Goal: Task Accomplishment & Management: Manage account settings

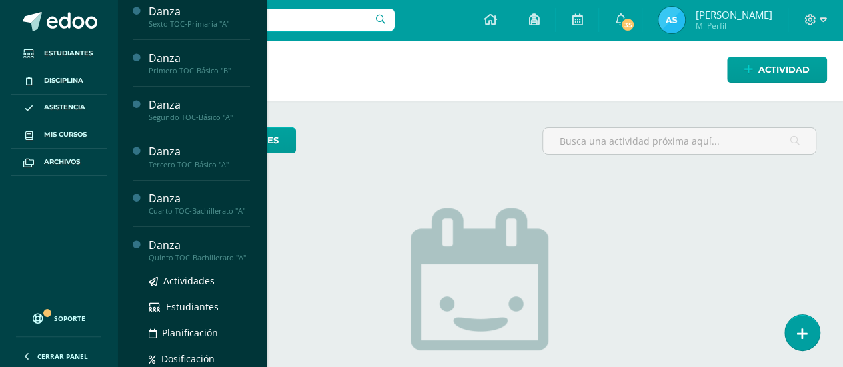
scroll to position [111, 0]
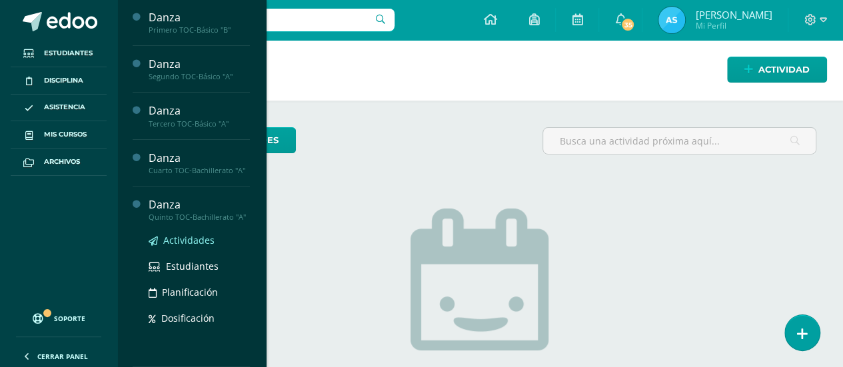
click at [194, 240] on span "Actividades" at bounding box center [188, 240] width 51 height 13
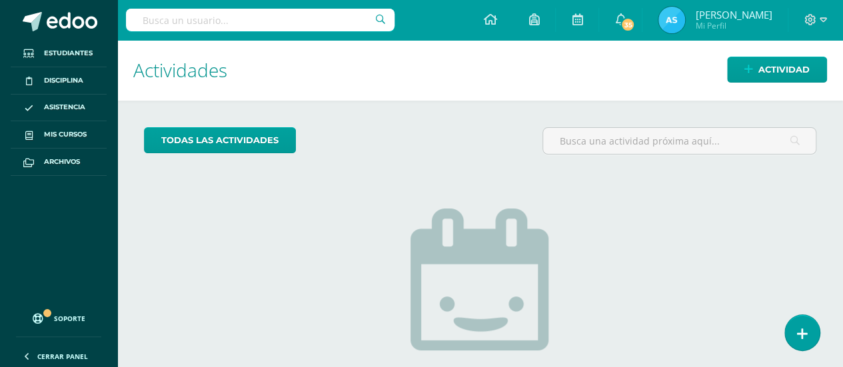
scroll to position [0, 0]
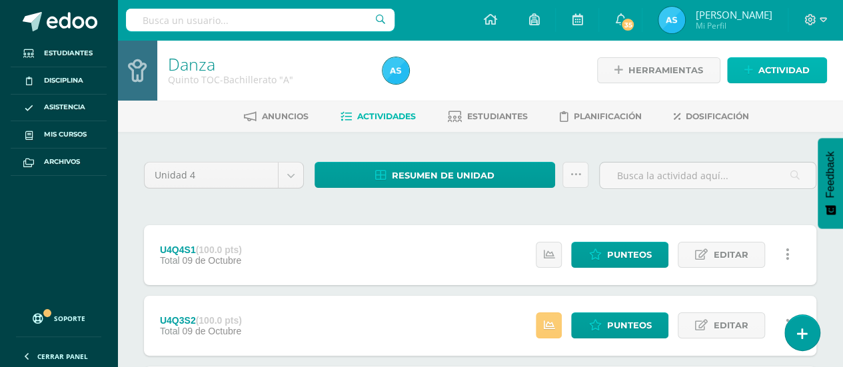
click at [810, 71] on link "Actividad" at bounding box center [777, 70] width 100 height 26
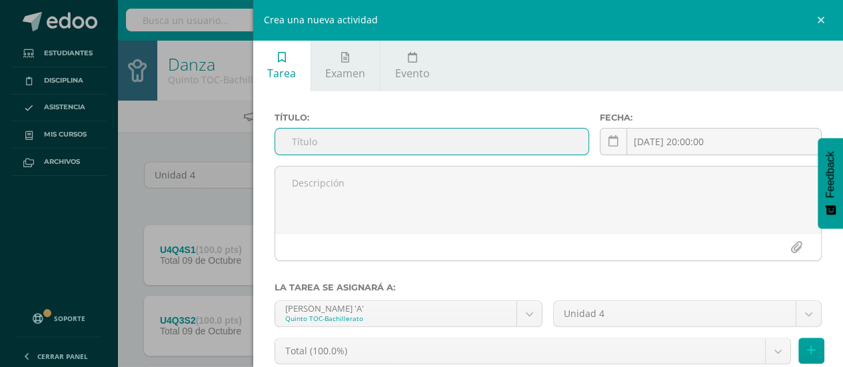
click at [440, 146] on input "text" at bounding box center [432, 142] width 314 height 26
type input "U4SE"
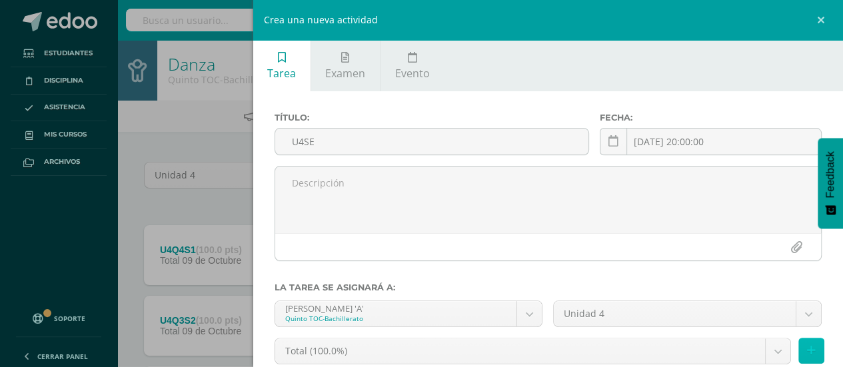
click at [806, 352] on button at bounding box center [811, 351] width 26 height 26
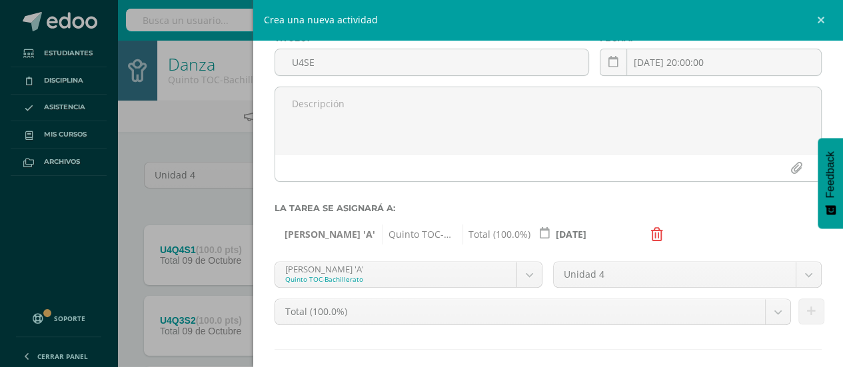
scroll to position [145, 0]
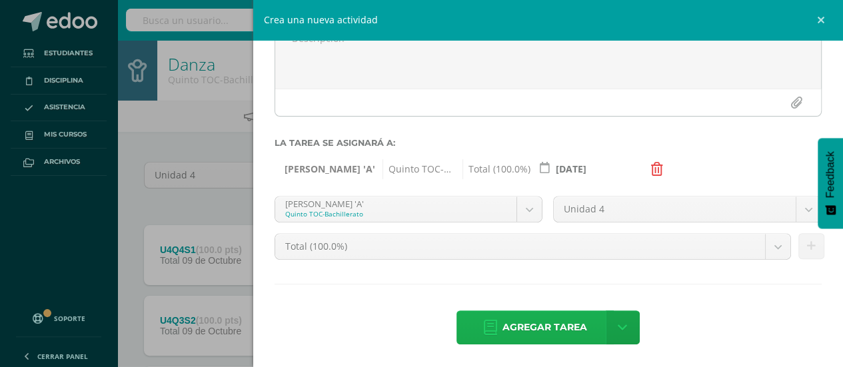
click at [531, 330] on span "Agregar tarea" at bounding box center [544, 327] width 85 height 33
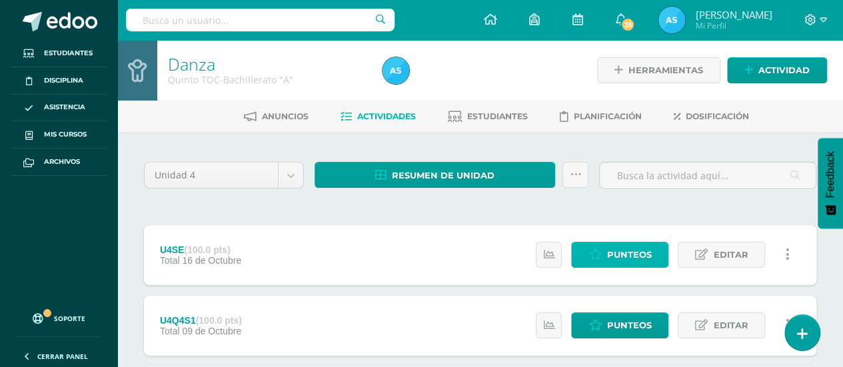
click at [626, 255] on span "Punteos" at bounding box center [628, 255] width 45 height 25
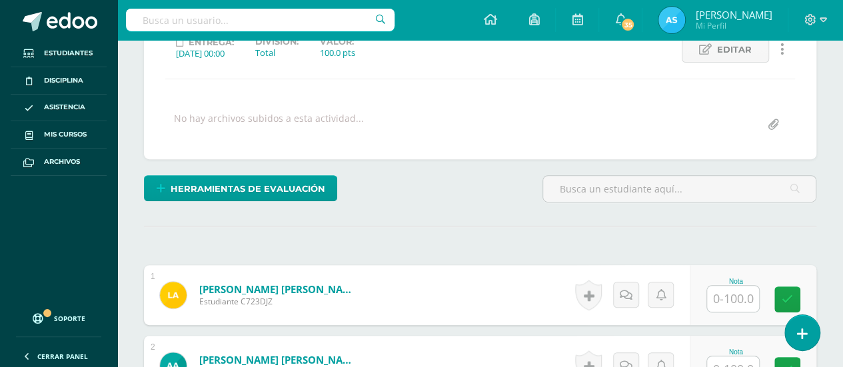
scroll to position [199, 0]
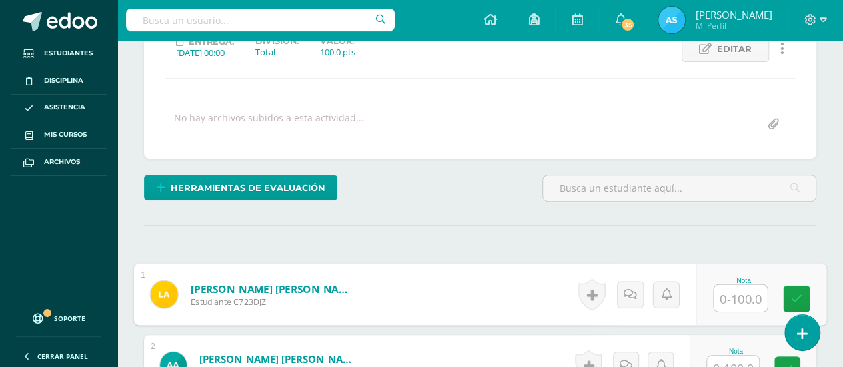
click at [740, 293] on input "text" at bounding box center [740, 298] width 53 height 27
type input "70"
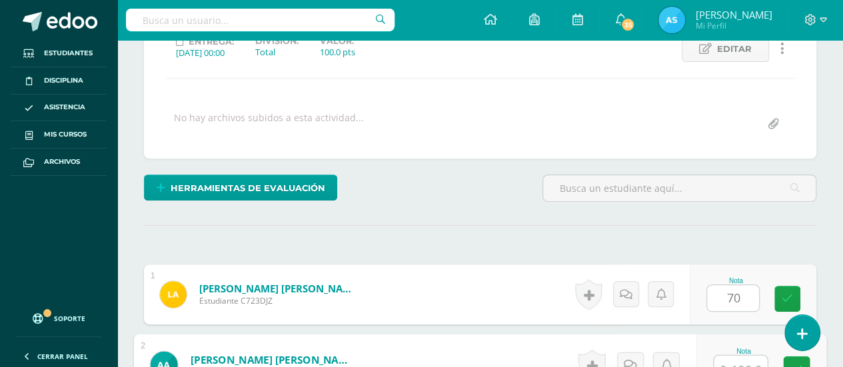
scroll to position [209, 0]
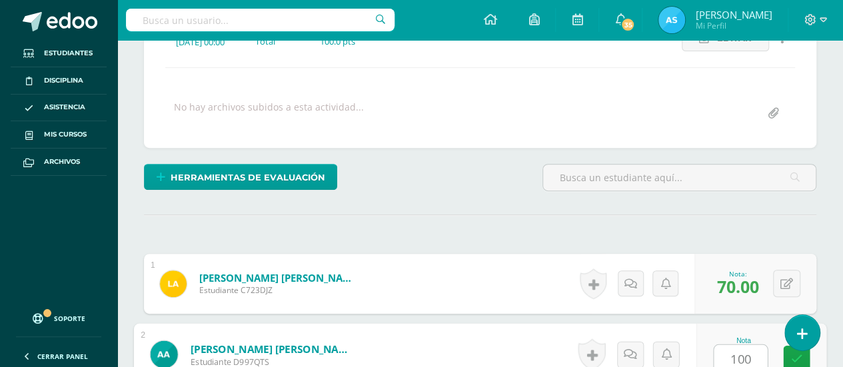
type input "100"
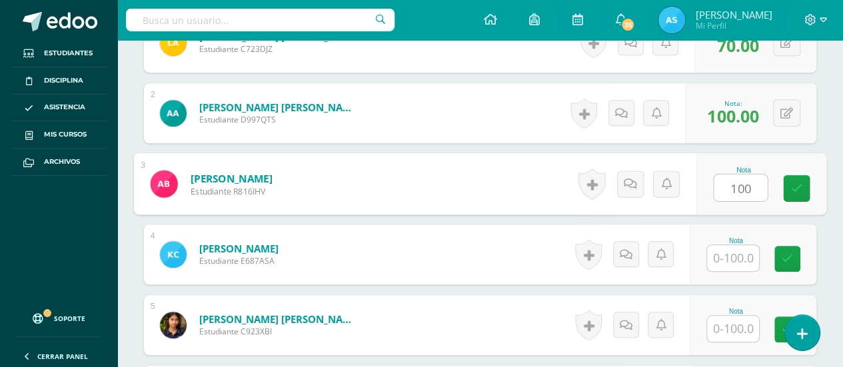
type input "100"
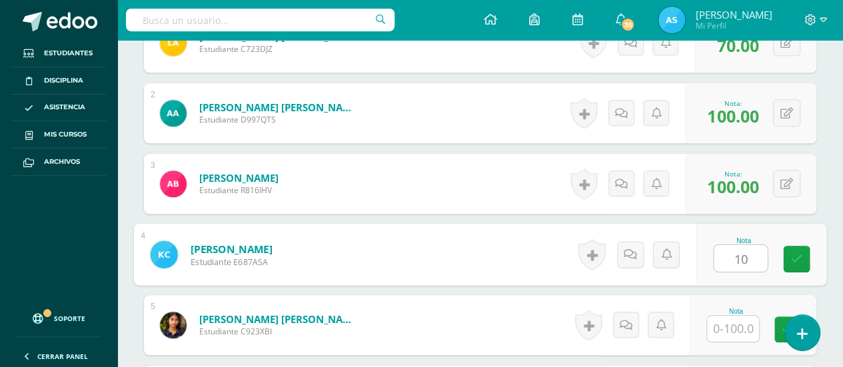
type input "1"
type input "80"
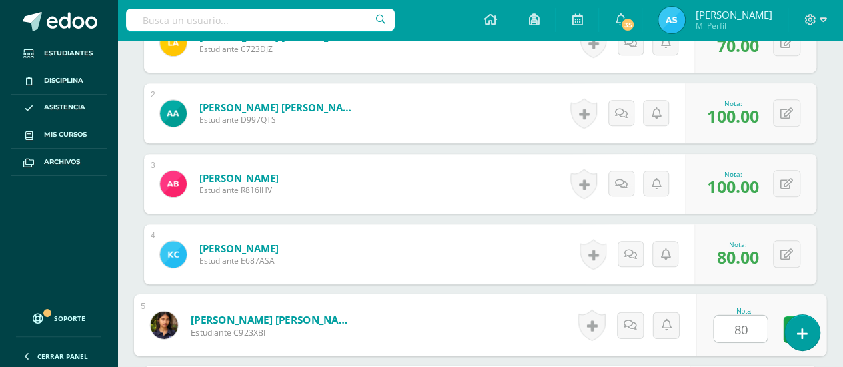
type input "80"
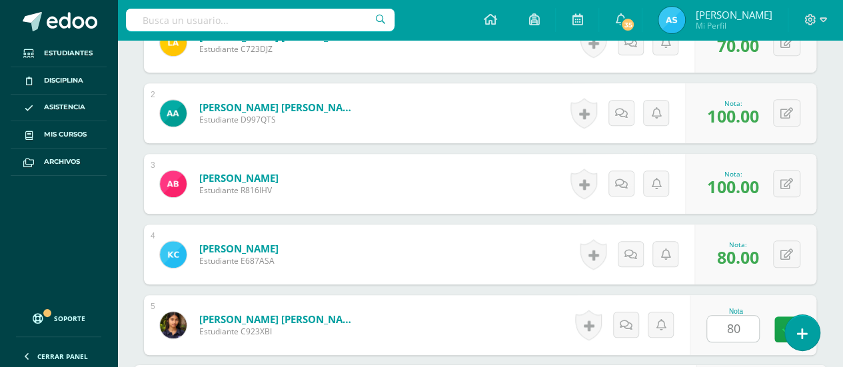
scroll to position [662, 0]
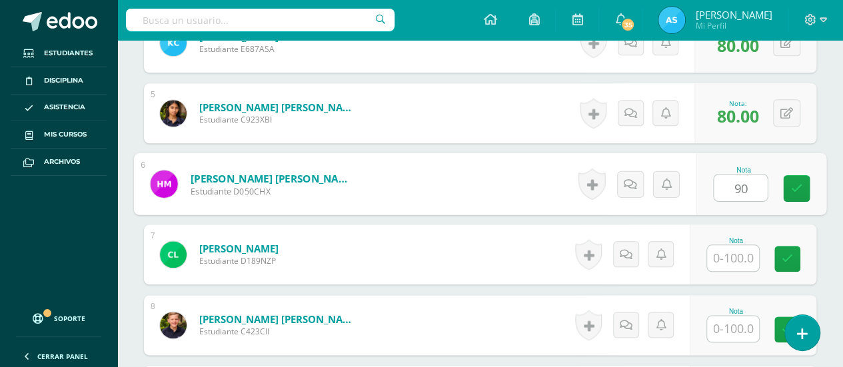
type input "90"
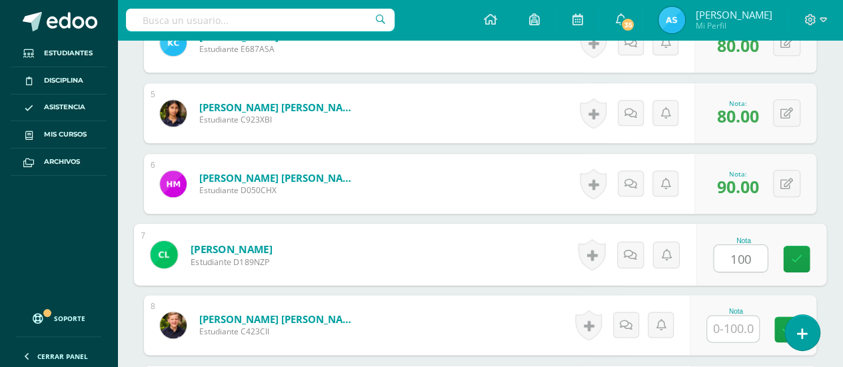
type input "100"
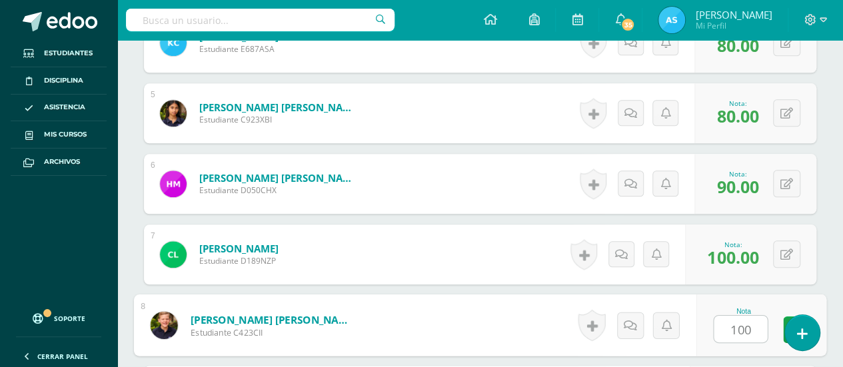
type input "100"
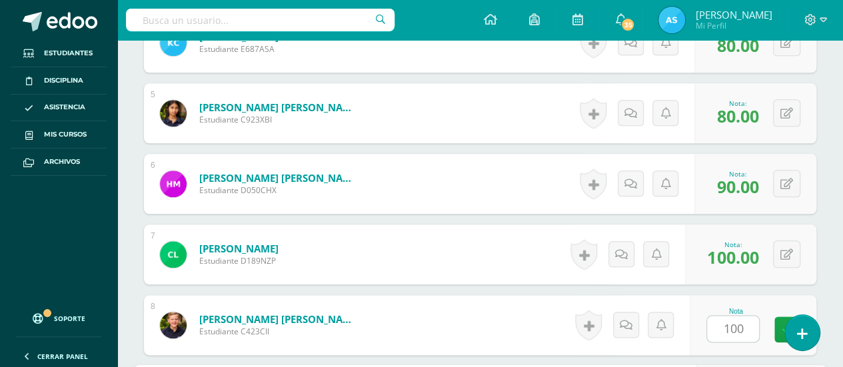
scroll to position [874, 0]
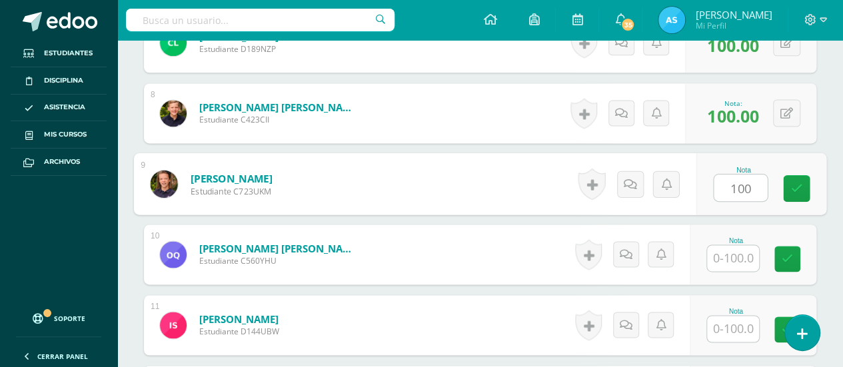
type input "100"
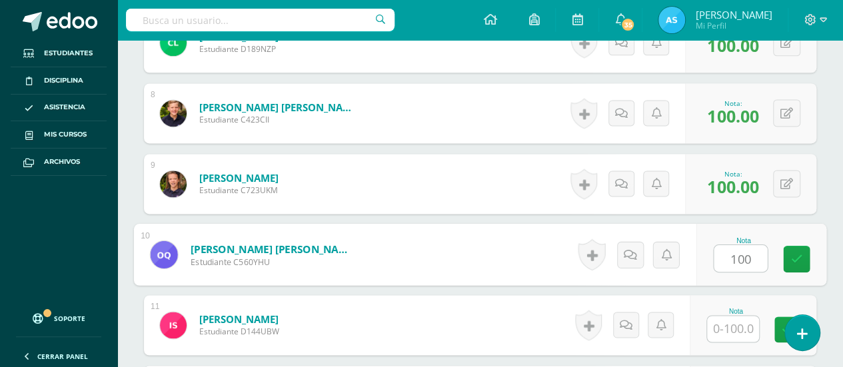
type input "100"
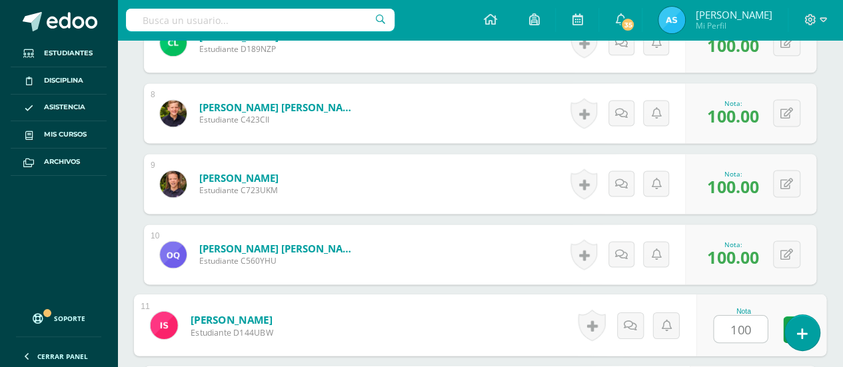
type input "100"
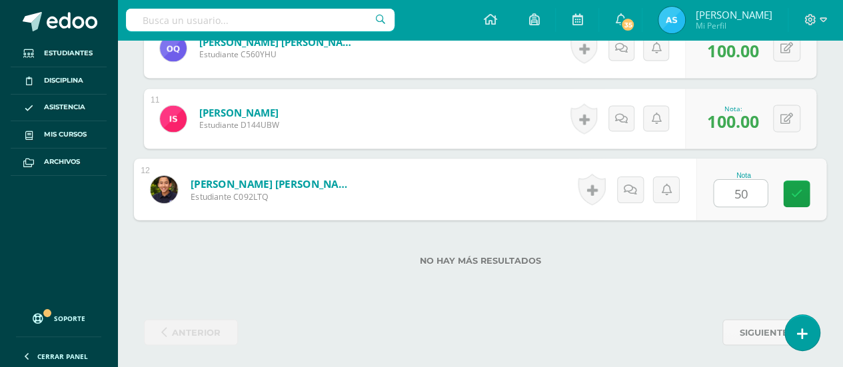
type input "5"
type input "0"
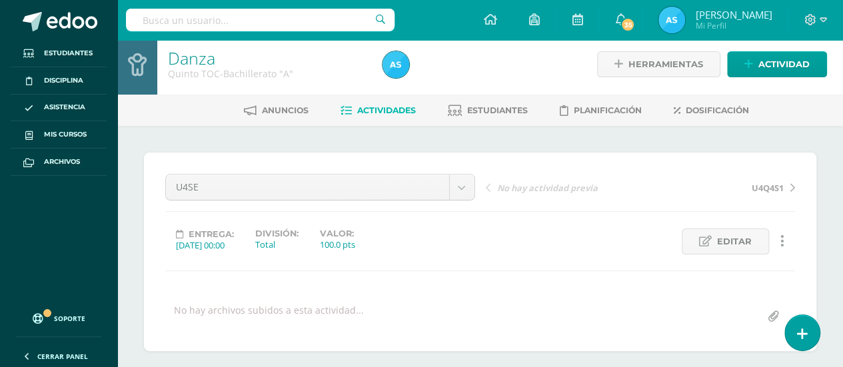
scroll to position [0, 0]
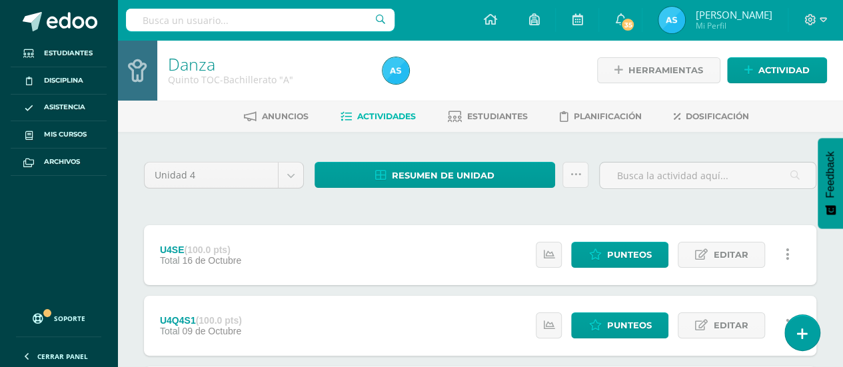
click at [784, 249] on link at bounding box center [787, 255] width 26 height 26
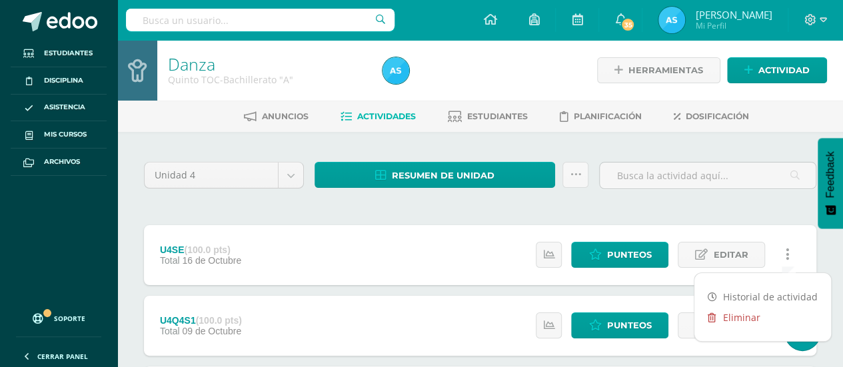
click at [744, 325] on link "Eliminar" at bounding box center [762, 317] width 137 height 21
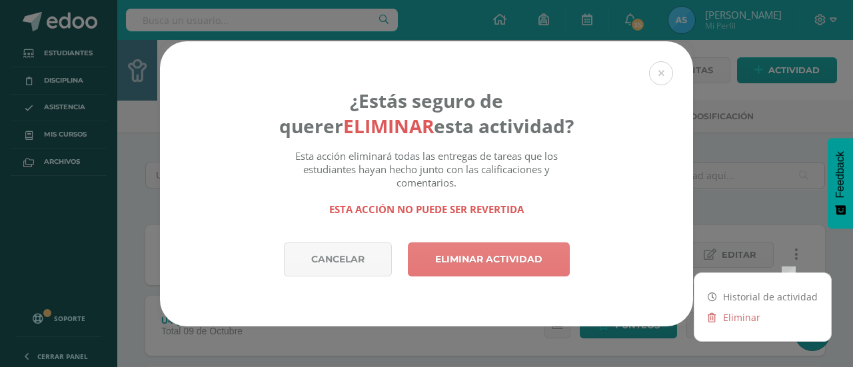
click at [460, 259] on link "Eliminar actividad" at bounding box center [489, 260] width 162 height 34
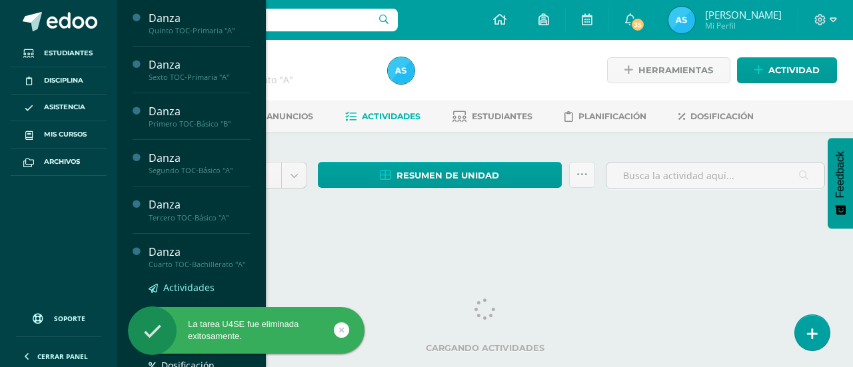
click at [190, 293] on span "Actividades" at bounding box center [188, 287] width 51 height 13
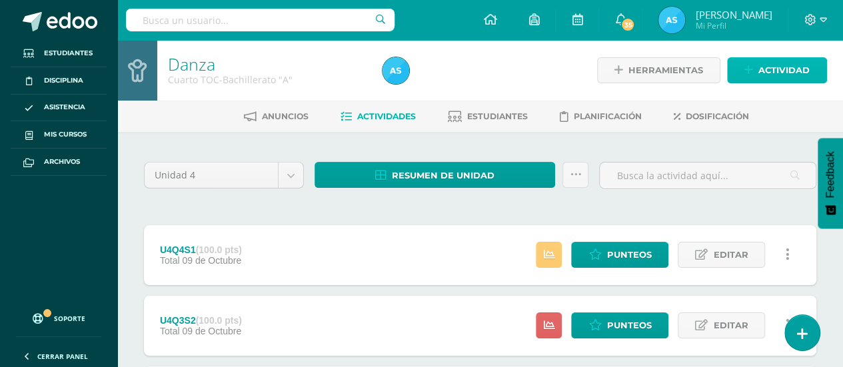
click at [790, 68] on span "Actividad" at bounding box center [783, 70] width 51 height 25
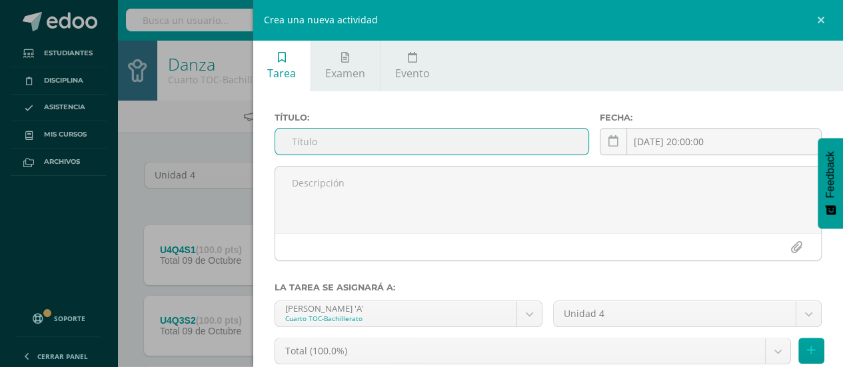
click at [523, 142] on input "text" at bounding box center [432, 142] width 314 height 26
type input "U4SE"
click at [809, 352] on button at bounding box center [811, 351] width 26 height 26
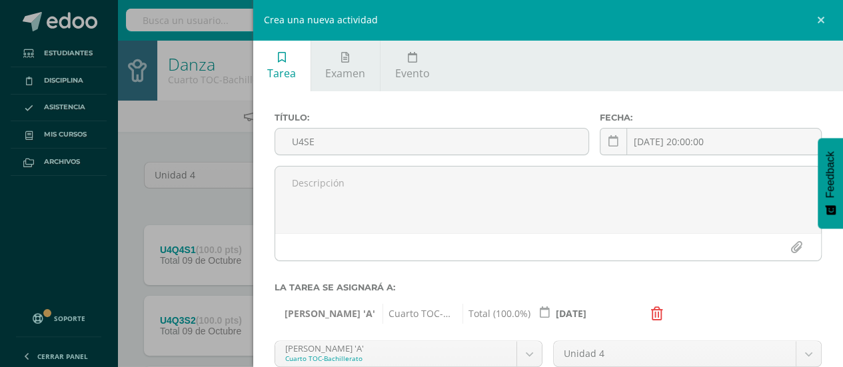
scroll to position [145, 0]
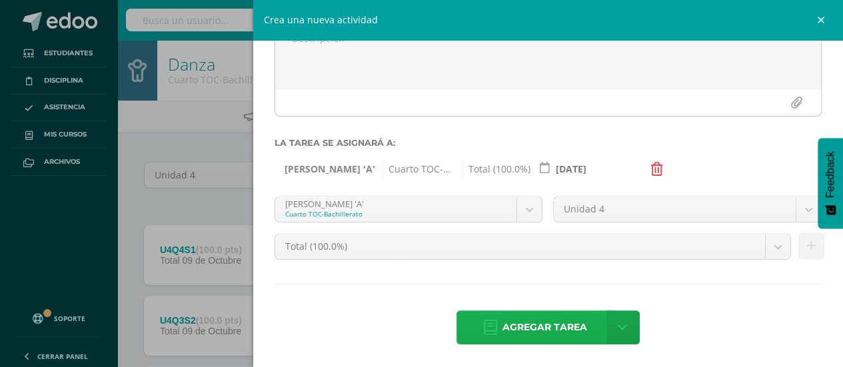
click at [492, 318] on link "Agregar tarea" at bounding box center [534, 328] width 157 height 34
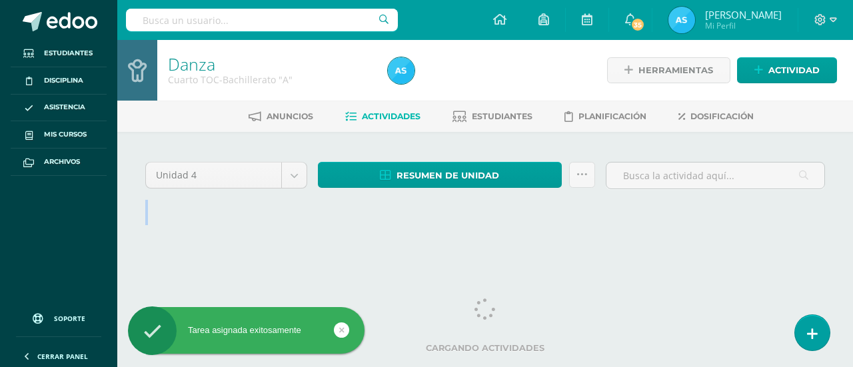
click at [625, 252] on html "Tarea asignada exitosamente Estudiantes Disciplina Asistencia Mis cursos Archiv…" at bounding box center [426, 126] width 853 height 252
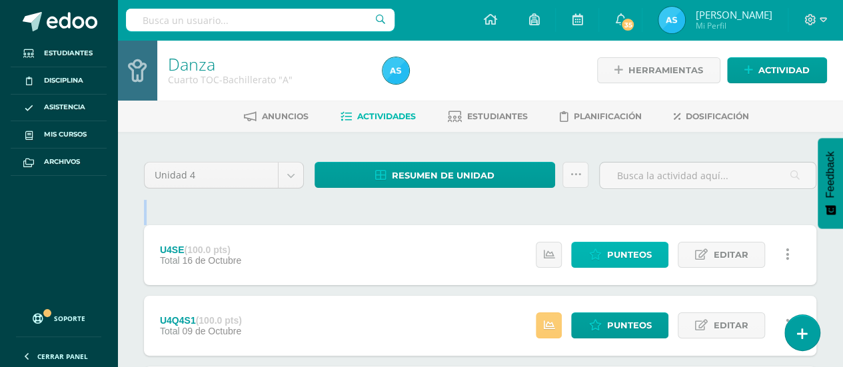
click at [634, 258] on span "Punteos" at bounding box center [628, 255] width 45 height 25
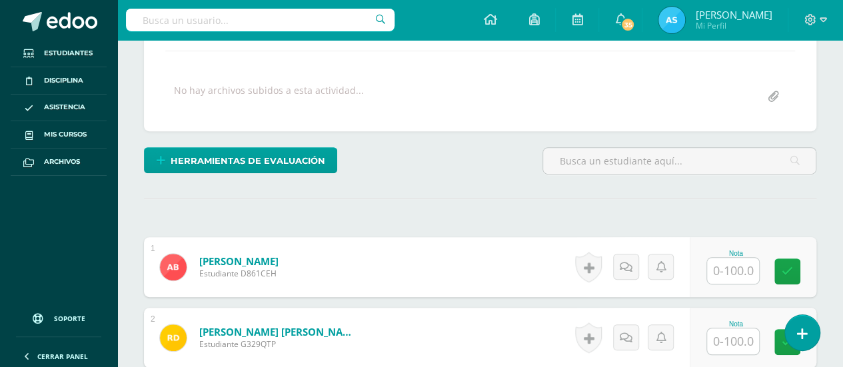
scroll to position [227, 0]
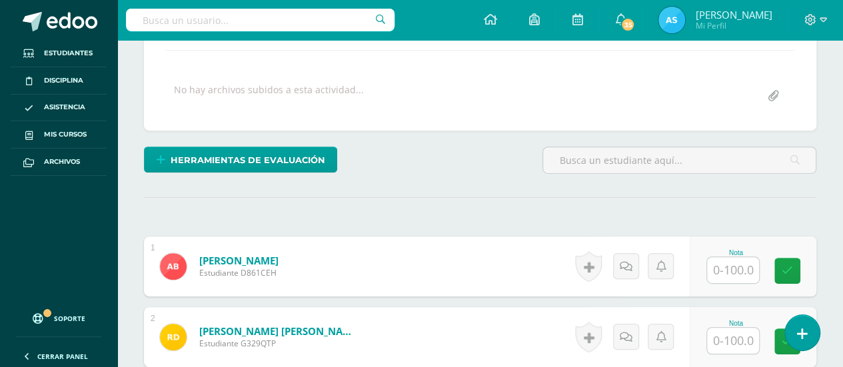
click at [746, 265] on input "text" at bounding box center [733, 270] width 52 height 26
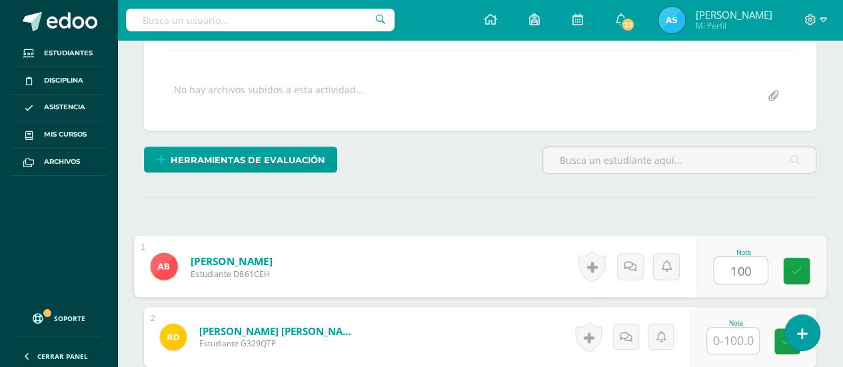
type input "100"
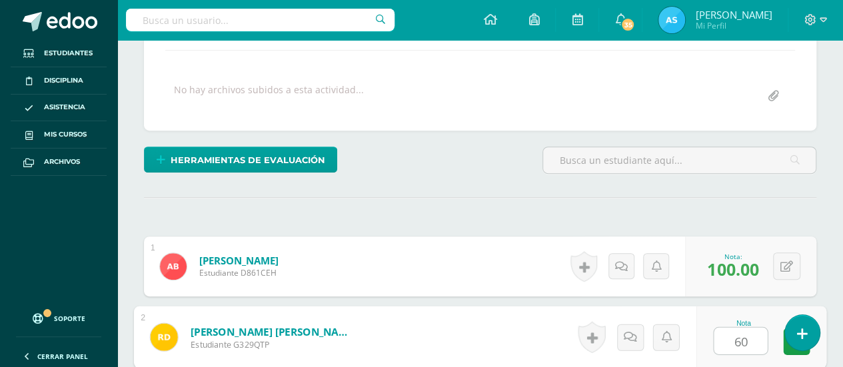
type input "60"
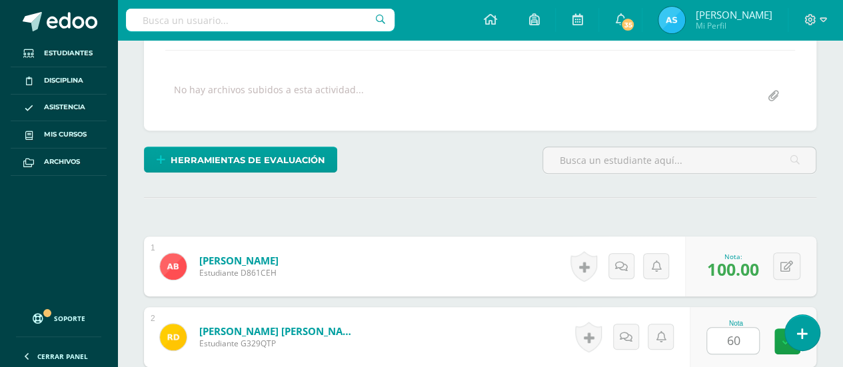
scroll to position [450, 0]
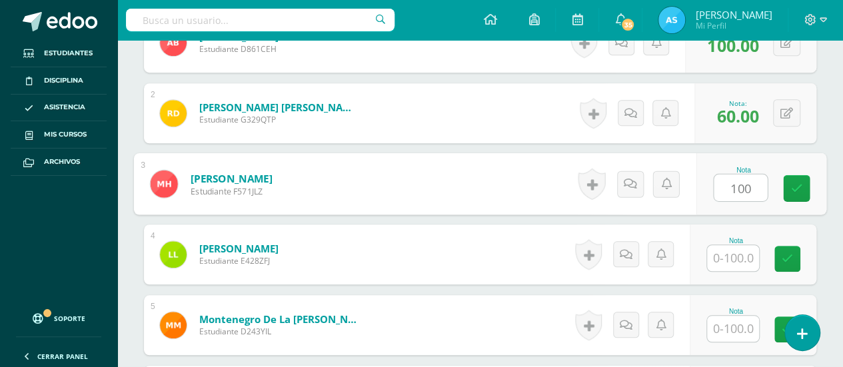
type input "100"
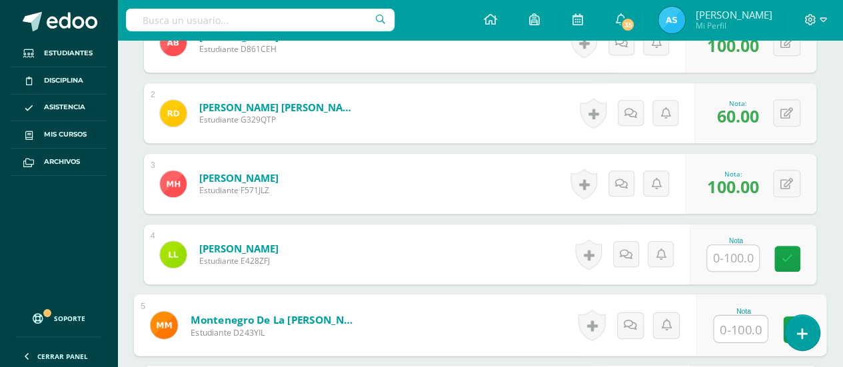
click at [740, 321] on input "text" at bounding box center [740, 329] width 53 height 27
type input "100"
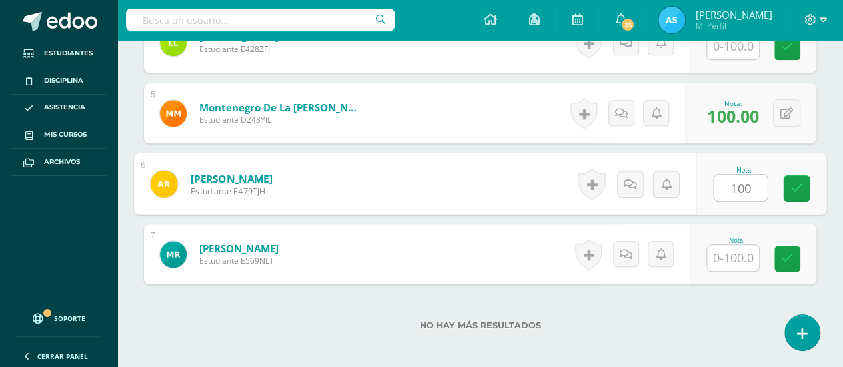
type input "100"
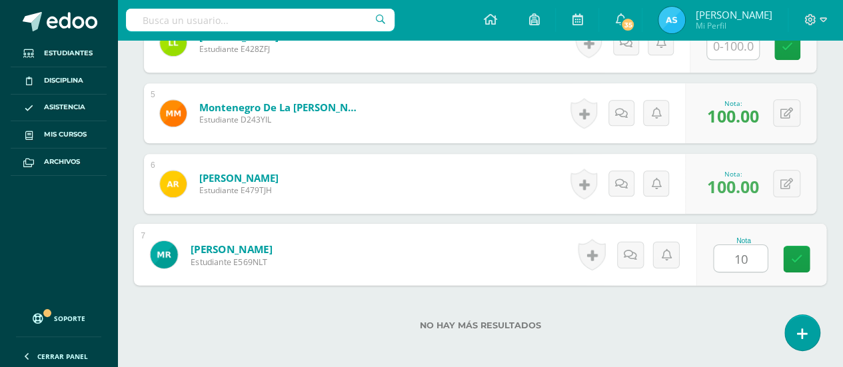
type input "100"
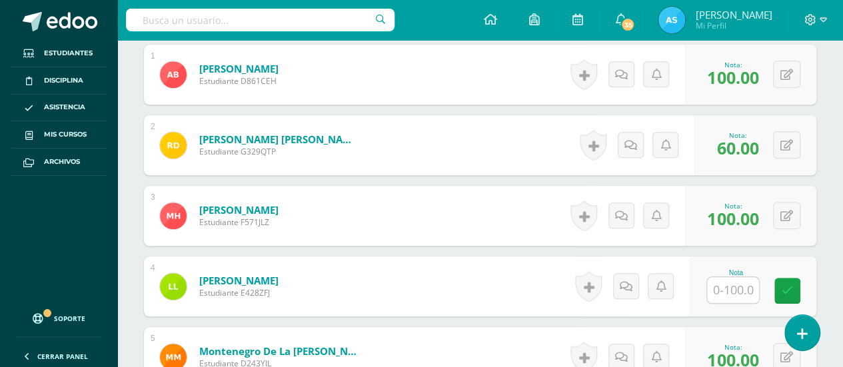
scroll to position [415, 0]
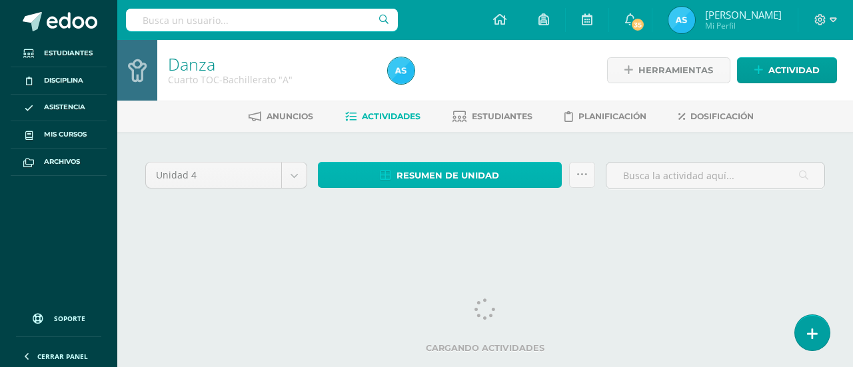
click at [472, 181] on span "Resumen de unidad" at bounding box center [447, 175] width 103 height 25
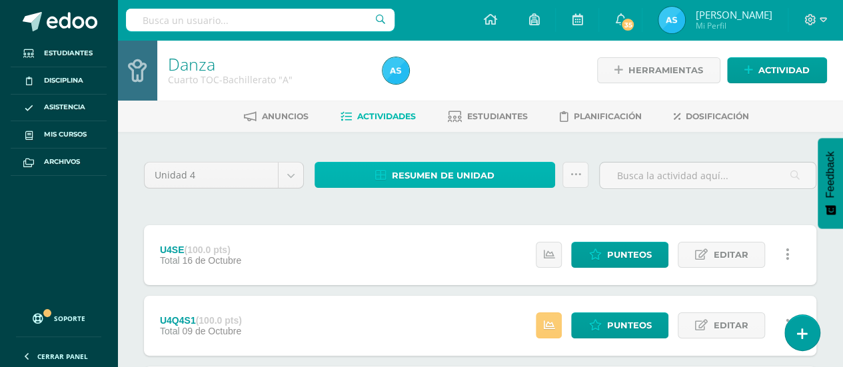
click at [467, 171] on span "Resumen de unidad" at bounding box center [443, 175] width 103 height 25
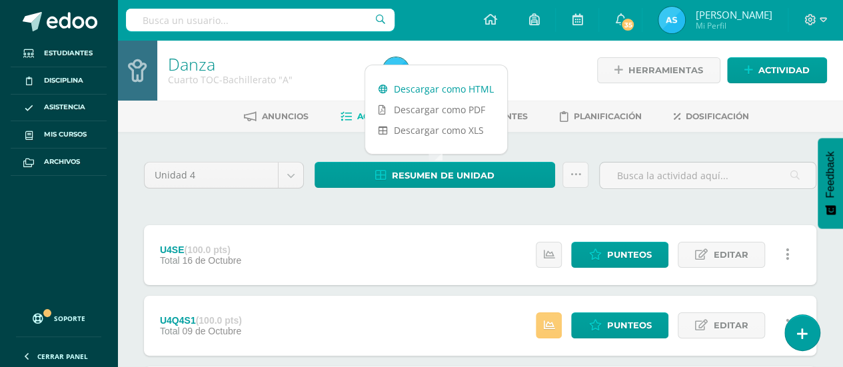
click at [440, 90] on link "Descargar como HTML" at bounding box center [436, 89] width 142 height 21
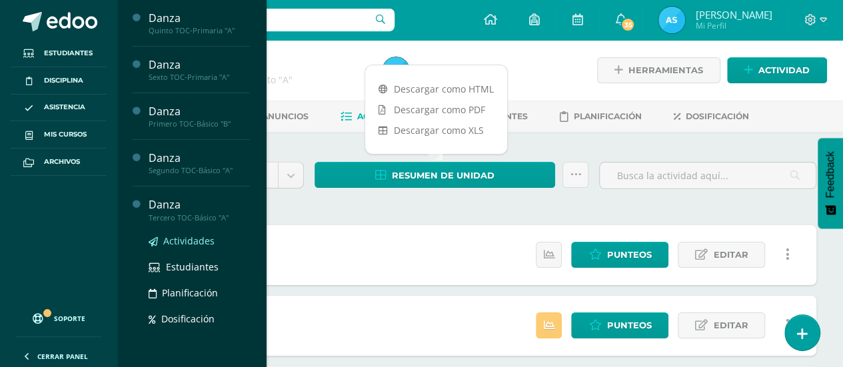
click at [195, 243] on span "Actividades" at bounding box center [188, 241] width 51 height 13
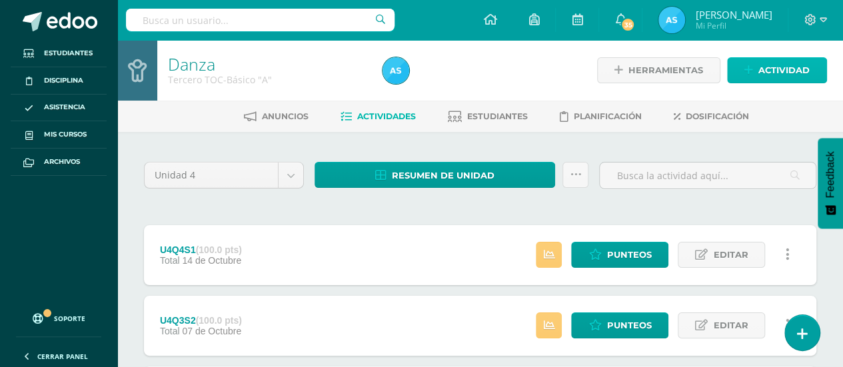
click at [782, 71] on span "Actividad" at bounding box center [783, 70] width 51 height 25
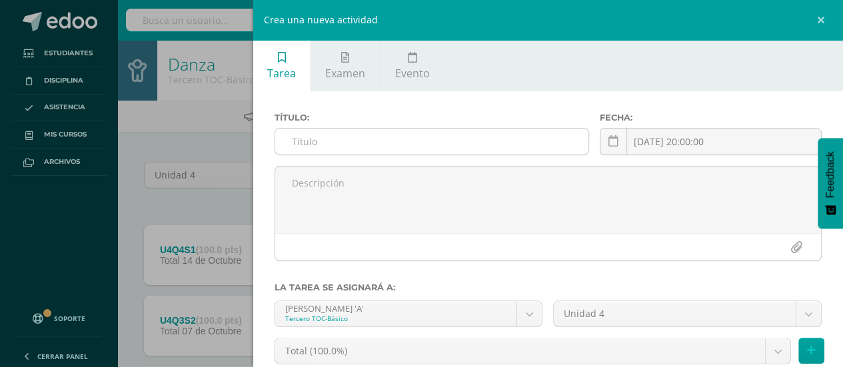
click at [526, 136] on input "text" at bounding box center [432, 142] width 314 height 26
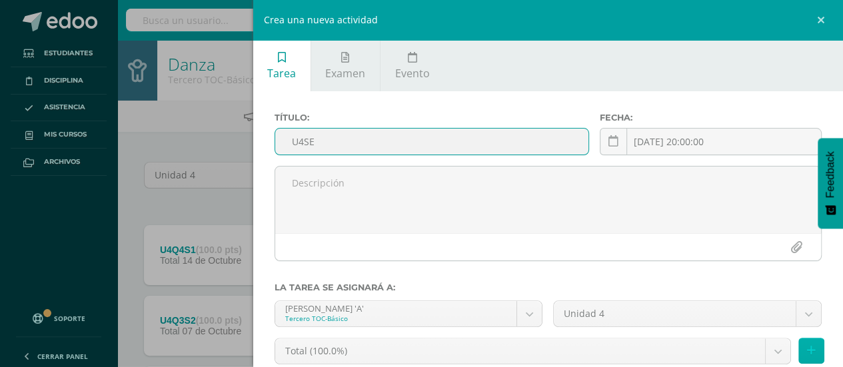
type input "U4SE"
click at [807, 350] on icon at bounding box center [811, 350] width 9 height 11
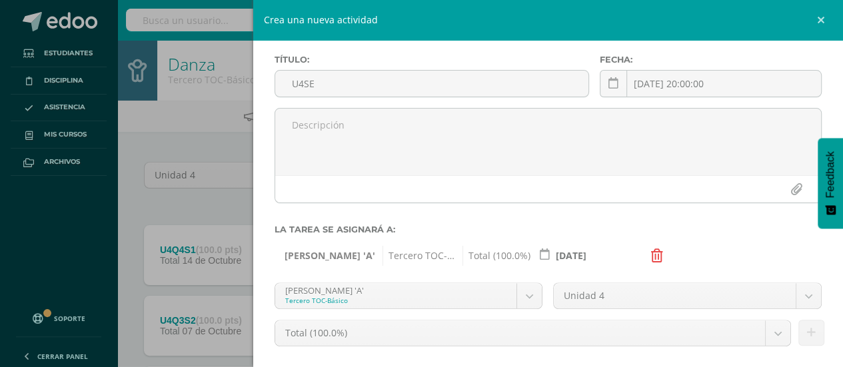
scroll to position [145, 0]
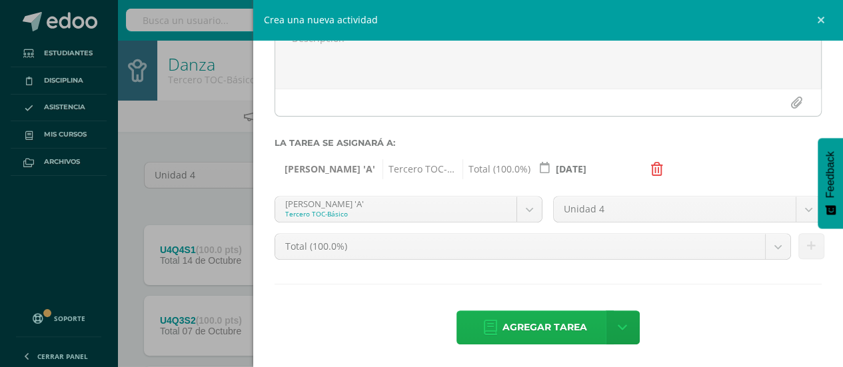
click at [562, 325] on span "Agregar tarea" at bounding box center [544, 327] width 85 height 33
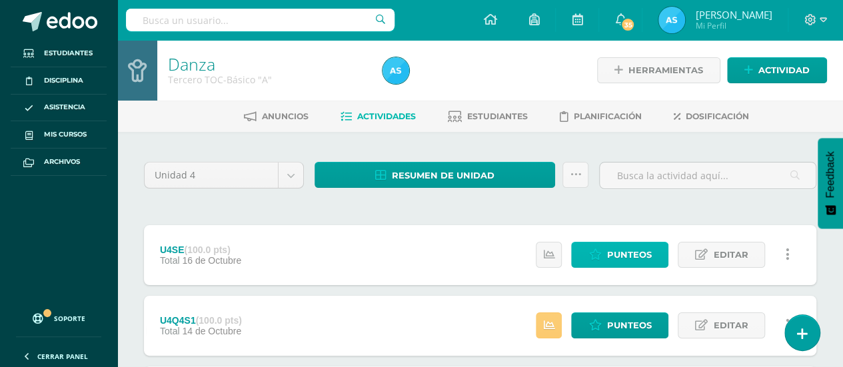
click at [625, 259] on span "Punteos" at bounding box center [628, 255] width 45 height 25
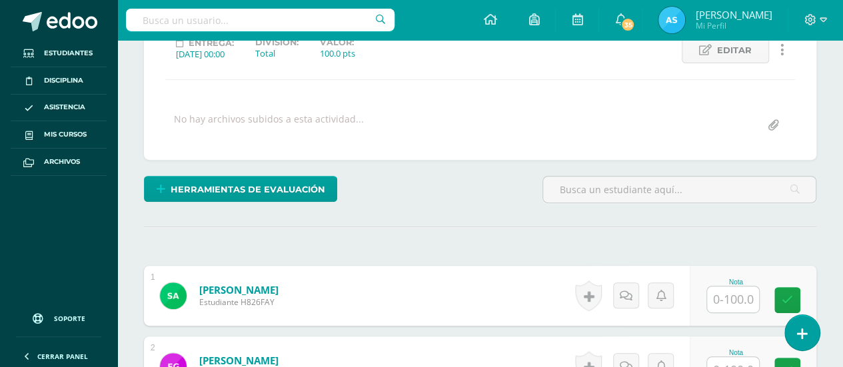
scroll to position [198, 0]
click at [744, 303] on input "text" at bounding box center [733, 299] width 52 height 26
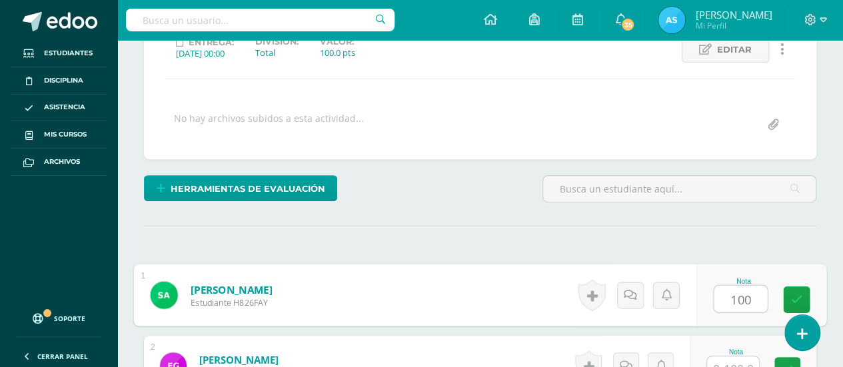
type input "100"
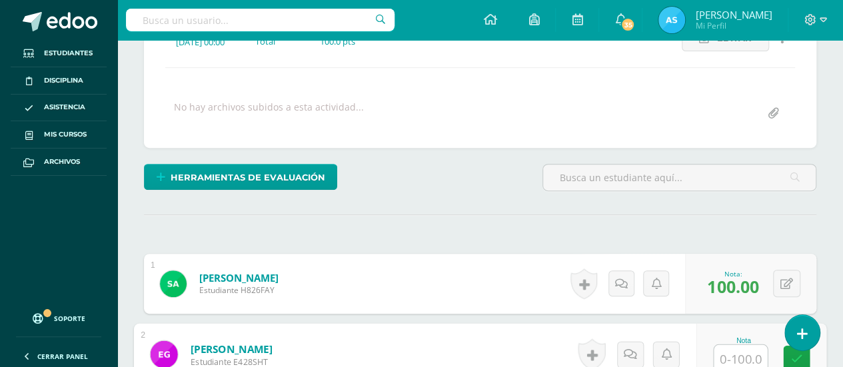
scroll to position [421, 0]
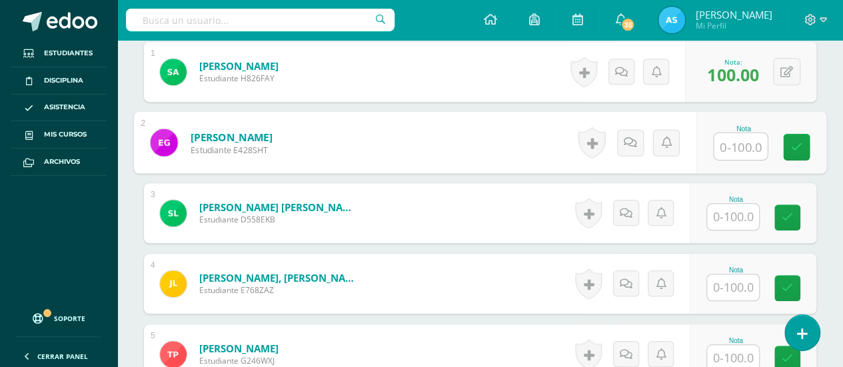
click at [749, 213] on input "text" at bounding box center [733, 217] width 52 height 26
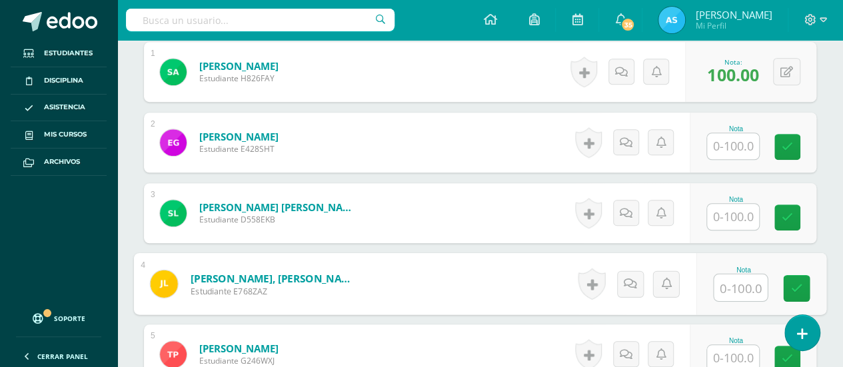
click at [728, 293] on input "text" at bounding box center [740, 288] width 53 height 27
click at [746, 288] on input "text" at bounding box center [740, 288] width 53 height 27
type input "100"
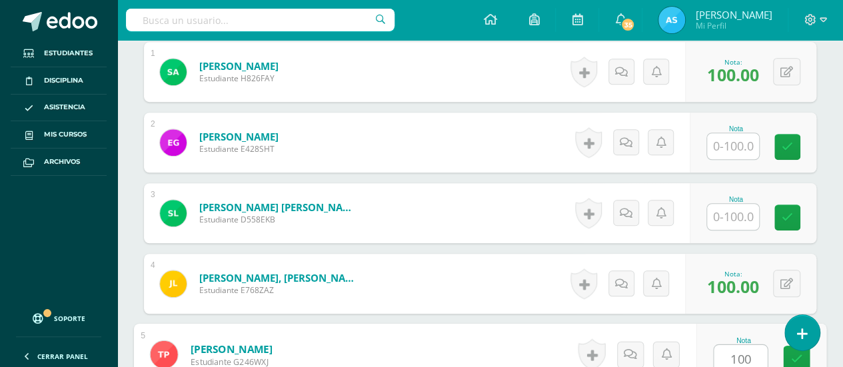
type input "100"
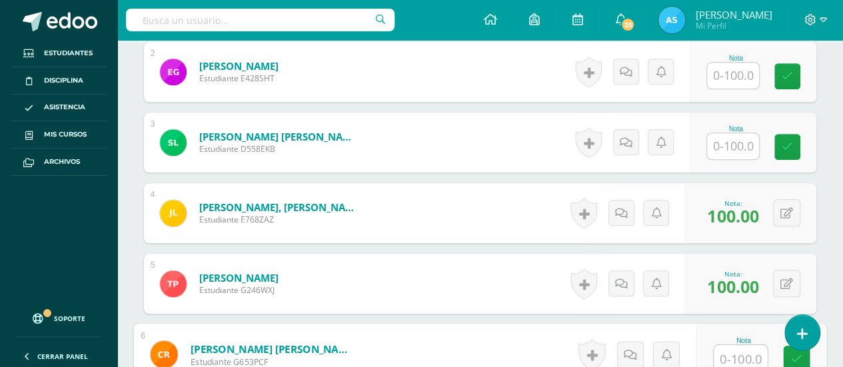
scroll to position [478, 0]
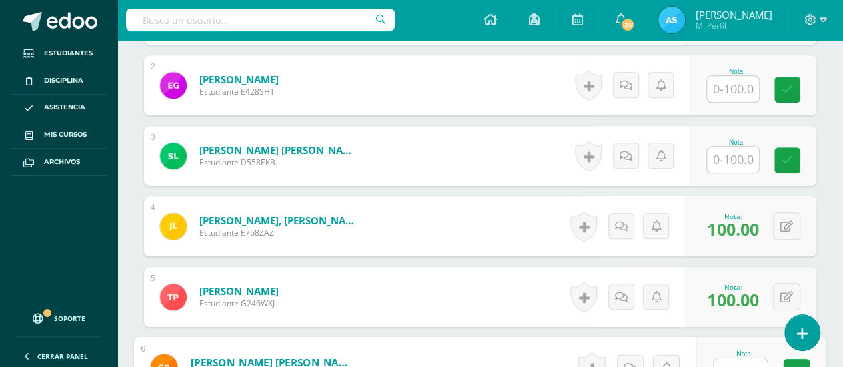
click at [740, 155] on input "text" at bounding box center [733, 160] width 52 height 26
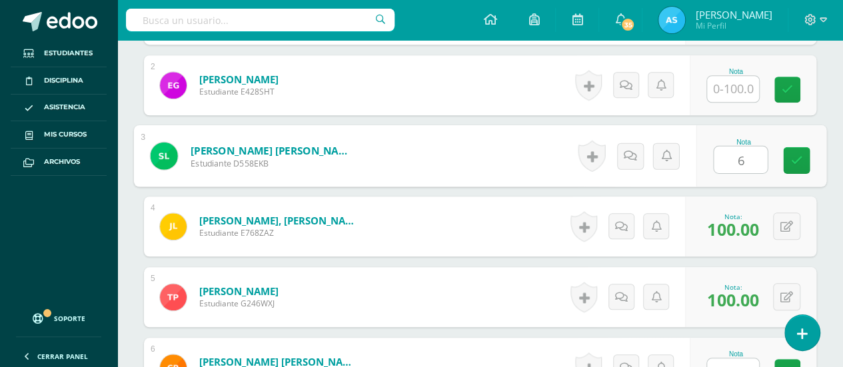
type input "60"
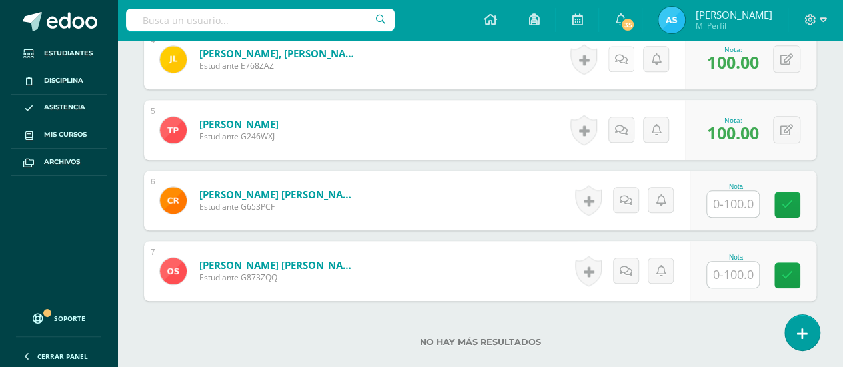
scroll to position [646, 0]
click at [748, 203] on input "text" at bounding box center [733, 204] width 52 height 26
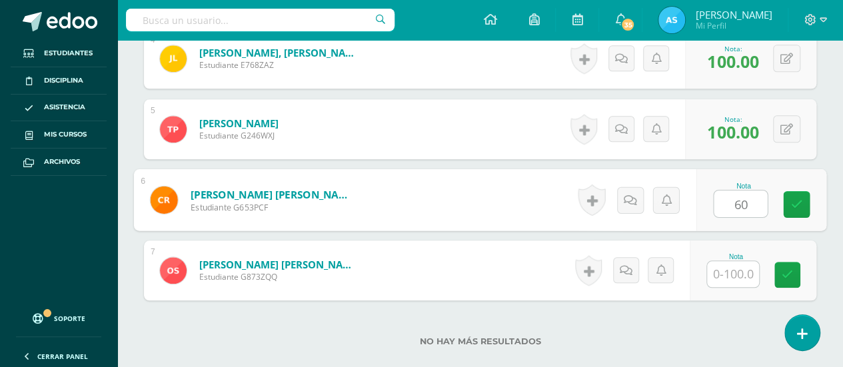
type input "60"
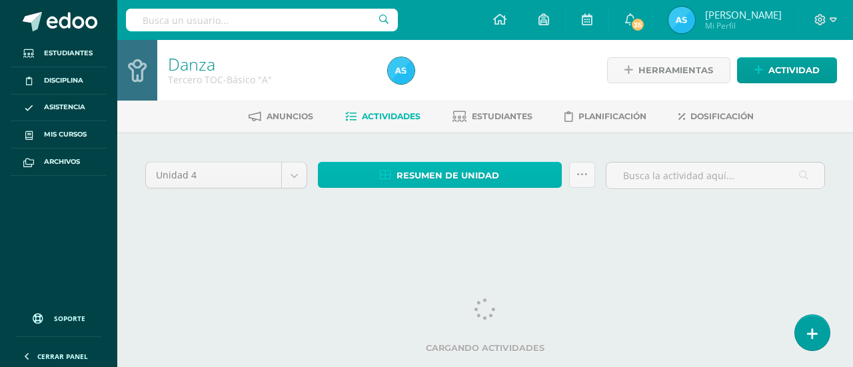
click at [432, 172] on span "Resumen de unidad" at bounding box center [447, 175] width 103 height 25
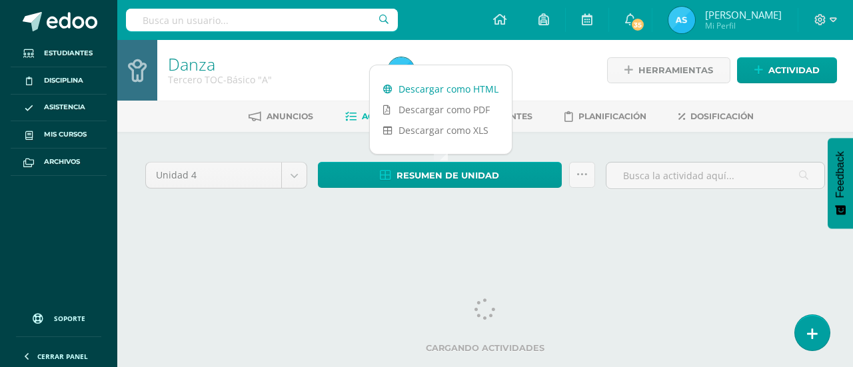
click at [438, 93] on link "Descargar como HTML" at bounding box center [441, 89] width 142 height 21
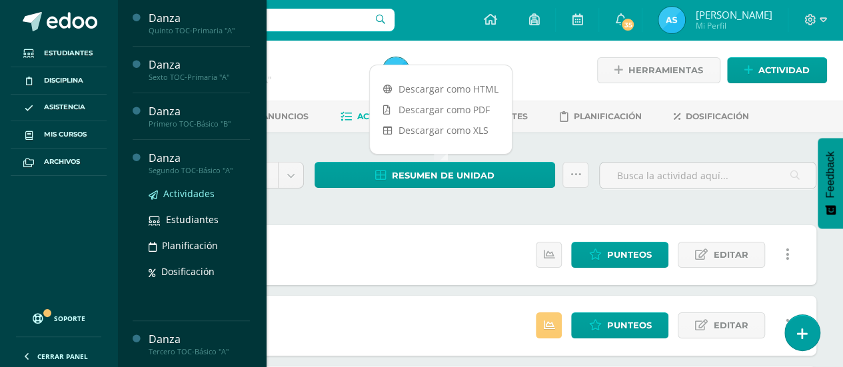
click at [179, 195] on span "Actividades" at bounding box center [188, 193] width 51 height 13
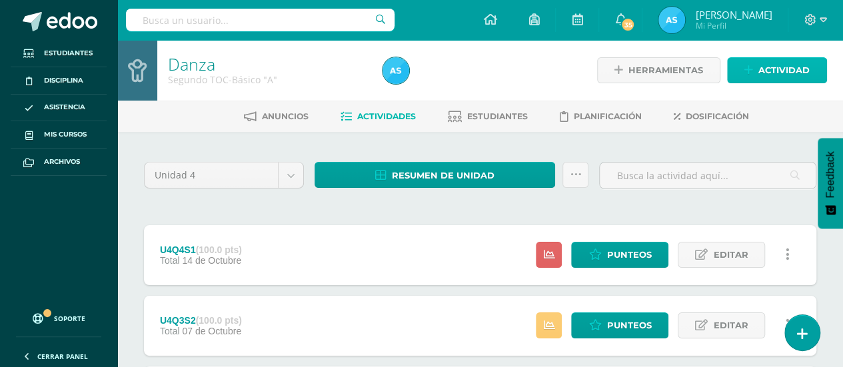
click at [788, 76] on span "Actividad" at bounding box center [783, 70] width 51 height 25
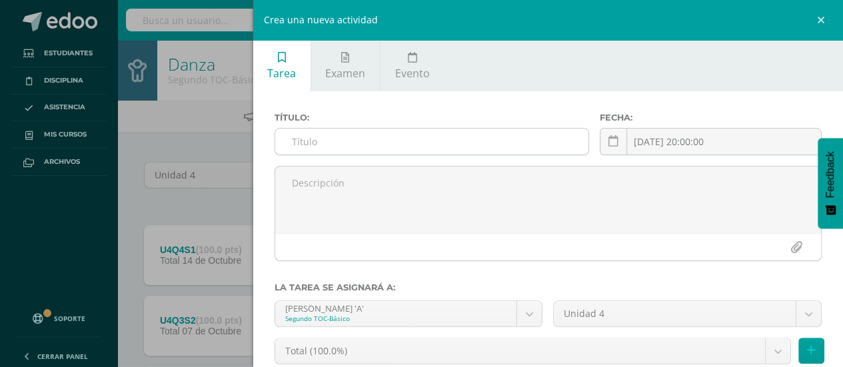
click at [510, 134] on input "text" at bounding box center [432, 142] width 314 height 26
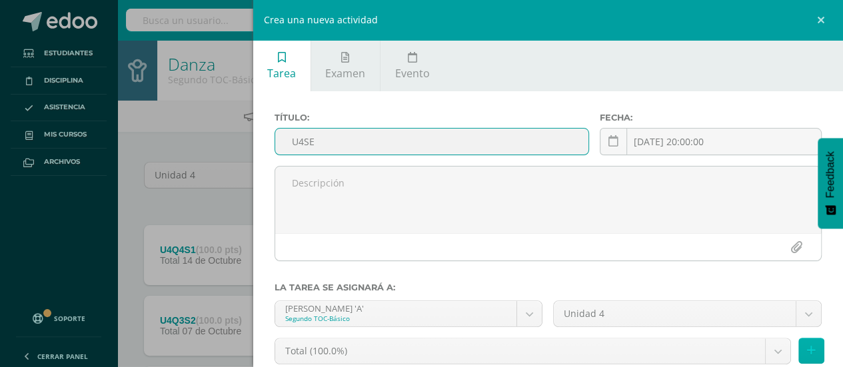
type input "U4SE"
click at [807, 354] on icon at bounding box center [811, 350] width 9 height 11
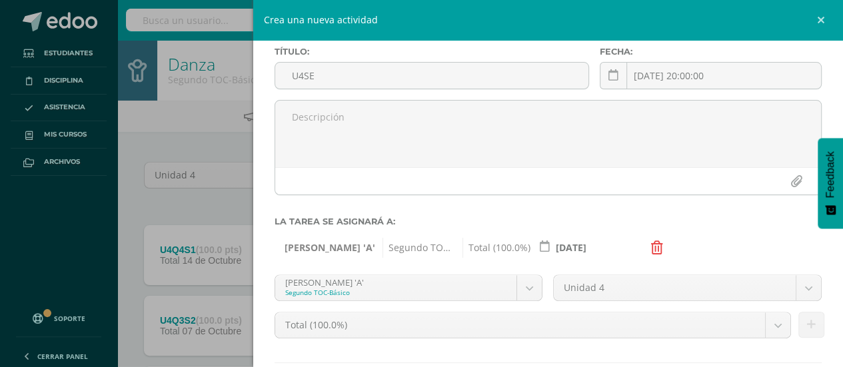
scroll to position [145, 0]
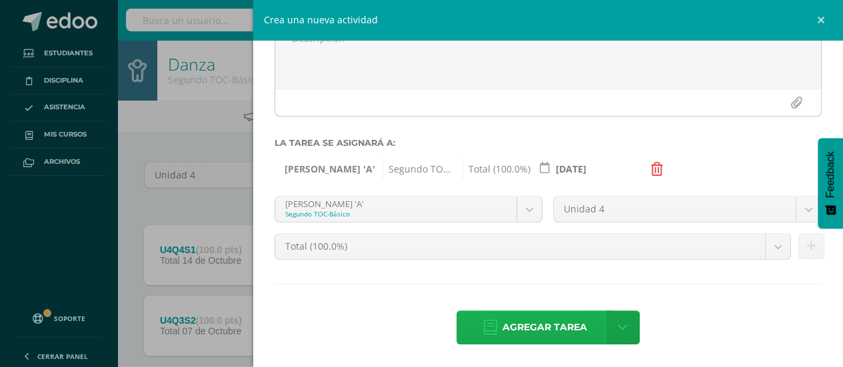
click at [539, 338] on span "Agregar tarea" at bounding box center [544, 327] width 85 height 33
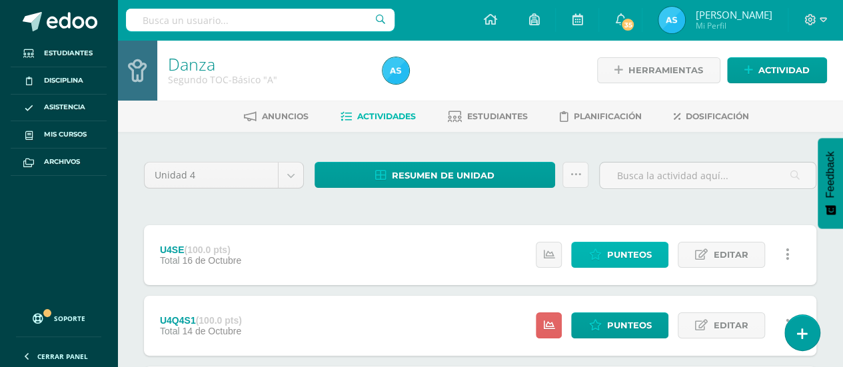
click at [639, 257] on span "Punteos" at bounding box center [628, 255] width 45 height 25
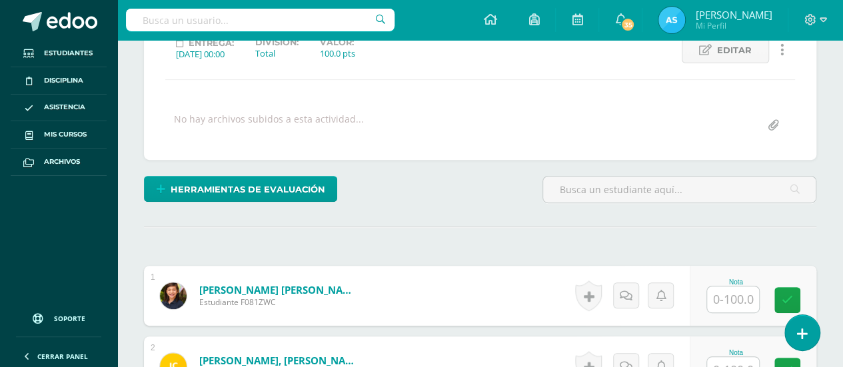
scroll to position [198, 0]
click at [749, 298] on input "text" at bounding box center [733, 299] width 52 height 26
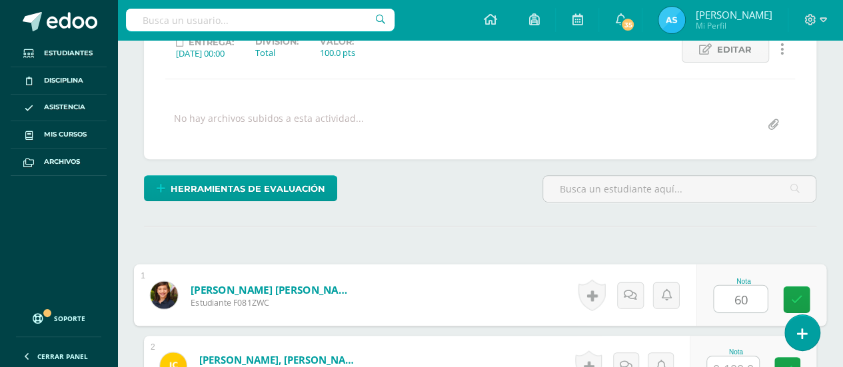
type input "60"
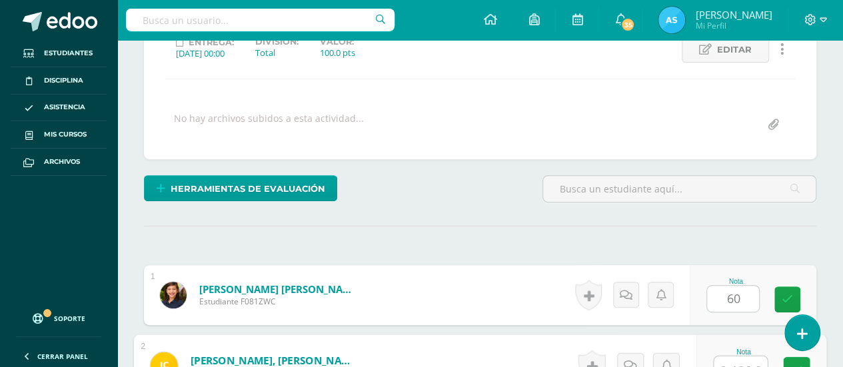
scroll to position [209, 0]
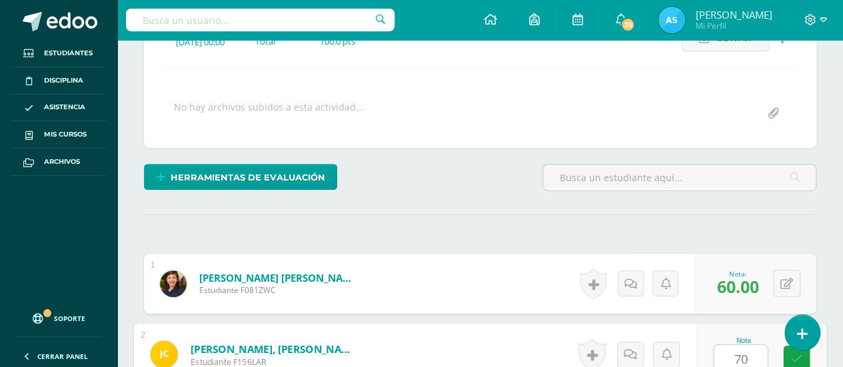
type input "70"
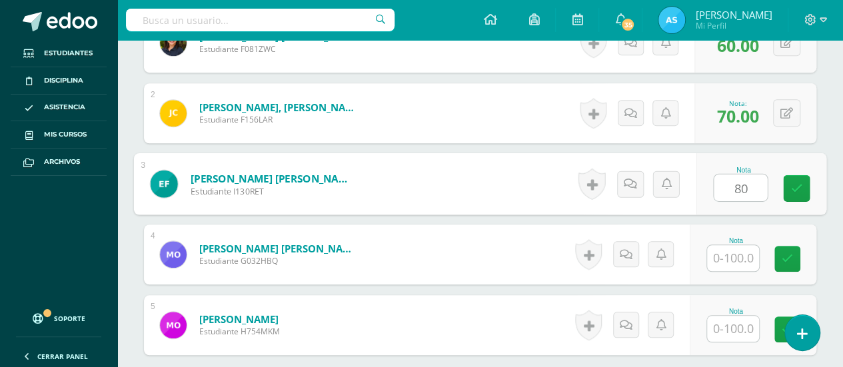
type input "80"
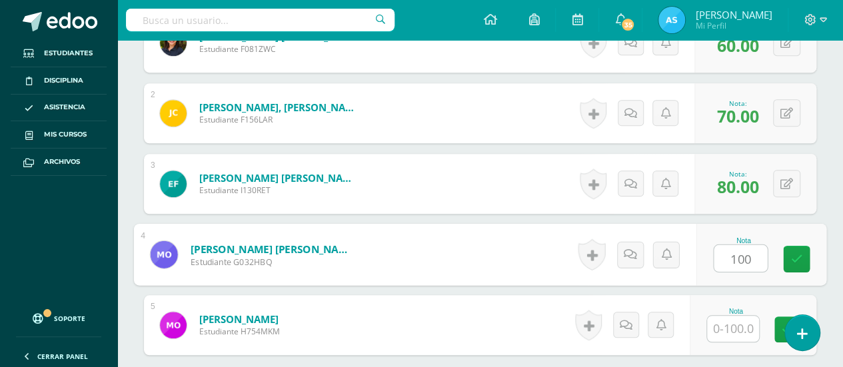
type input "100"
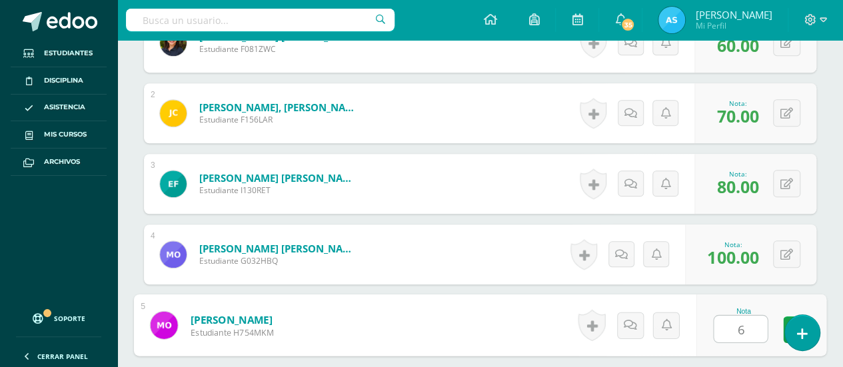
type input "60"
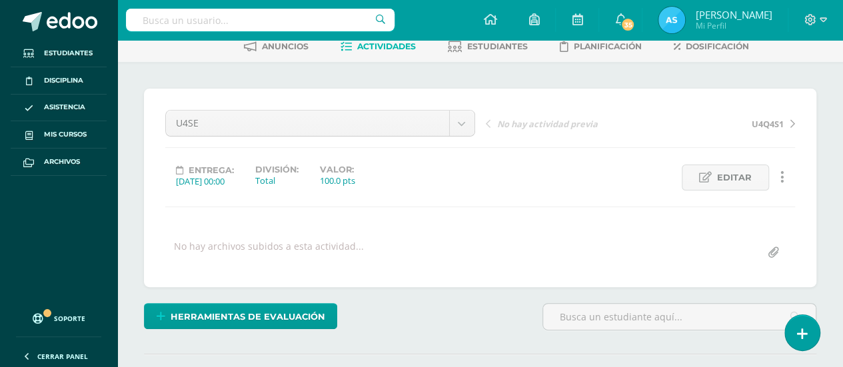
scroll to position [57, 0]
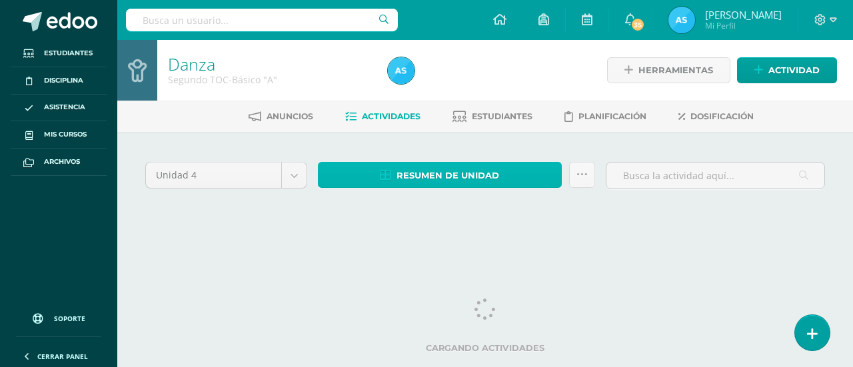
drag, startPoint x: 475, startPoint y: 183, endPoint x: 454, endPoint y: 147, distance: 41.5
click at [475, 183] on span "Resumen de unidad" at bounding box center [447, 175] width 103 height 25
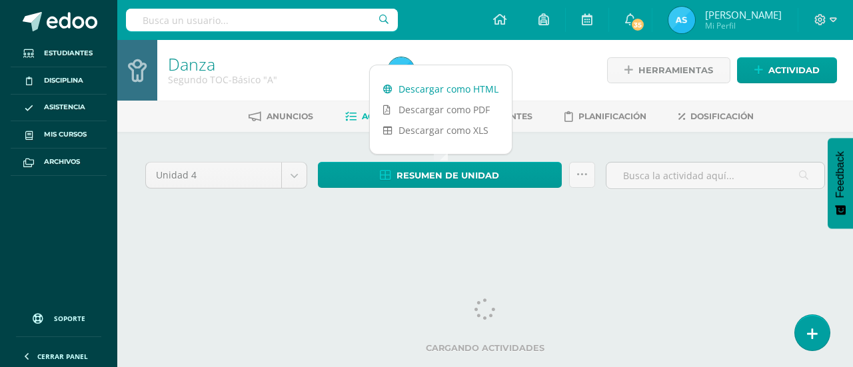
click at [460, 91] on link "Descargar como HTML" at bounding box center [441, 89] width 142 height 21
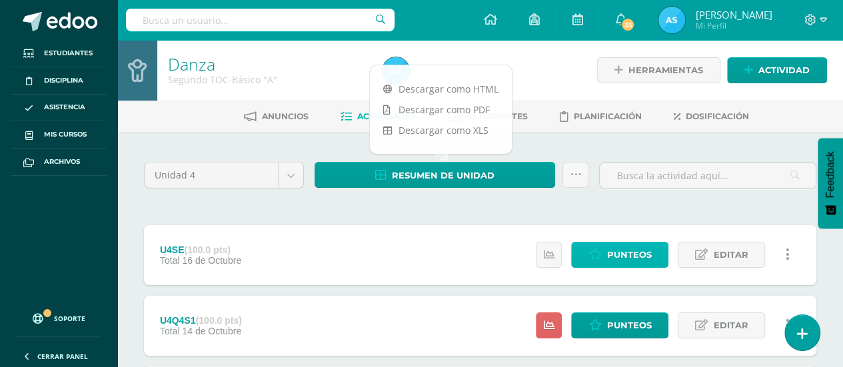
click at [644, 257] on span "Punteos" at bounding box center [628, 255] width 45 height 25
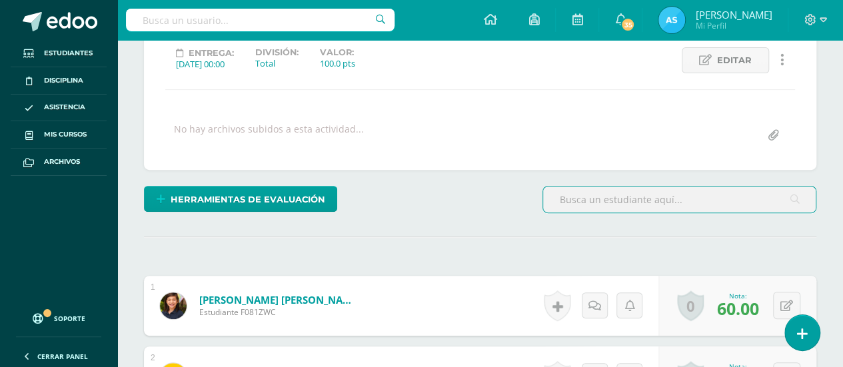
scroll to position [173, 0]
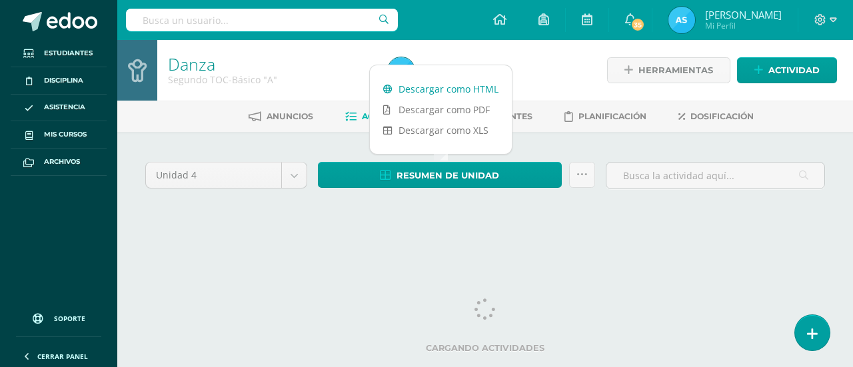
click at [438, 79] on link "Descargar como HTML" at bounding box center [441, 89] width 142 height 21
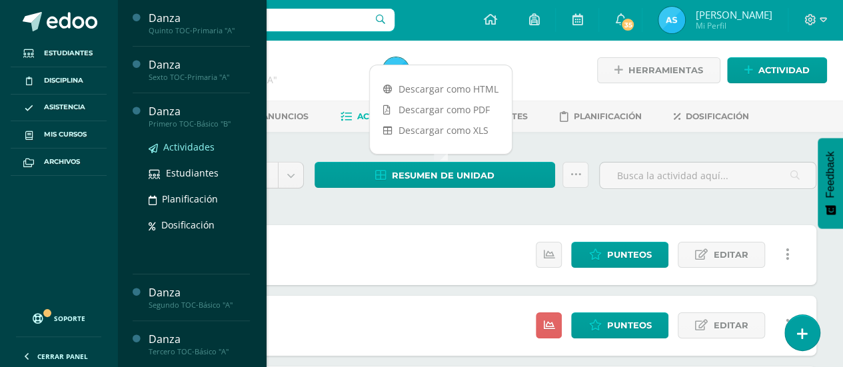
click at [201, 149] on span "Actividades" at bounding box center [188, 147] width 51 height 13
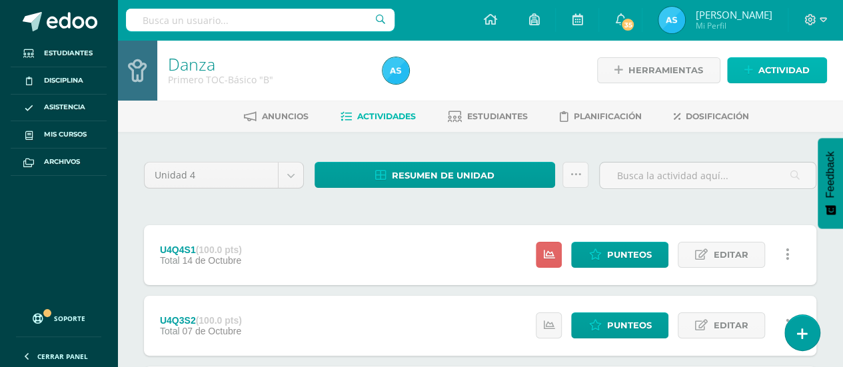
click at [751, 59] on link "Actividad" at bounding box center [777, 70] width 100 height 26
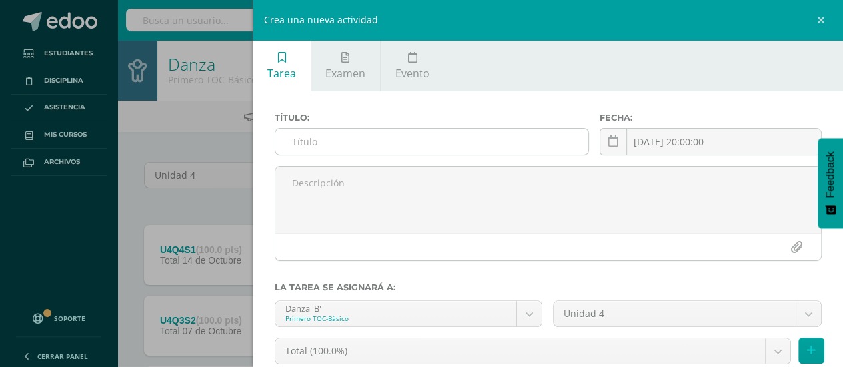
click at [500, 147] on input "text" at bounding box center [432, 142] width 314 height 26
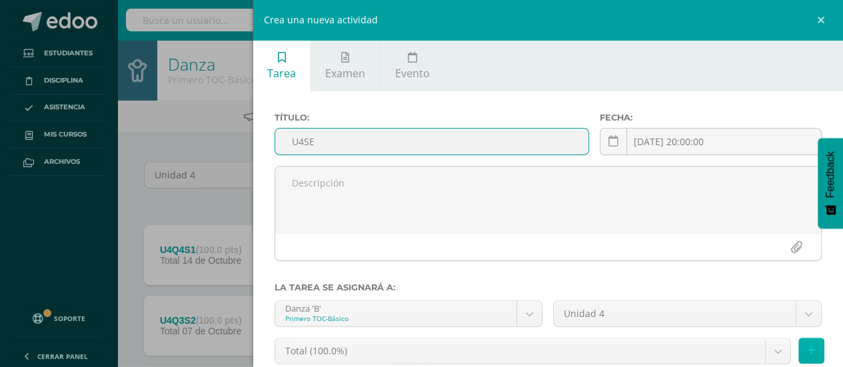
type input "U4SE"
click at [798, 349] on button at bounding box center [811, 351] width 26 height 26
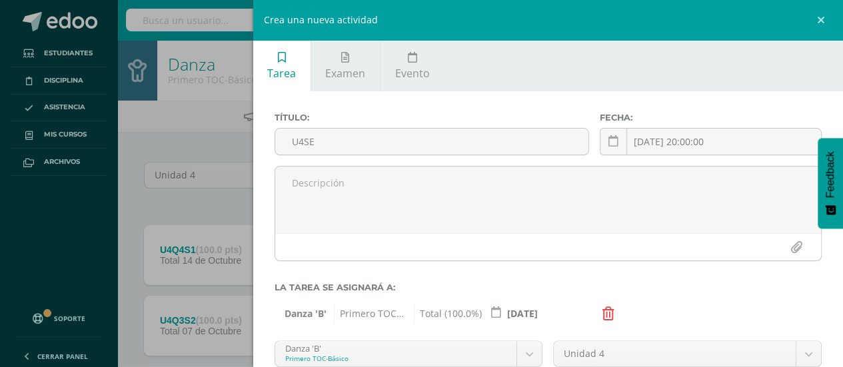
scroll to position [145, 0]
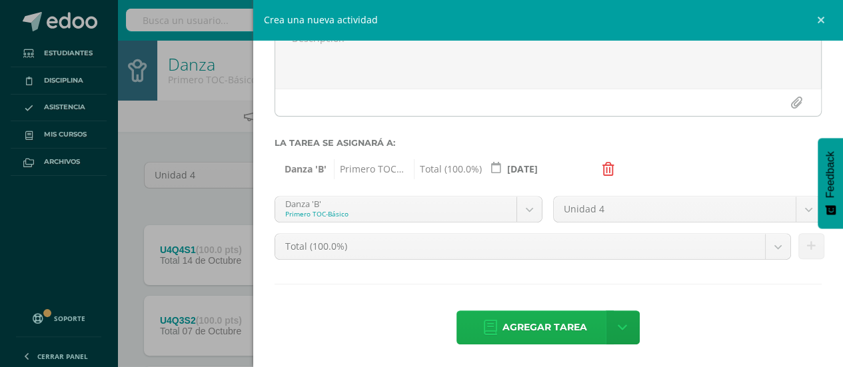
click at [575, 323] on span "Agregar tarea" at bounding box center [544, 327] width 85 height 33
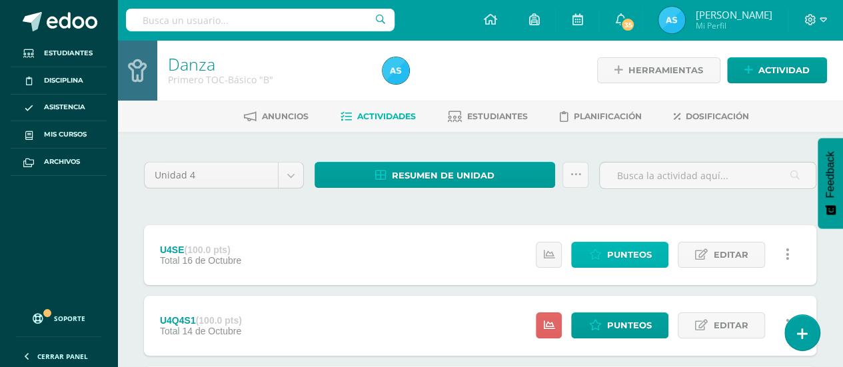
click at [622, 253] on span "Punteos" at bounding box center [628, 255] width 45 height 25
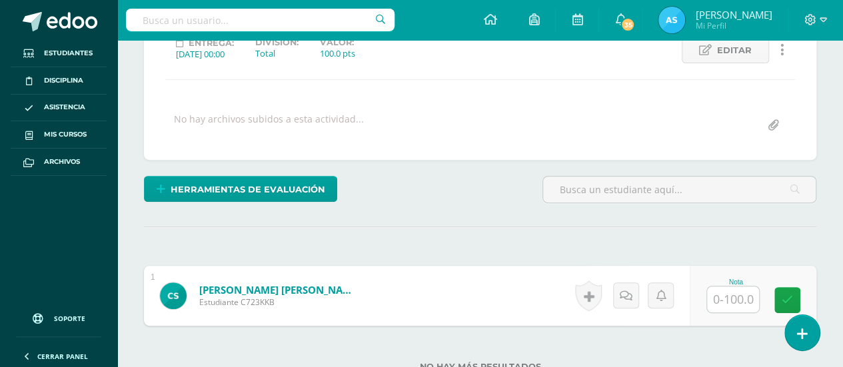
scroll to position [198, 0]
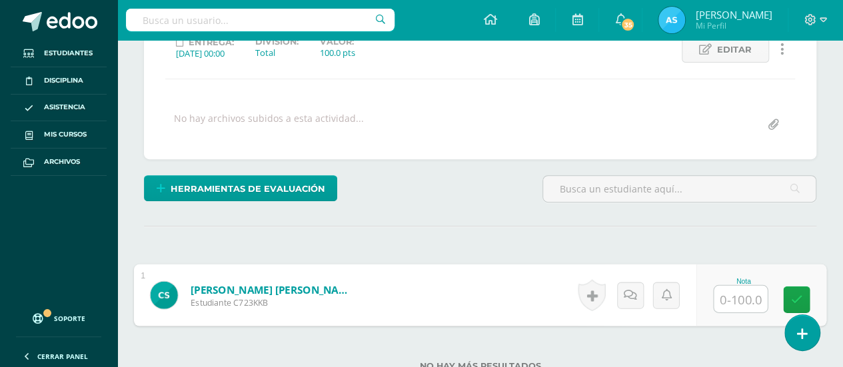
click at [734, 294] on input "text" at bounding box center [740, 299] width 53 height 27
type input "100"
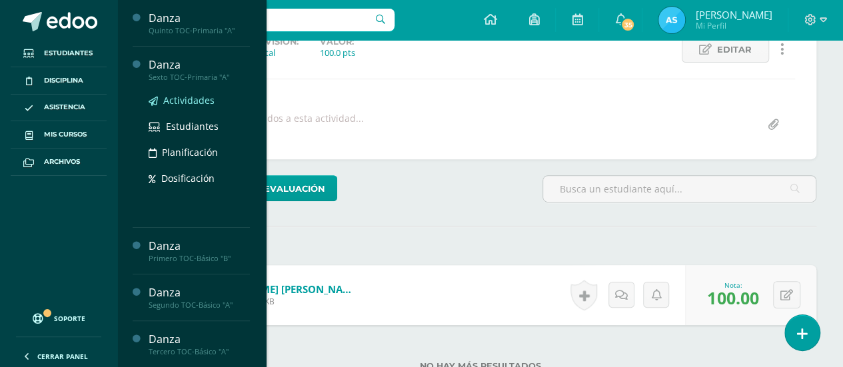
click at [189, 102] on span "Actividades" at bounding box center [188, 100] width 51 height 13
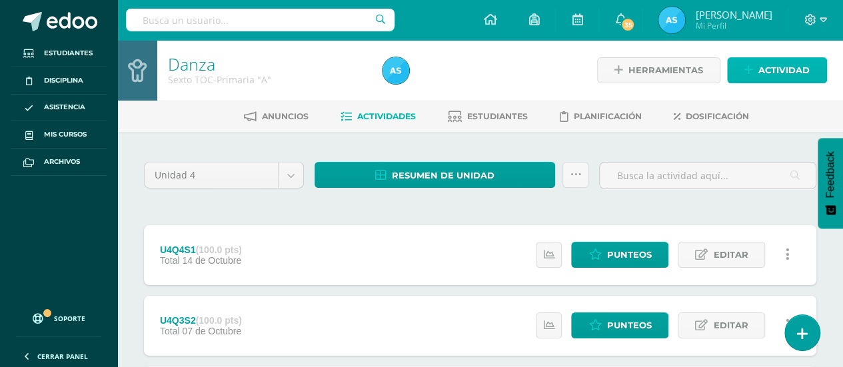
click at [798, 73] on span "Actividad" at bounding box center [783, 70] width 51 height 25
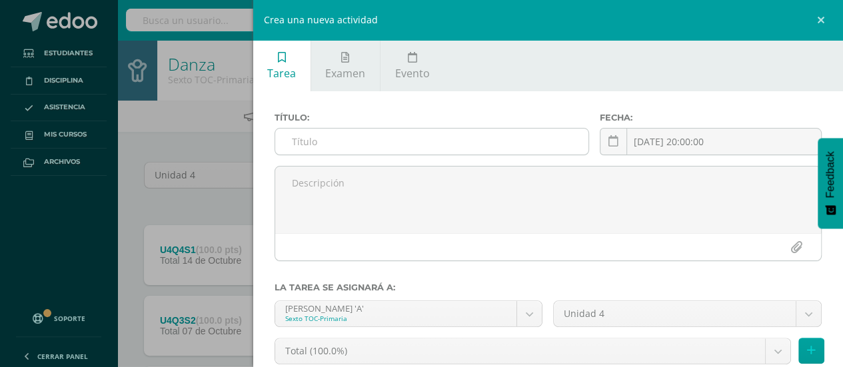
click at [536, 139] on input "text" at bounding box center [432, 142] width 314 height 26
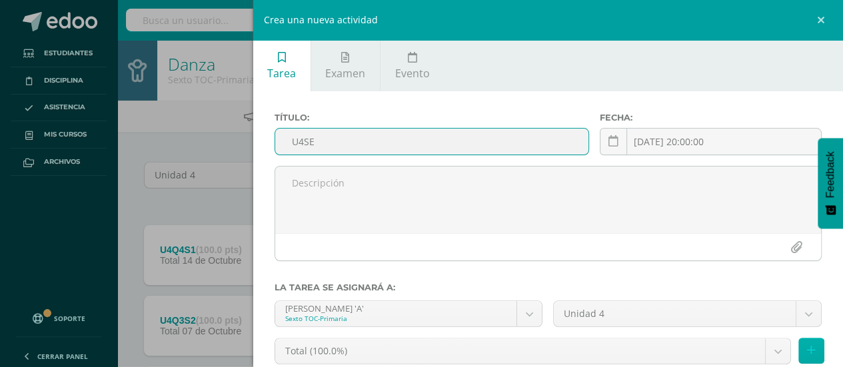
type input "U4SE"
click at [810, 352] on button at bounding box center [811, 351] width 26 height 26
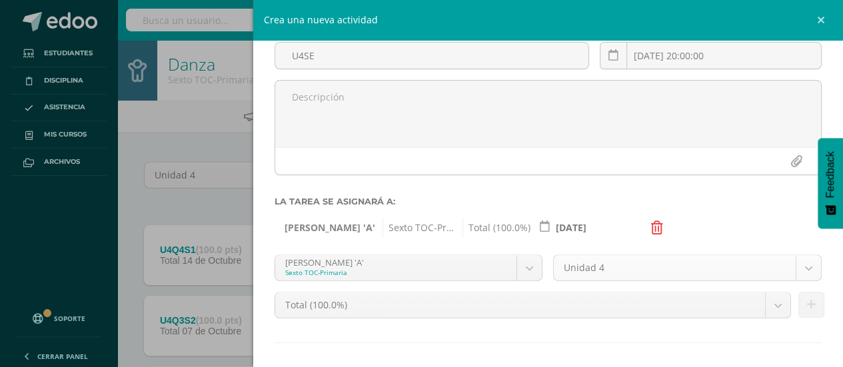
scroll to position [145, 0]
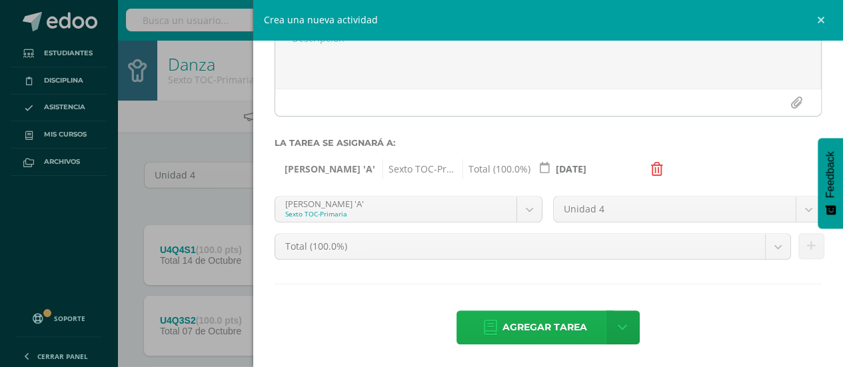
click at [574, 326] on span "Agregar tarea" at bounding box center [544, 327] width 85 height 33
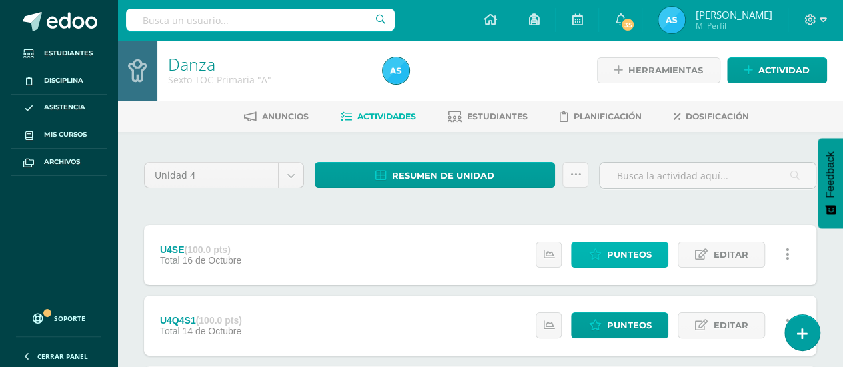
click at [625, 250] on span "Punteos" at bounding box center [628, 255] width 45 height 25
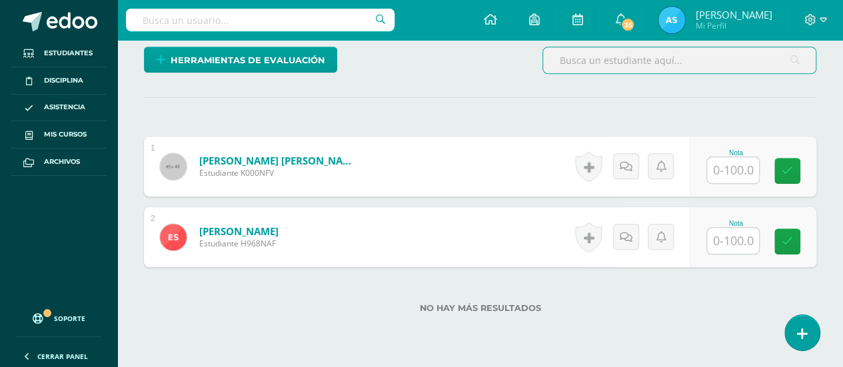
scroll to position [333, 0]
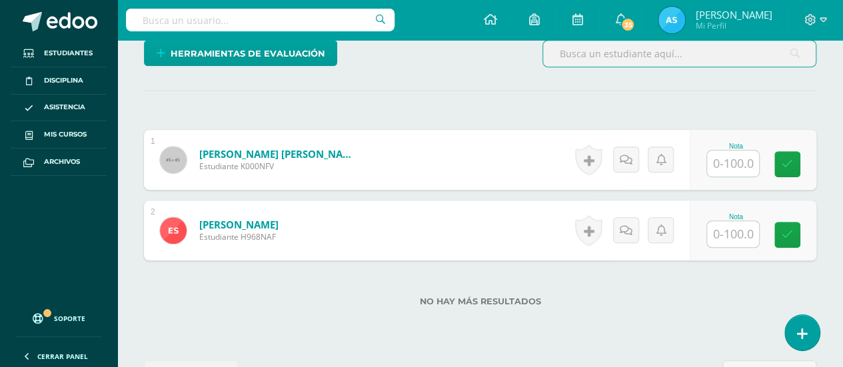
click at [728, 159] on input "text" at bounding box center [733, 164] width 52 height 26
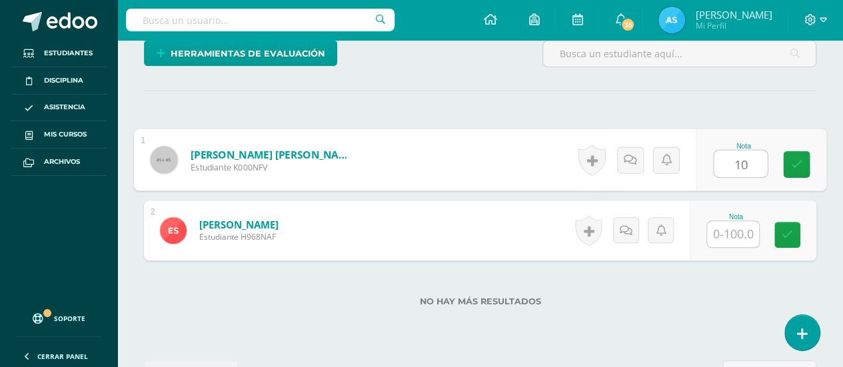
type input "1"
type input "100"
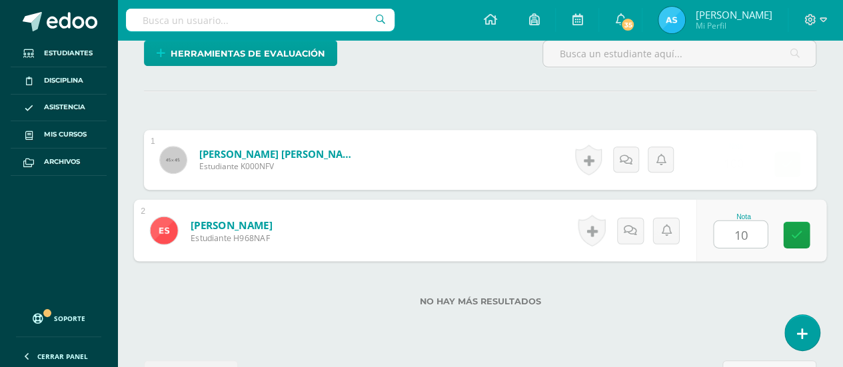
type input "100"
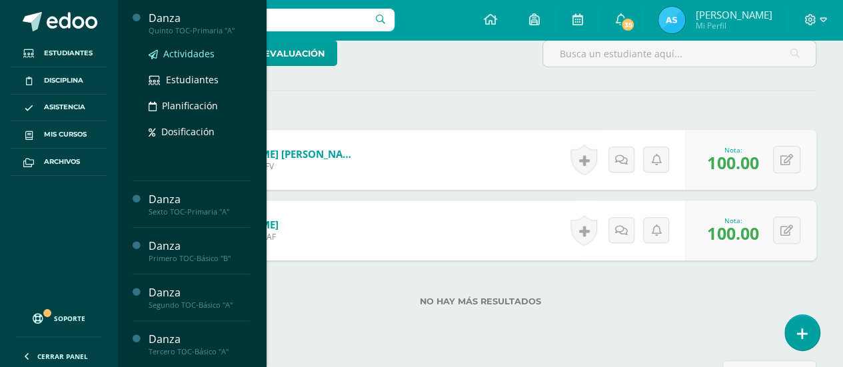
click at [188, 51] on span "Actividades" at bounding box center [188, 53] width 51 height 13
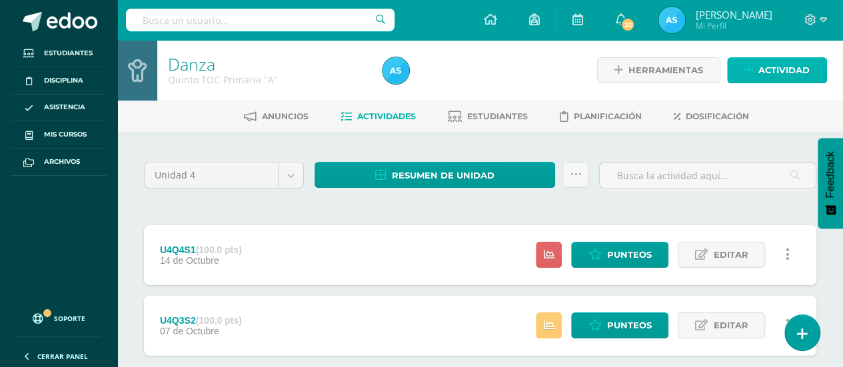
click at [788, 66] on span "Actividad" at bounding box center [783, 70] width 51 height 25
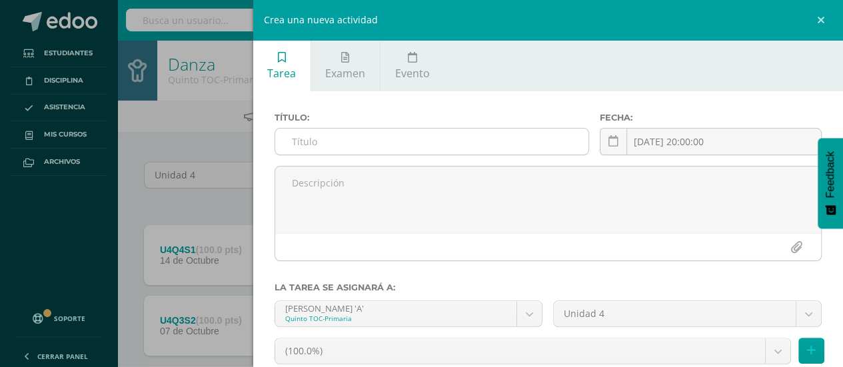
click at [517, 139] on input "text" at bounding box center [432, 142] width 314 height 26
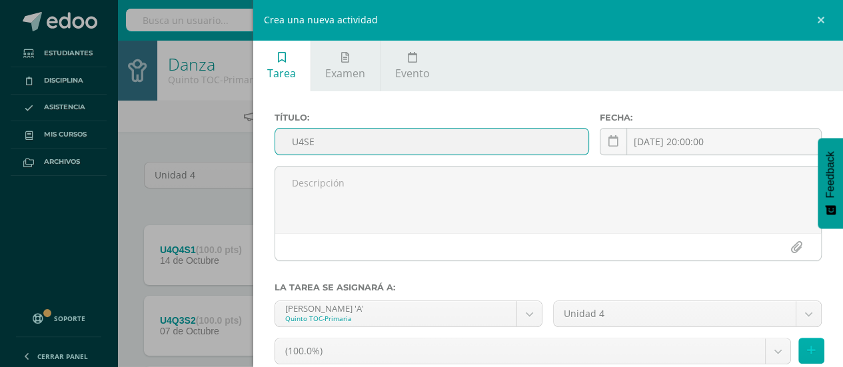
type input "U4SE"
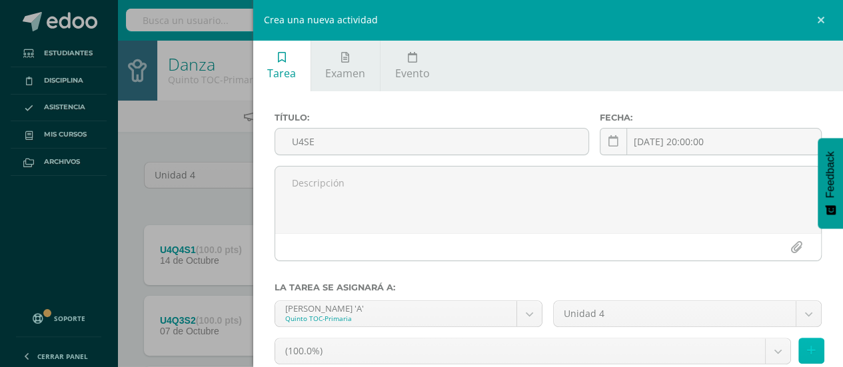
click at [810, 345] on button at bounding box center [811, 351] width 26 height 26
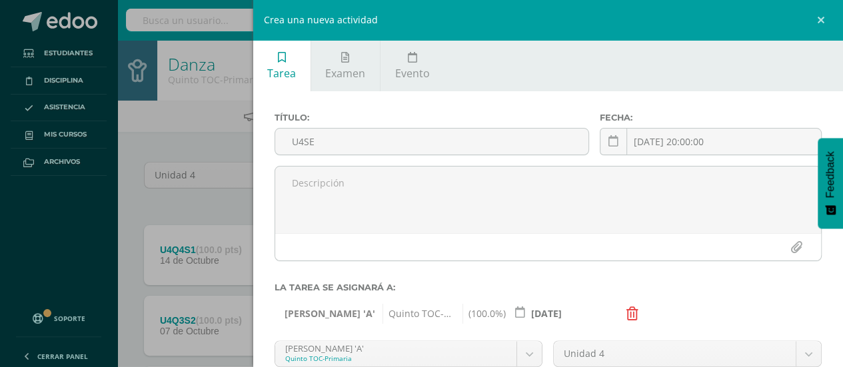
scroll to position [145, 0]
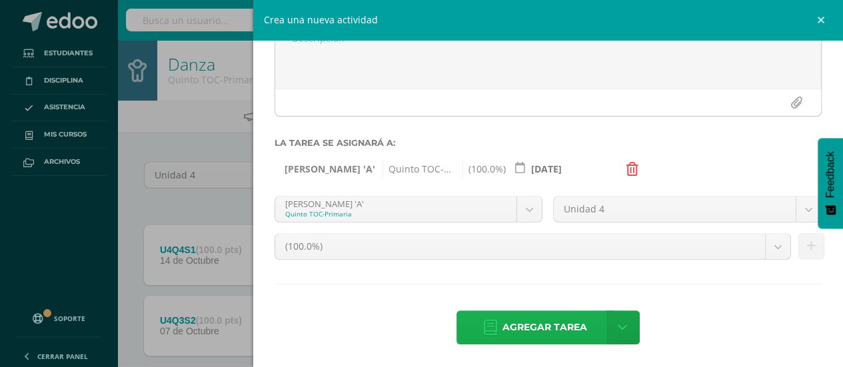
click at [564, 323] on span "Agregar tarea" at bounding box center [544, 327] width 85 height 33
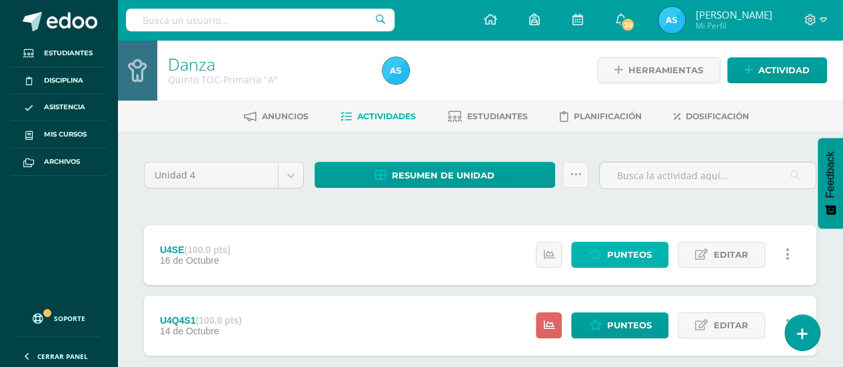
click at [645, 253] on span "Punteos" at bounding box center [628, 255] width 45 height 25
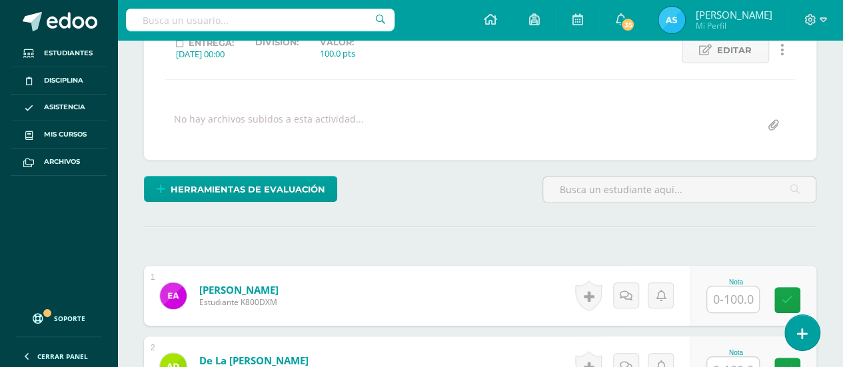
scroll to position [198, 0]
click at [732, 294] on input "text" at bounding box center [733, 299] width 52 height 26
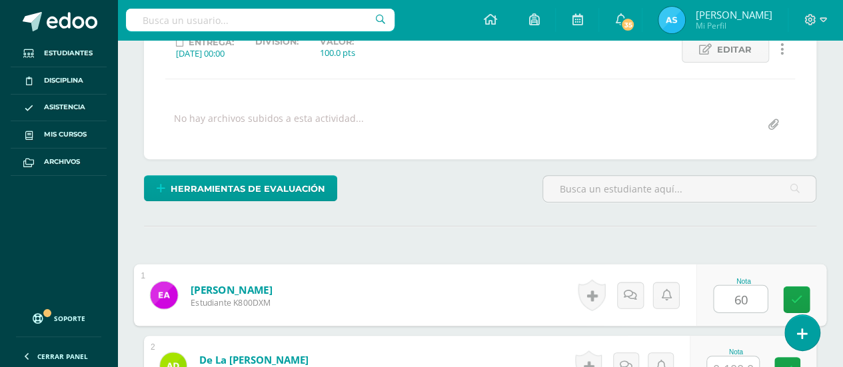
type input "60"
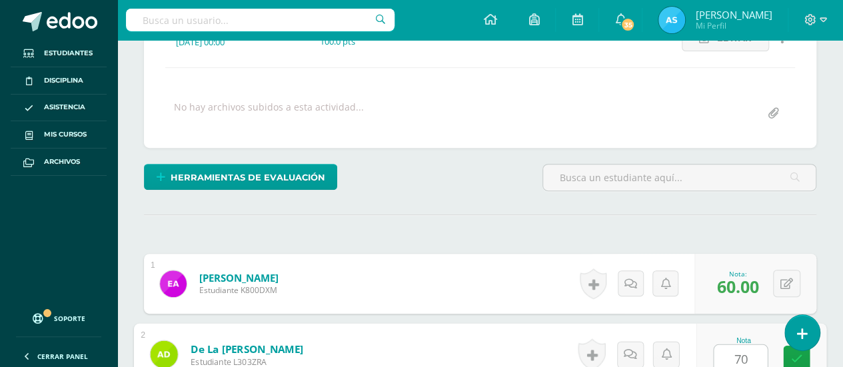
type input "70"
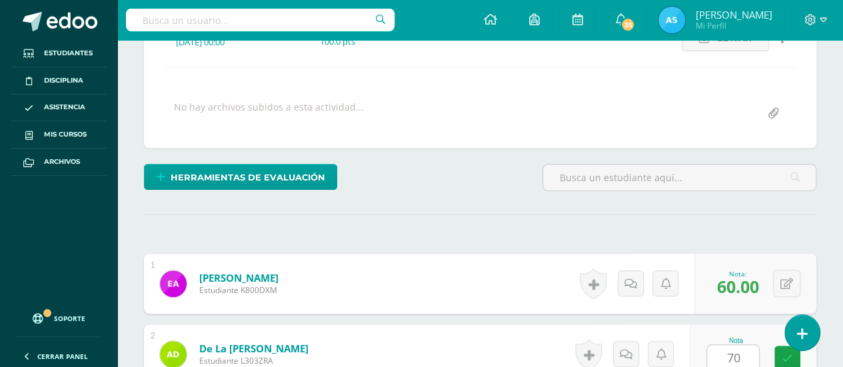
scroll to position [450, 0]
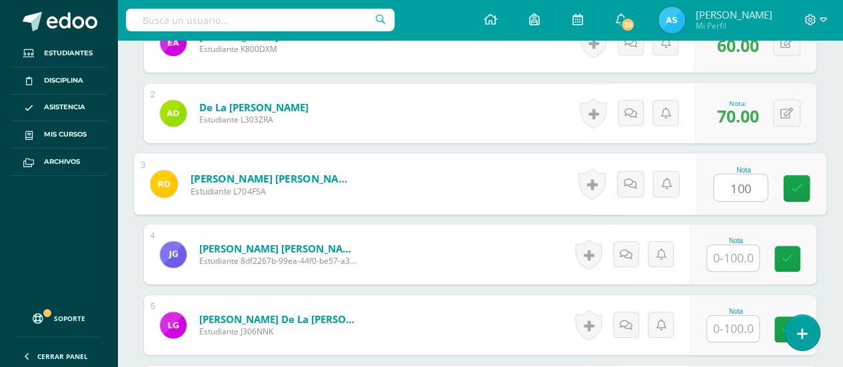
type input "100"
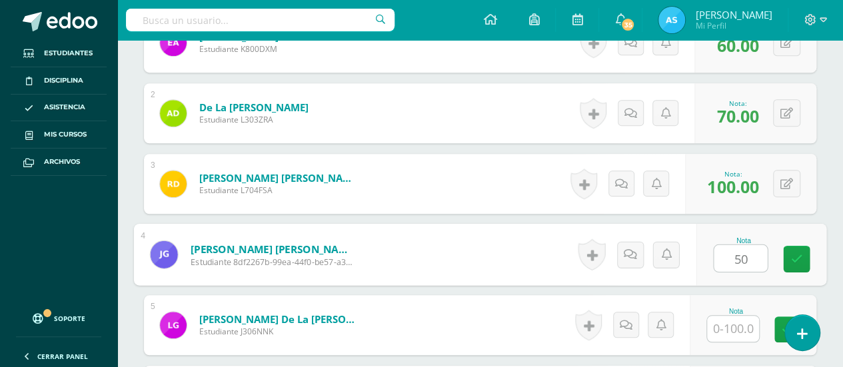
type input "50"
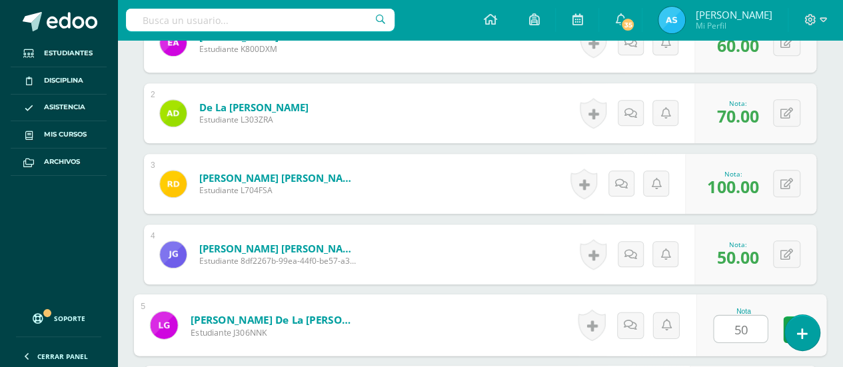
type input "50"
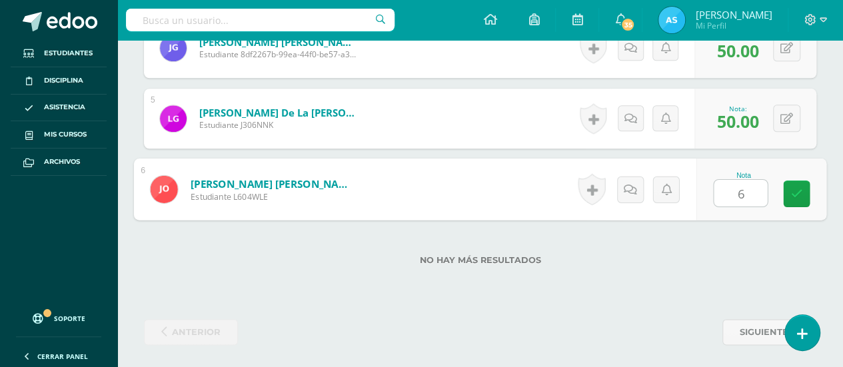
type input "60"
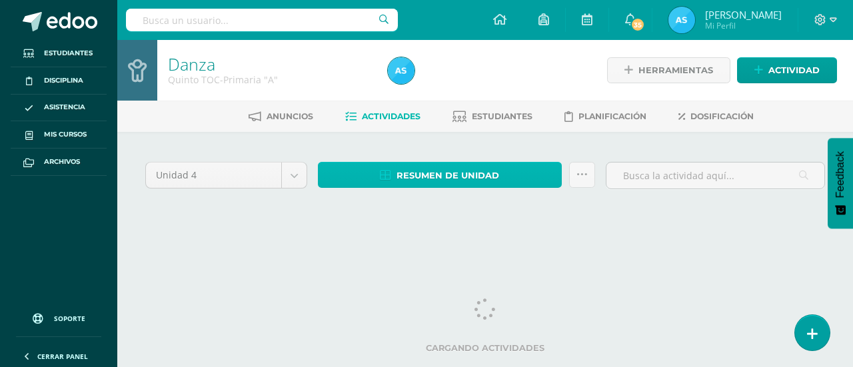
click at [422, 181] on span "Resumen de unidad" at bounding box center [447, 175] width 103 height 25
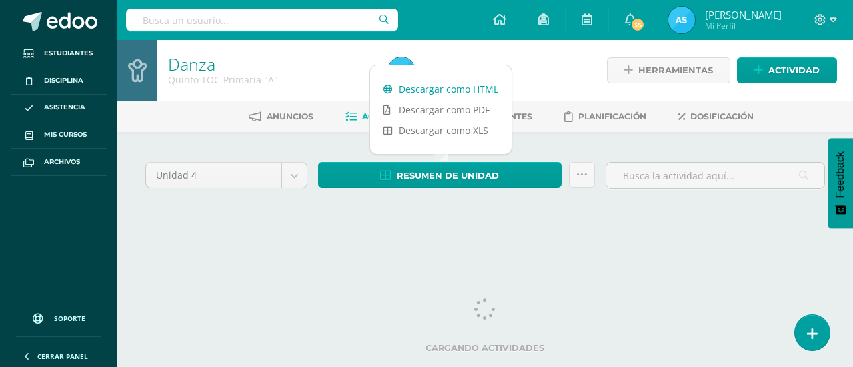
click at [478, 87] on link "Descargar como HTML" at bounding box center [441, 89] width 142 height 21
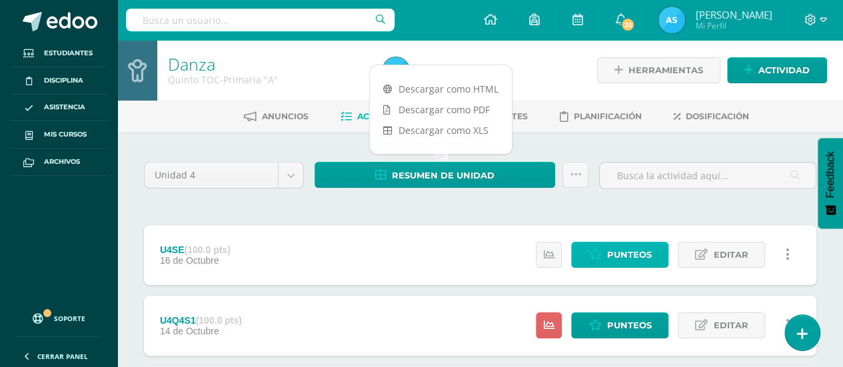
click at [648, 251] on span "Punteos" at bounding box center [628, 255] width 45 height 25
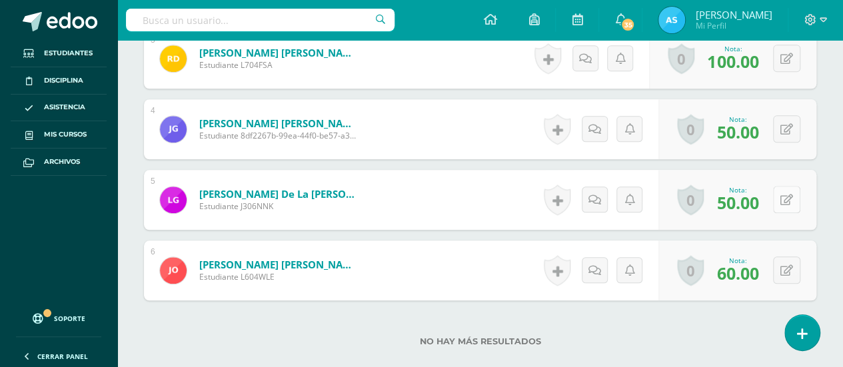
scroll to position [566, 0]
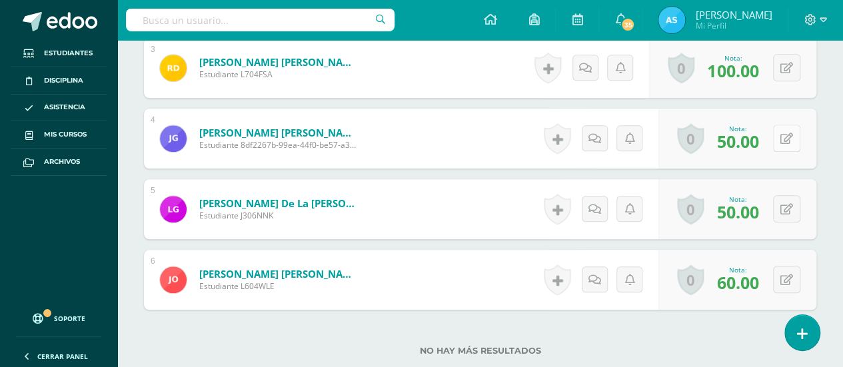
click at [792, 125] on button at bounding box center [786, 138] width 27 height 27
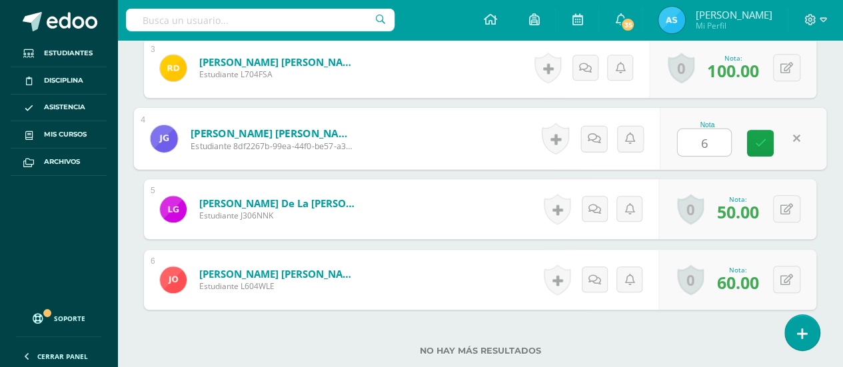
type input "60"
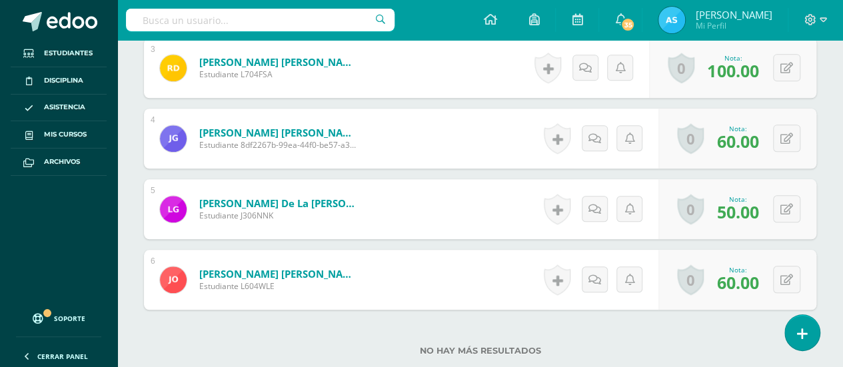
click at [802, 210] on div "0 Logros Logros obtenidos Aún no hay logros agregados Nota: 50.00" at bounding box center [737, 209] width 158 height 60
click at [793, 207] on button at bounding box center [786, 208] width 27 height 27
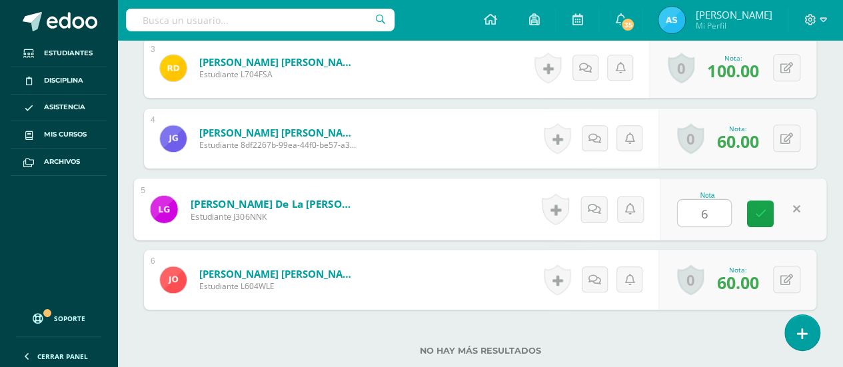
type input "60"
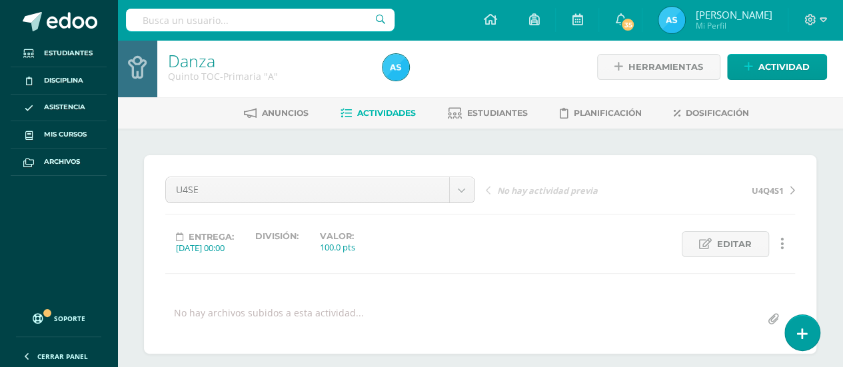
scroll to position [0, 0]
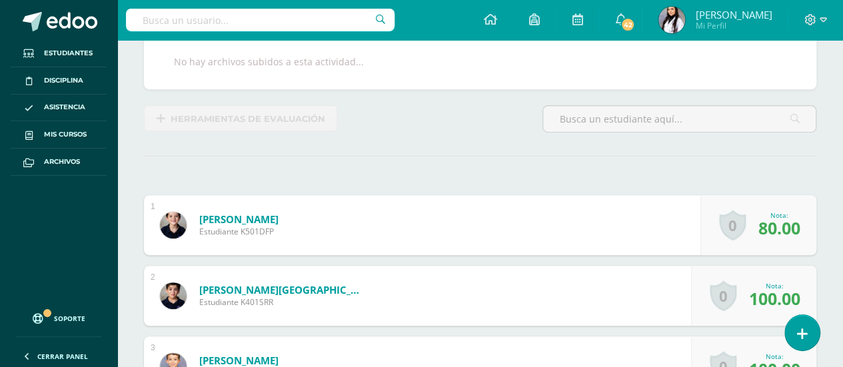
scroll to position [256, 0]
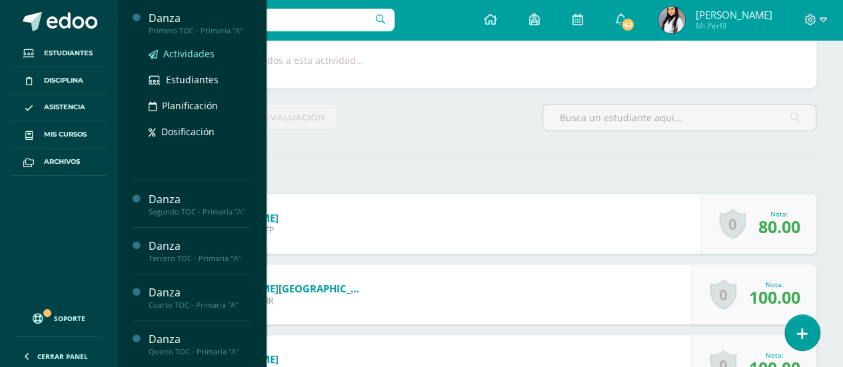
click at [187, 58] on span "Actividades" at bounding box center [188, 53] width 51 height 13
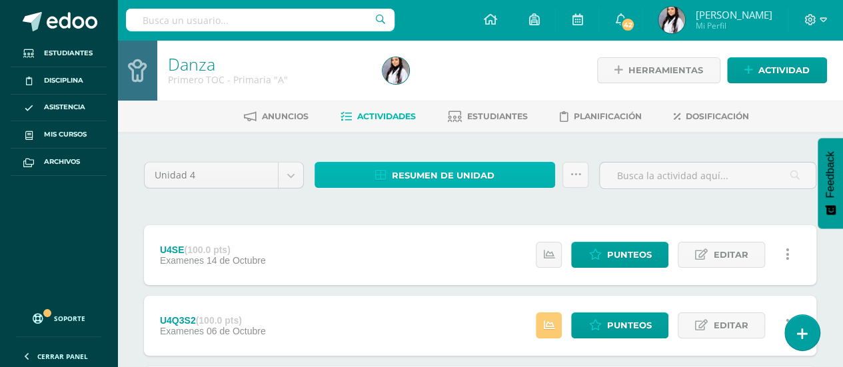
click at [454, 175] on span "Resumen de unidad" at bounding box center [443, 175] width 103 height 25
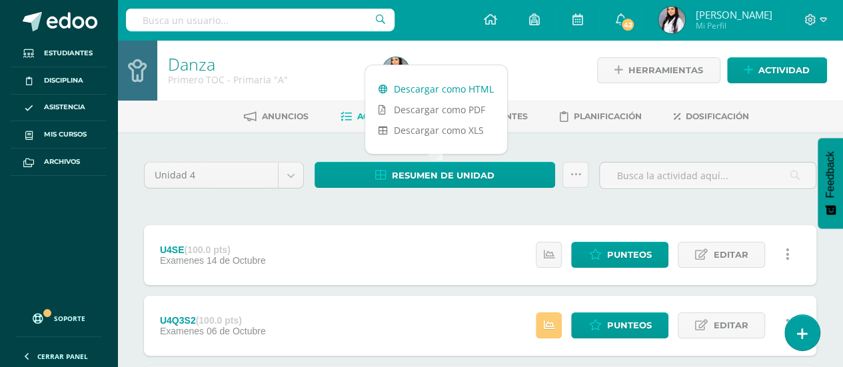
click at [442, 91] on link "Descargar como HTML" at bounding box center [436, 89] width 142 height 21
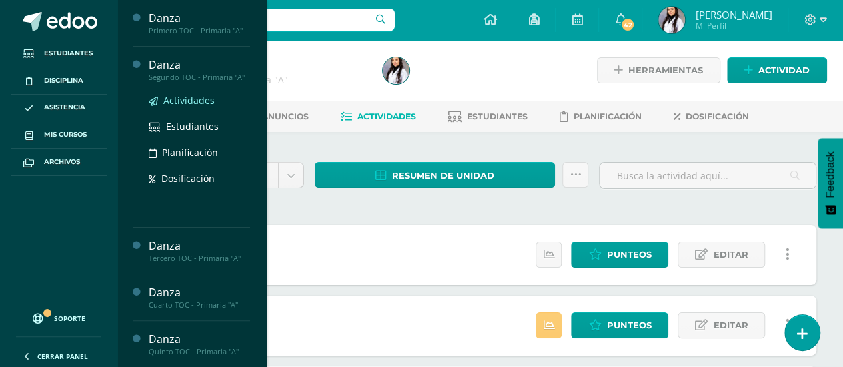
click at [187, 105] on span "Actividades" at bounding box center [188, 100] width 51 height 13
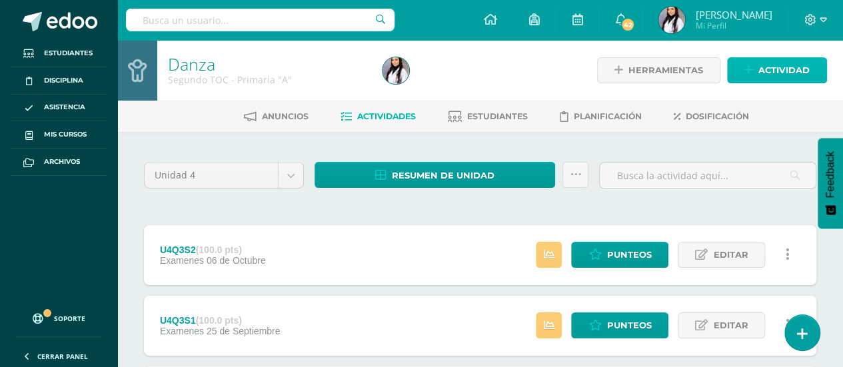
click at [783, 73] on span "Actividad" at bounding box center [783, 70] width 51 height 25
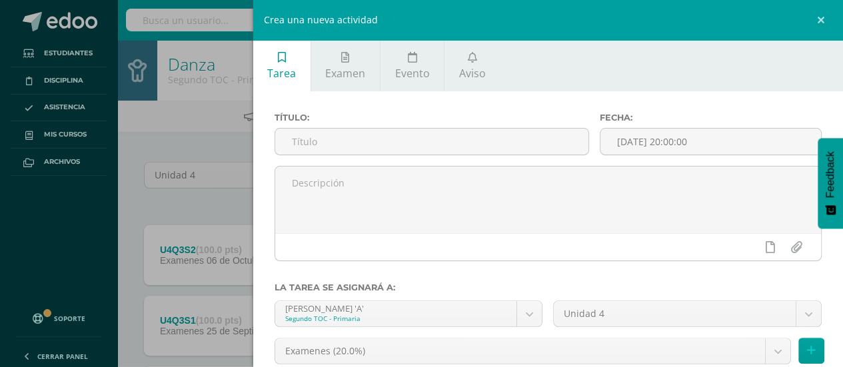
click at [229, 187] on div "Crea una nueva actividad Tarea Examen Evento Aviso Título: Fecha: 2025-10-15 20…" at bounding box center [421, 183] width 843 height 367
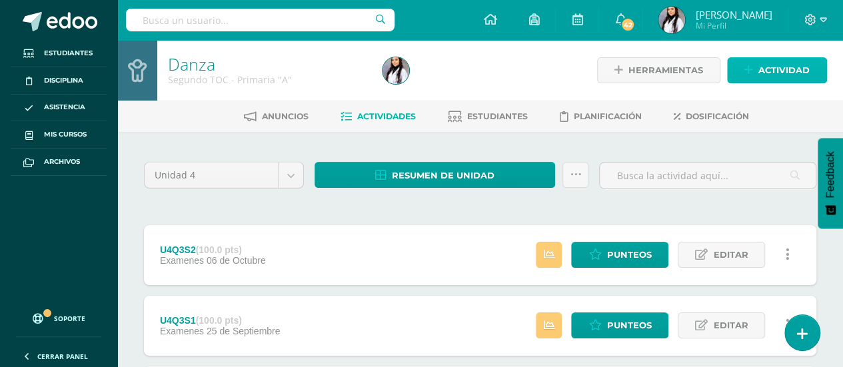
click at [789, 75] on span "Actividad" at bounding box center [783, 70] width 51 height 25
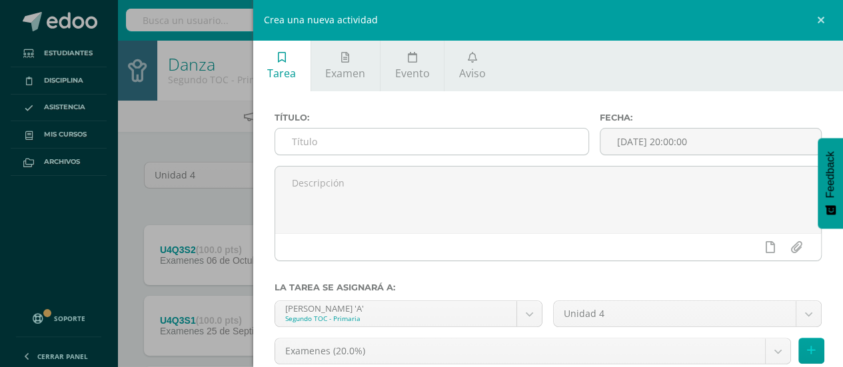
click at [514, 134] on input "text" at bounding box center [432, 142] width 314 height 26
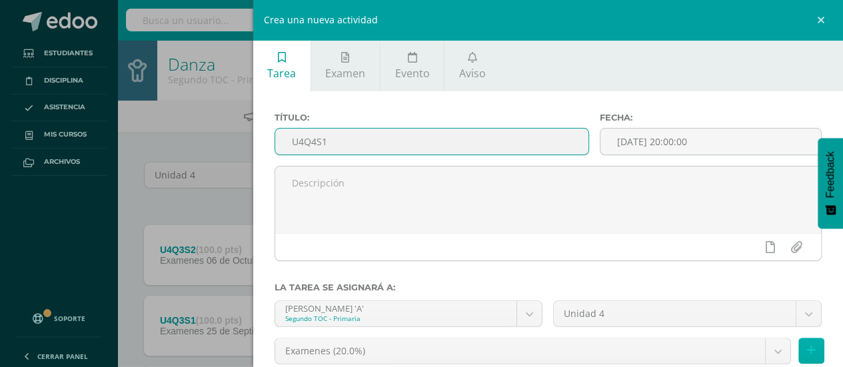
type input "U4Q4S1"
click at [807, 345] on button at bounding box center [811, 351] width 26 height 26
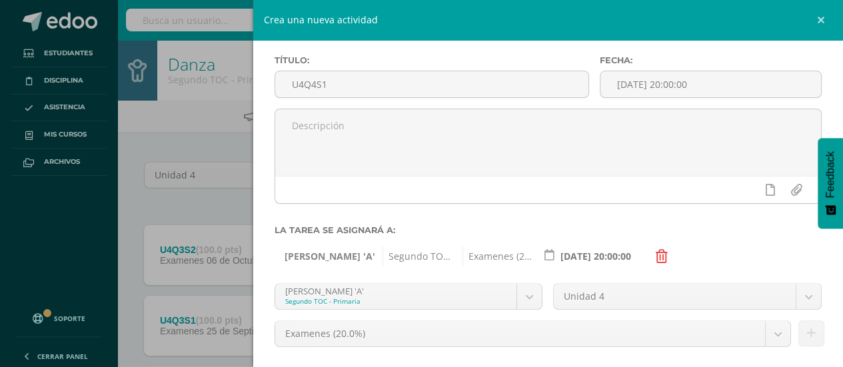
scroll to position [145, 0]
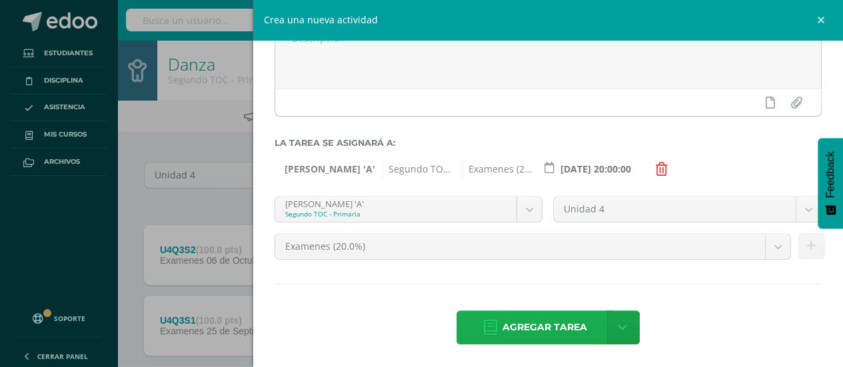
click at [533, 324] on span "Agregar tarea" at bounding box center [544, 327] width 85 height 33
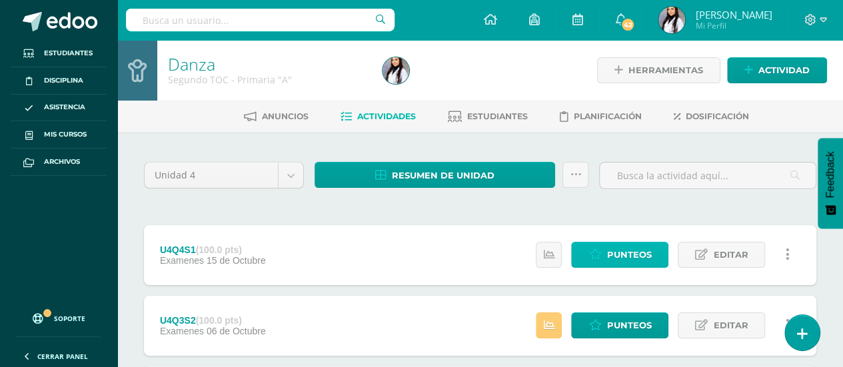
click at [622, 251] on span "Punteos" at bounding box center [628, 255] width 45 height 25
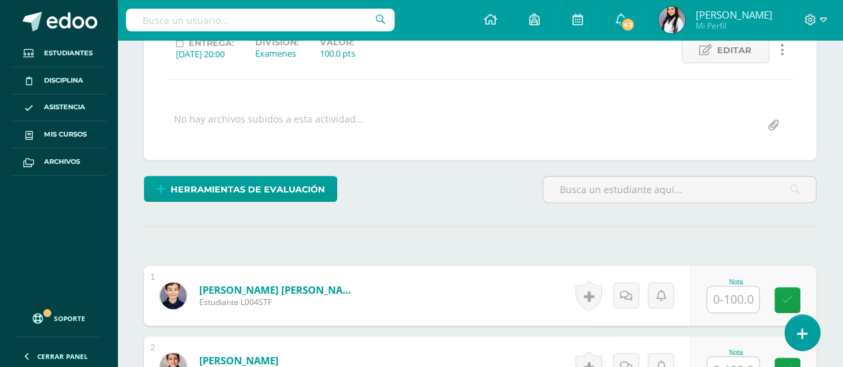
scroll to position [198, 0]
click at [725, 297] on input "text" at bounding box center [733, 299] width 52 height 26
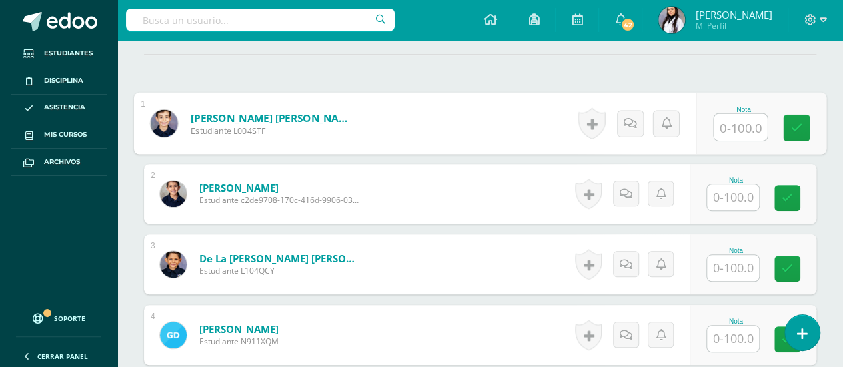
scroll to position [370, 0]
type input "100"
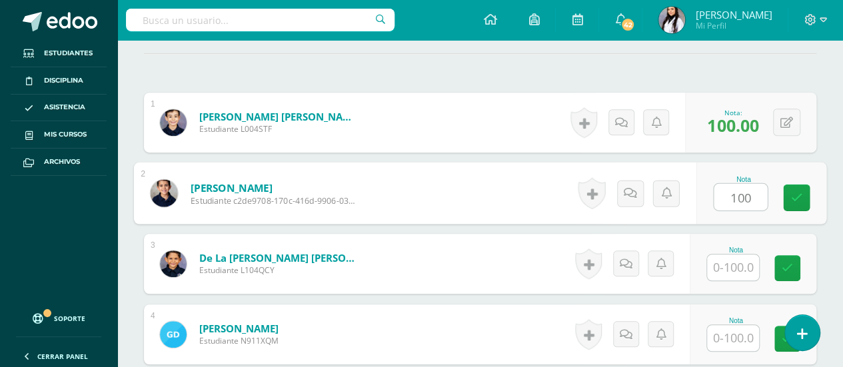
type input "100"
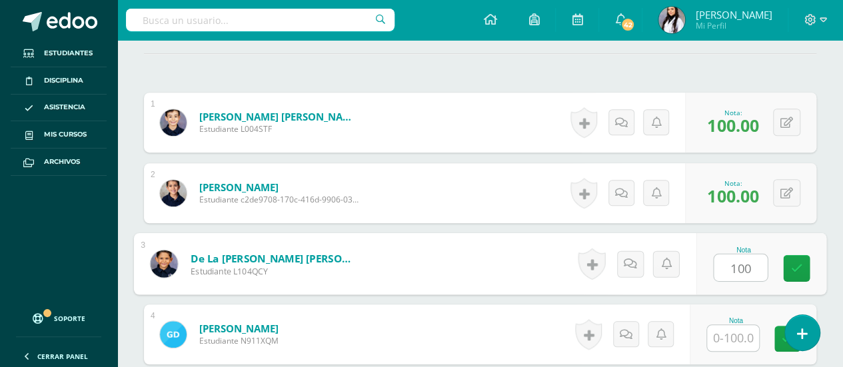
type input "100"
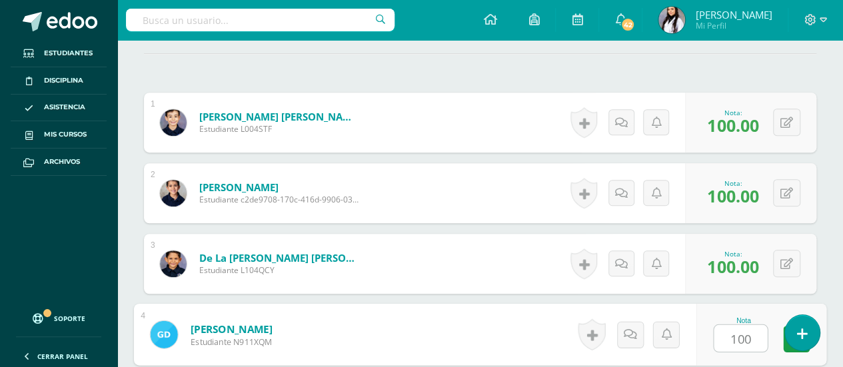
type input "100"
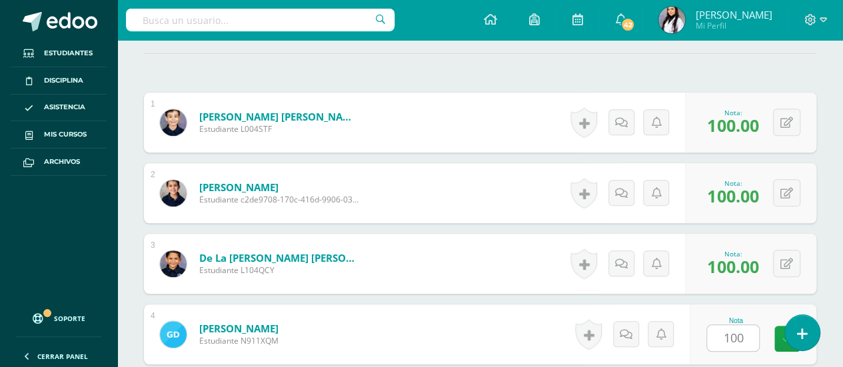
scroll to position [592, 0]
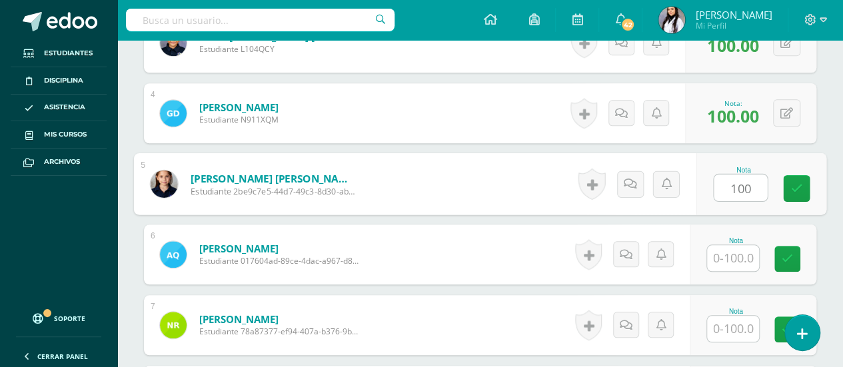
type input "100"
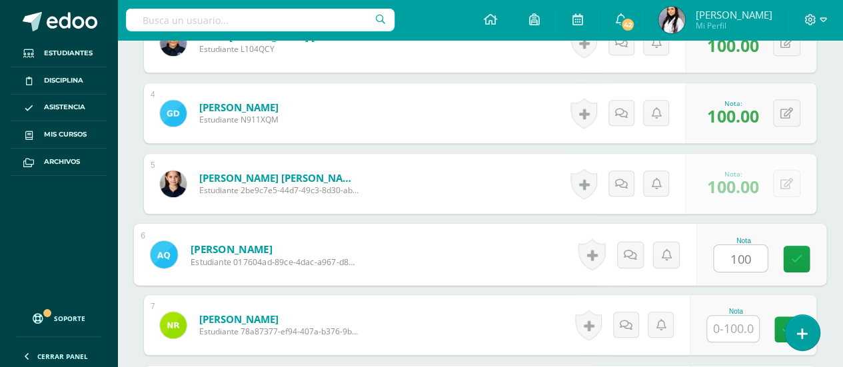
type input "100"
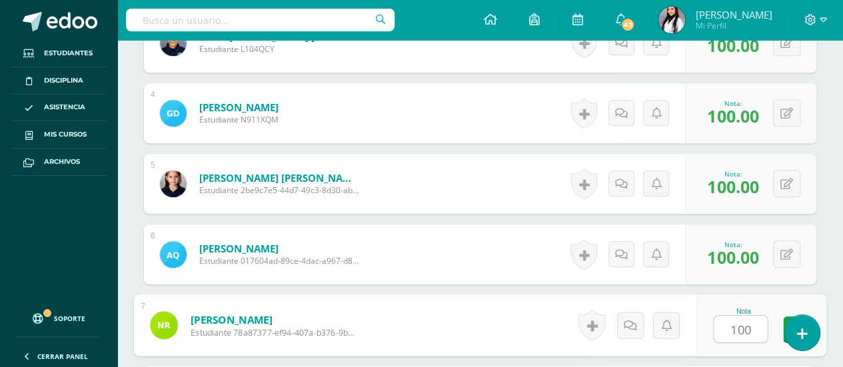
type input "100"
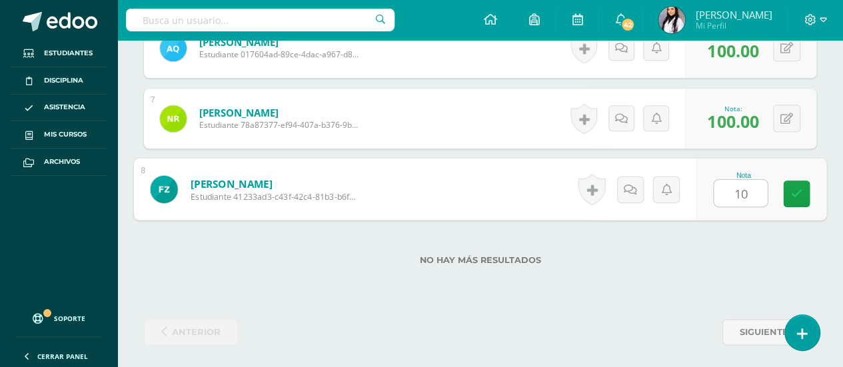
type input "100"
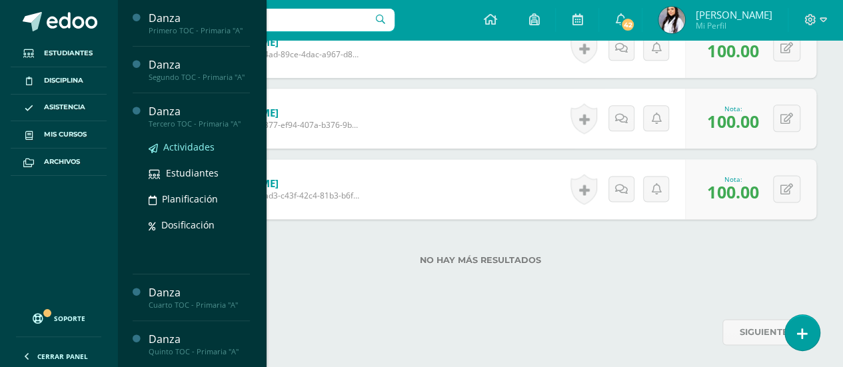
click at [198, 146] on span "Actividades" at bounding box center [188, 147] width 51 height 13
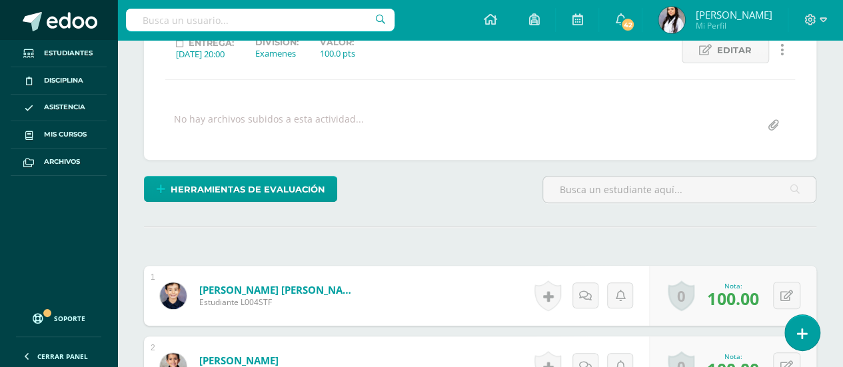
scroll to position [198, 0]
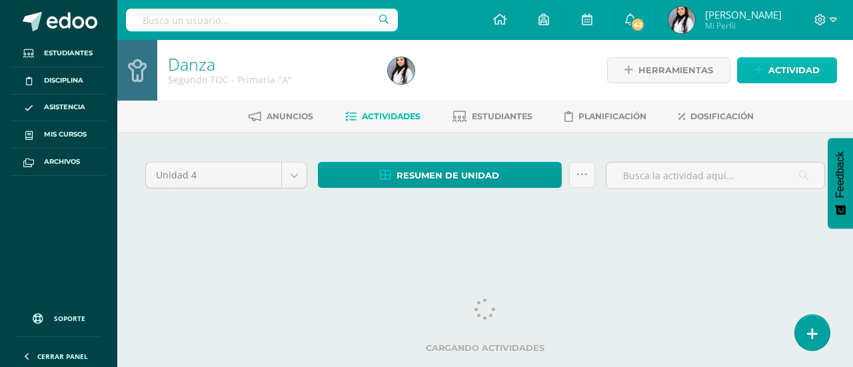
click at [808, 67] on span "Actividad" at bounding box center [793, 70] width 51 height 25
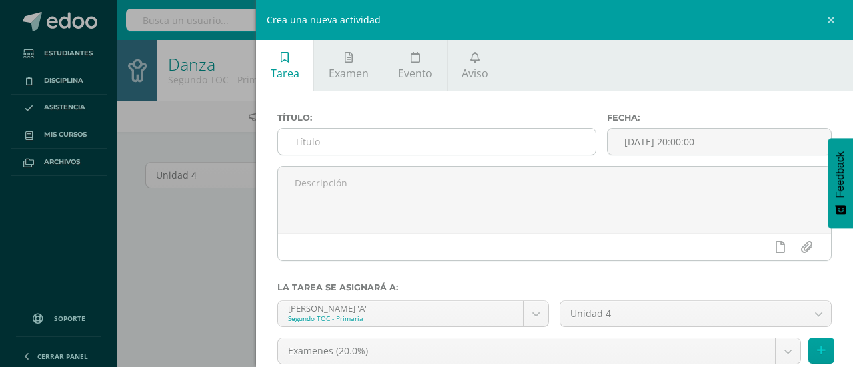
click at [492, 137] on input "text" at bounding box center [437, 142] width 318 height 26
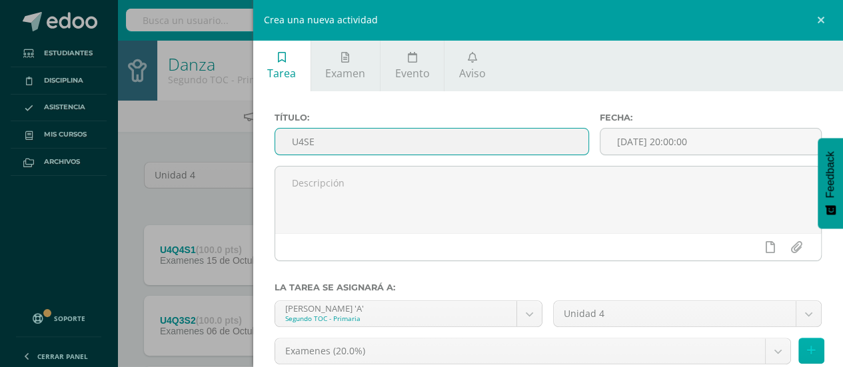
type input "U4SE"
click at [798, 350] on button at bounding box center [811, 351] width 26 height 26
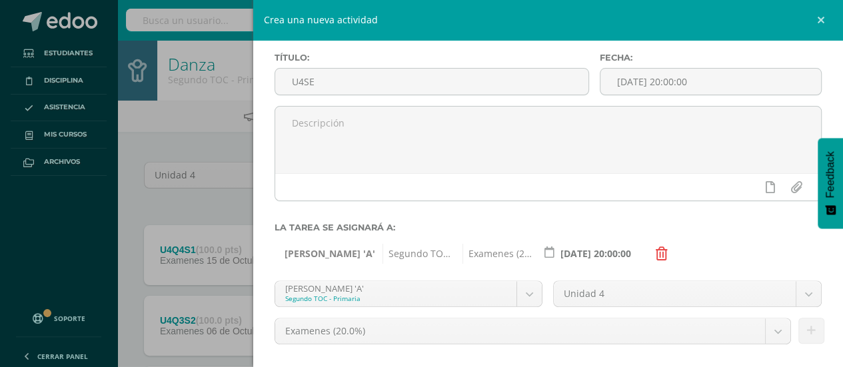
scroll to position [145, 0]
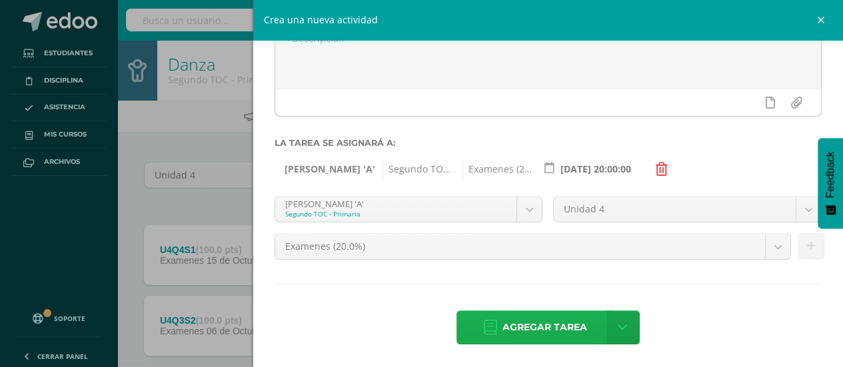
click at [558, 341] on span "Agregar tarea" at bounding box center [544, 327] width 85 height 33
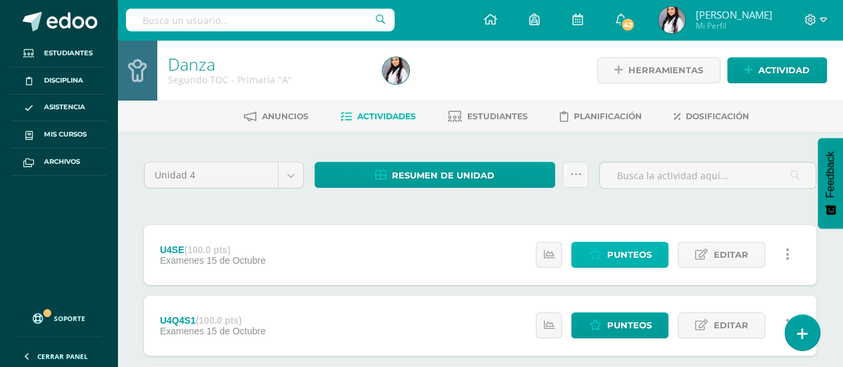
click at [613, 255] on span "Punteos" at bounding box center [628, 255] width 45 height 25
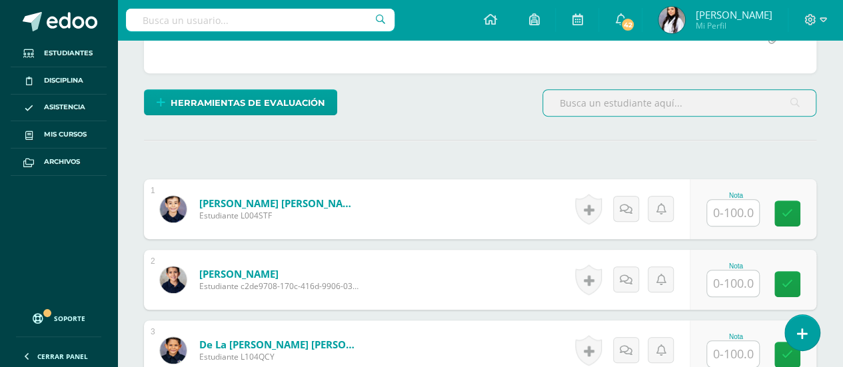
scroll to position [310, 0]
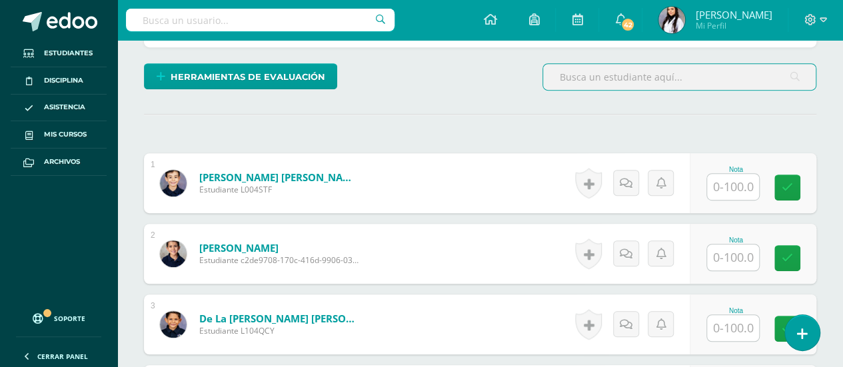
click at [744, 182] on input "text" at bounding box center [733, 187] width 52 height 26
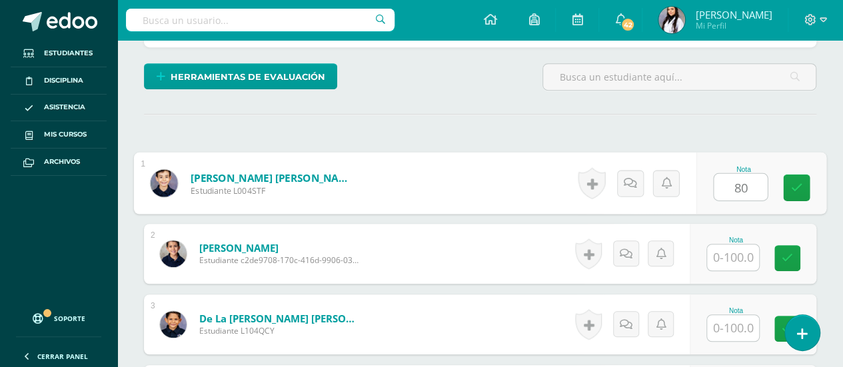
type input "80"
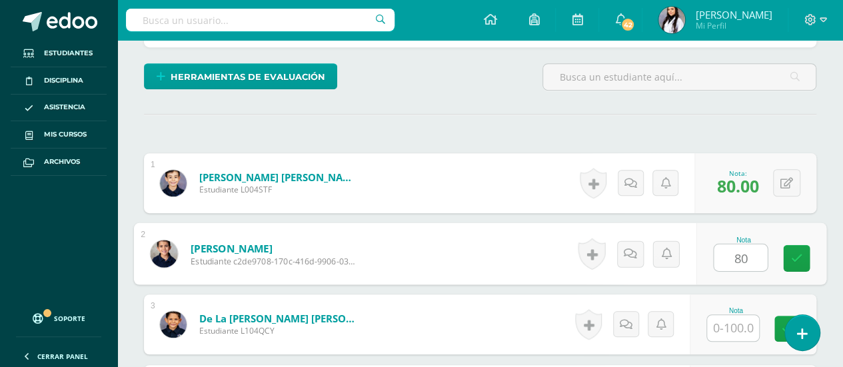
type input "80"
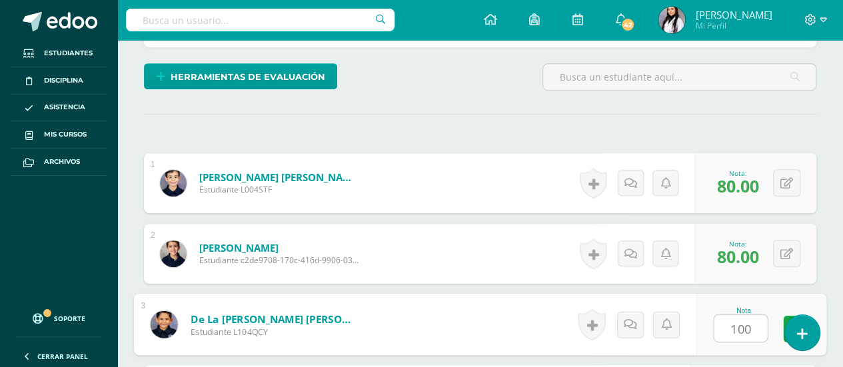
type input "100"
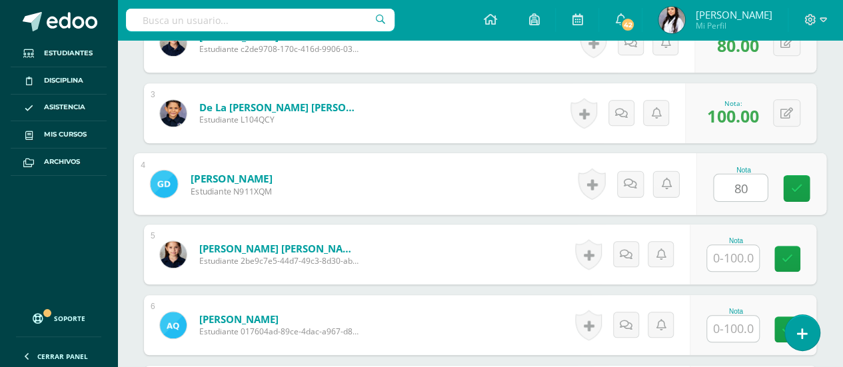
type input "80"
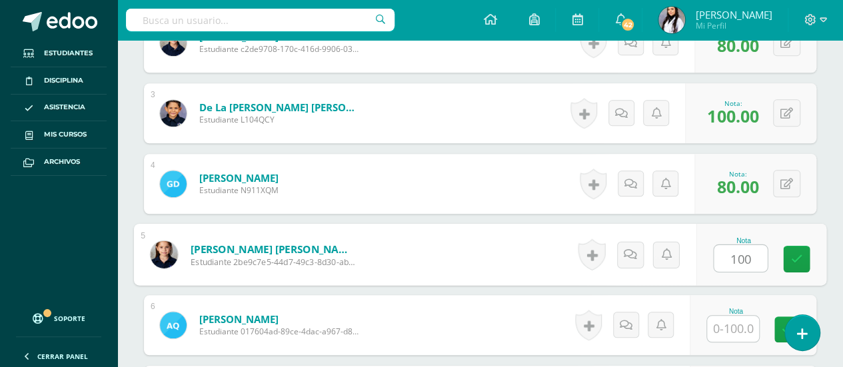
type input "100"
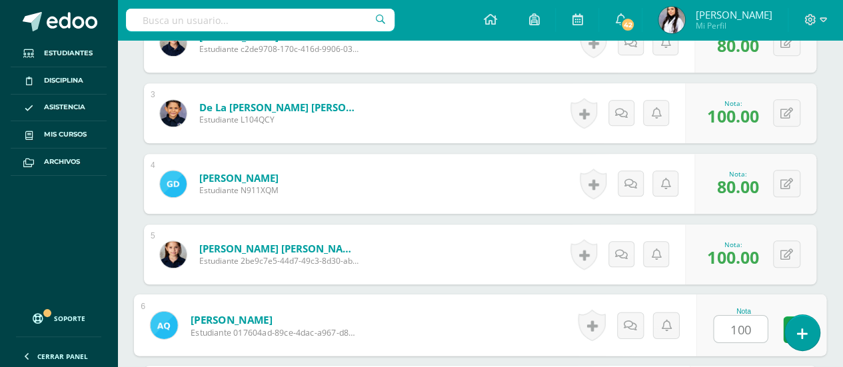
type input "100"
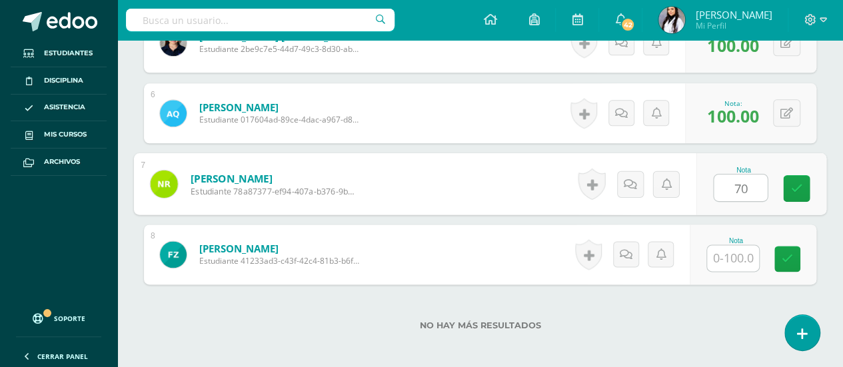
type input "70"
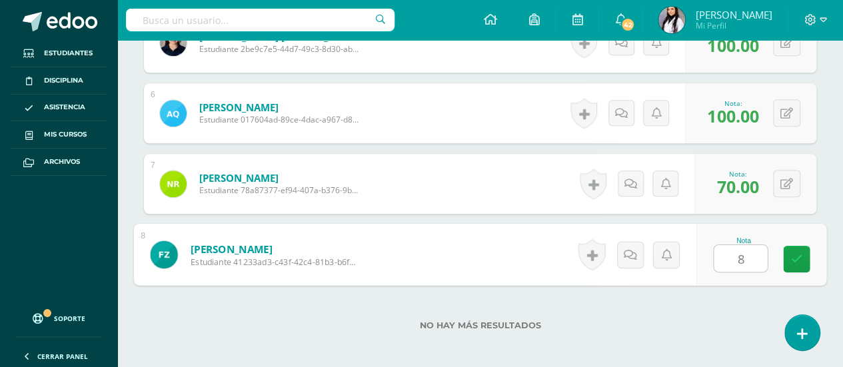
type input "80"
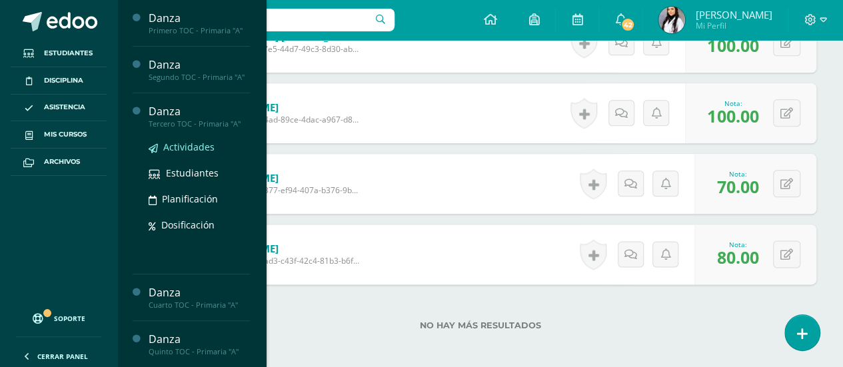
click at [193, 150] on span "Actividades" at bounding box center [188, 147] width 51 height 13
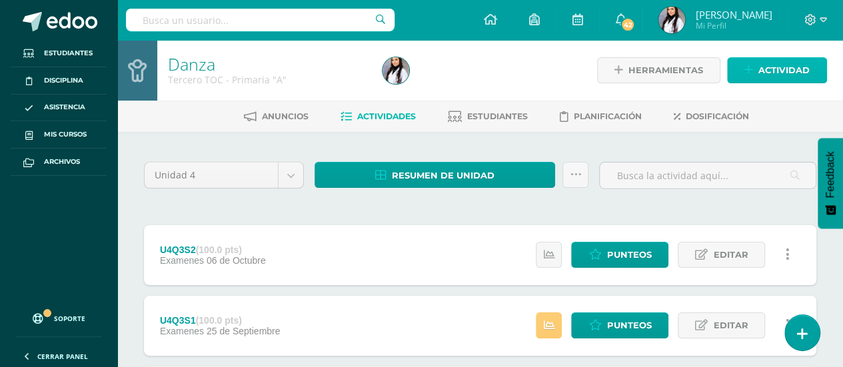
click at [783, 71] on span "Actividad" at bounding box center [783, 70] width 51 height 25
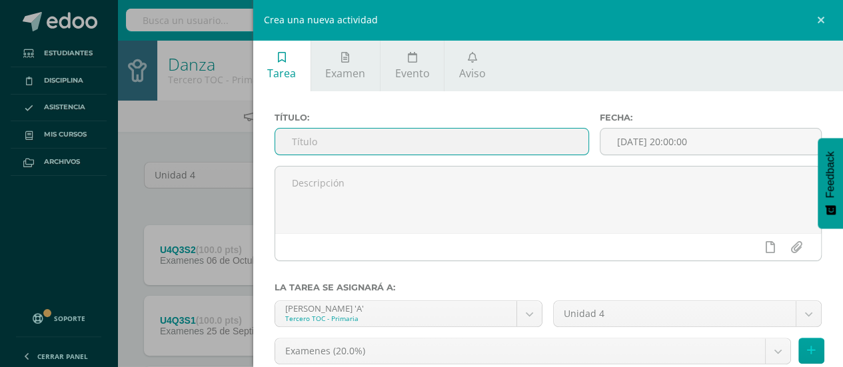
click at [531, 145] on input "text" at bounding box center [432, 142] width 314 height 26
type input "u"
type input "U4Q4S1"
click at [807, 346] on icon at bounding box center [811, 350] width 9 height 11
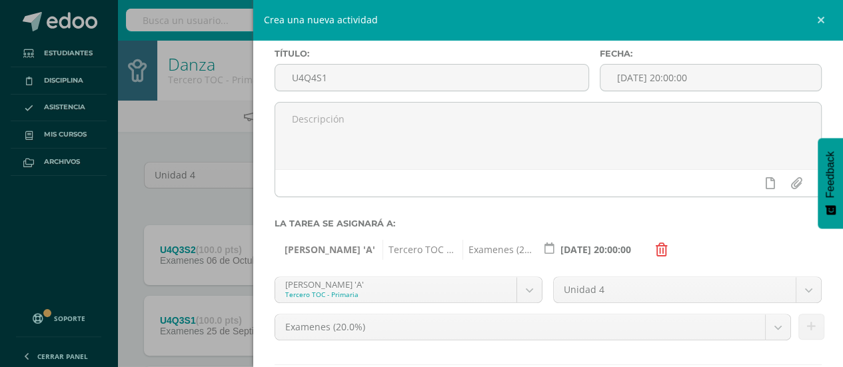
scroll to position [145, 0]
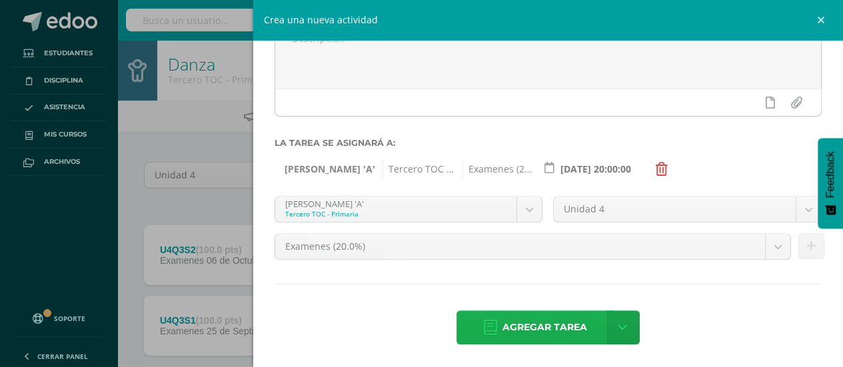
click at [508, 322] on span "Agregar tarea" at bounding box center [544, 327] width 85 height 33
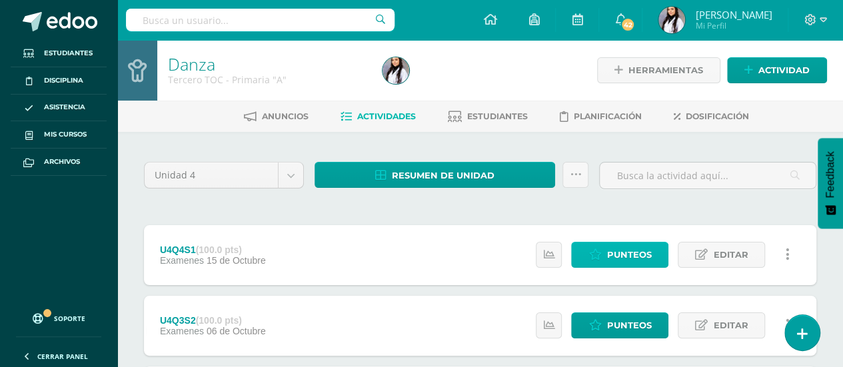
click at [651, 251] on span "Punteos" at bounding box center [628, 255] width 45 height 25
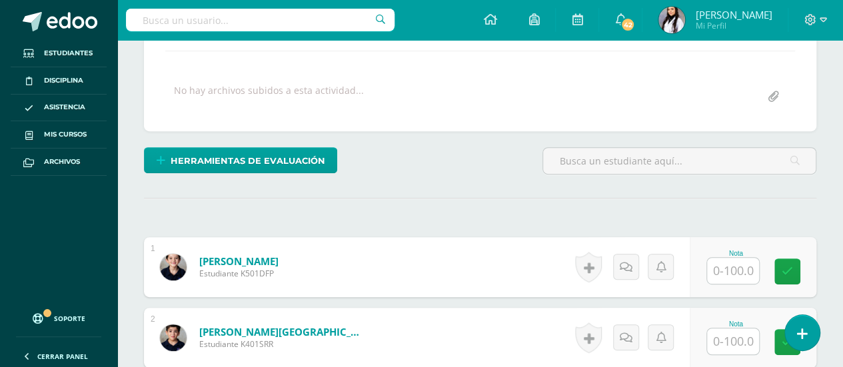
scroll to position [227, 0]
click at [732, 267] on input "text" at bounding box center [733, 270] width 52 height 26
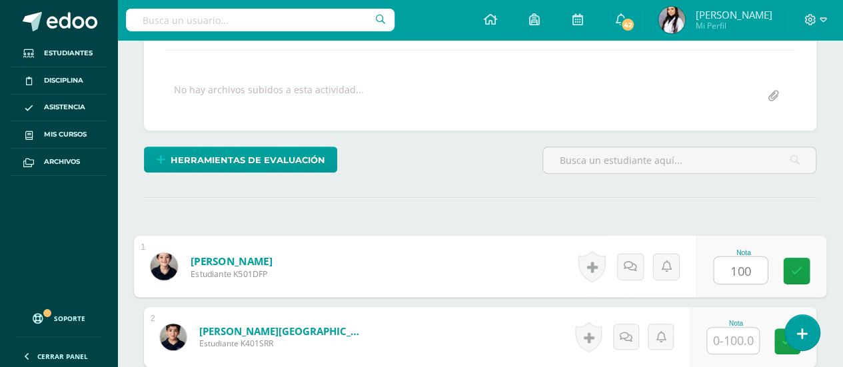
type input "100"
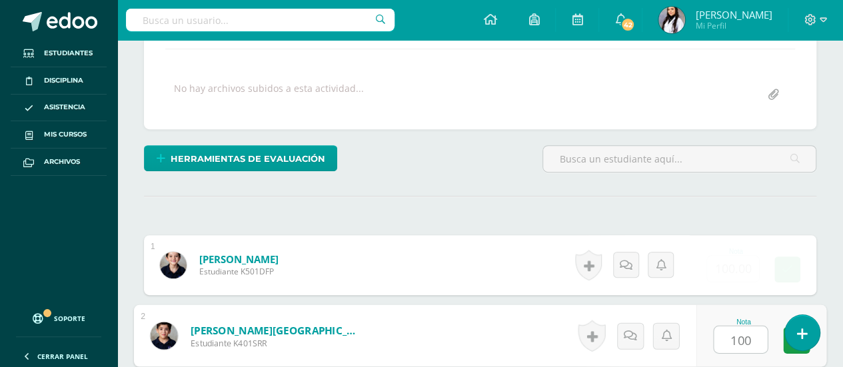
type input "100"
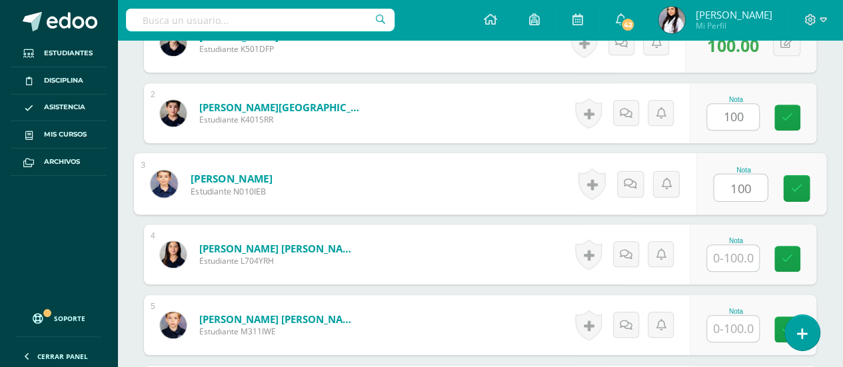
type input "100"
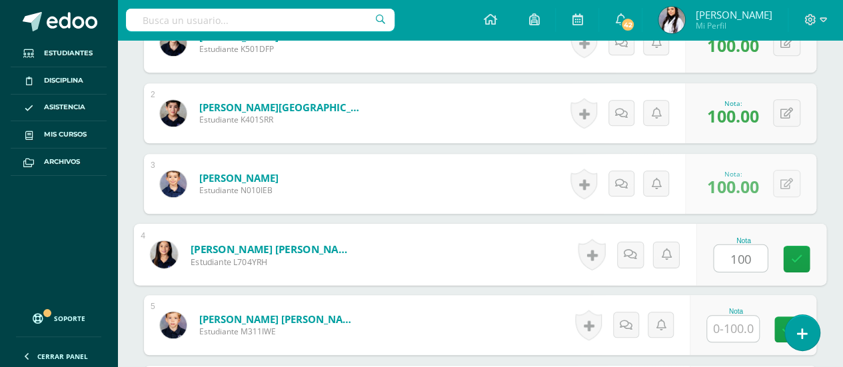
type input "100"
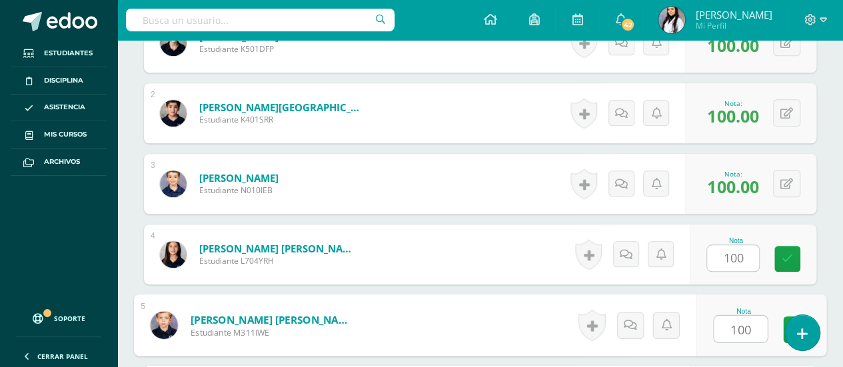
type input "100"
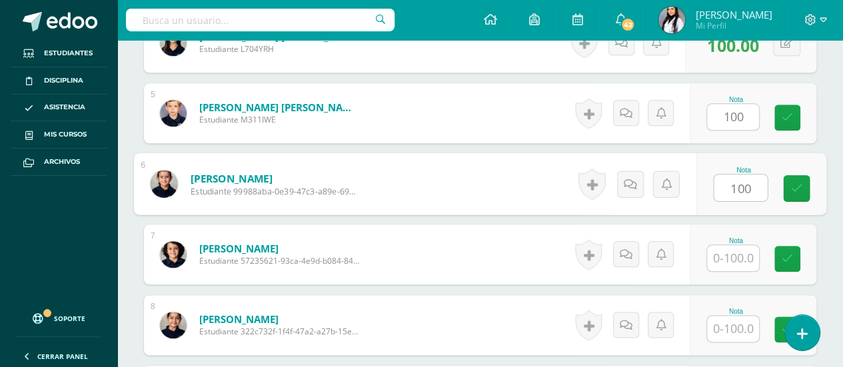
type input "100"
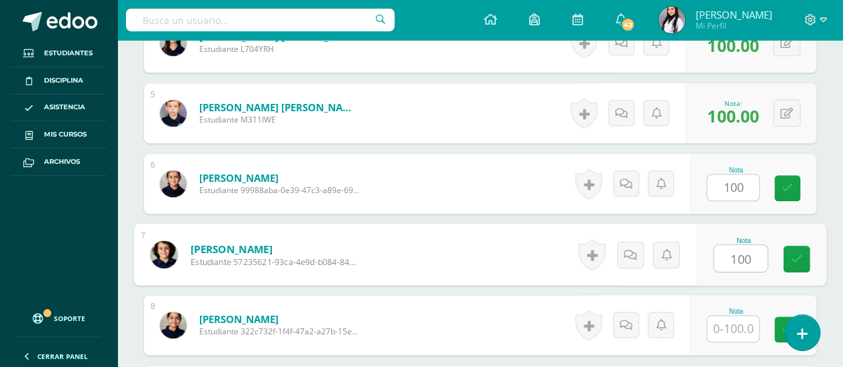
type input "100"
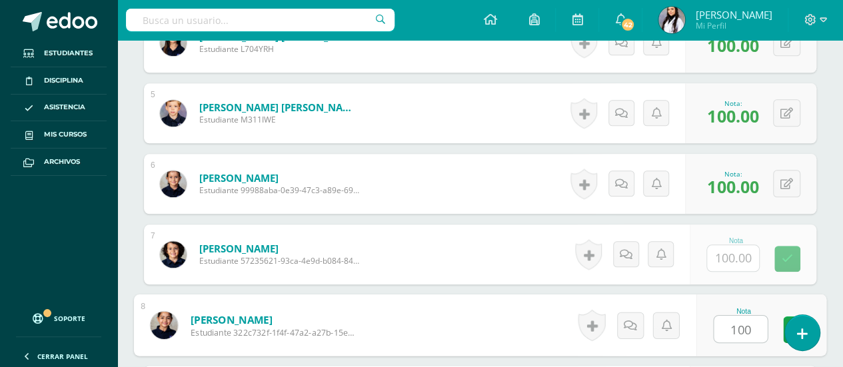
type input "100"
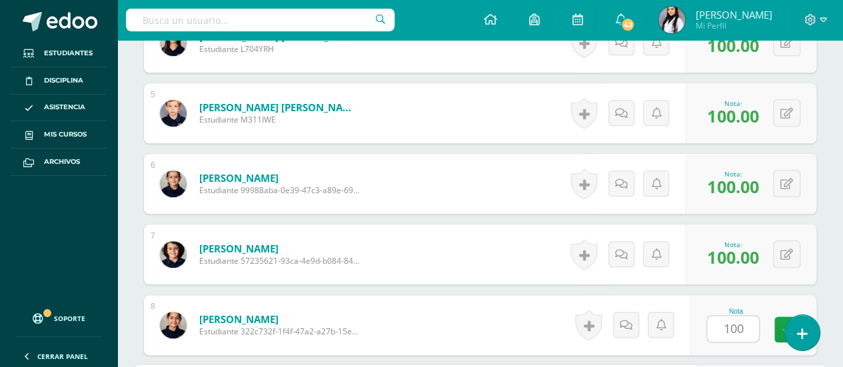
scroll to position [874, 0]
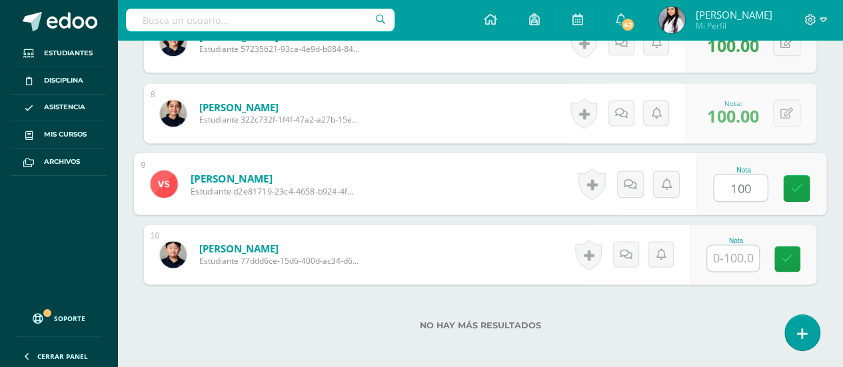
type input "100"
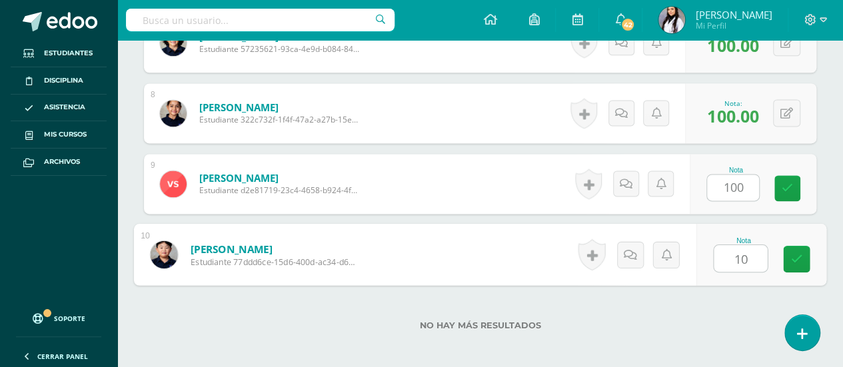
type input "100"
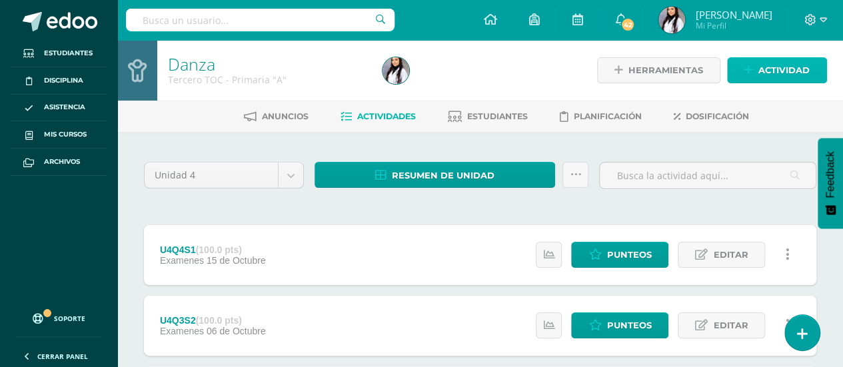
click at [796, 77] on span "Actividad" at bounding box center [783, 70] width 51 height 25
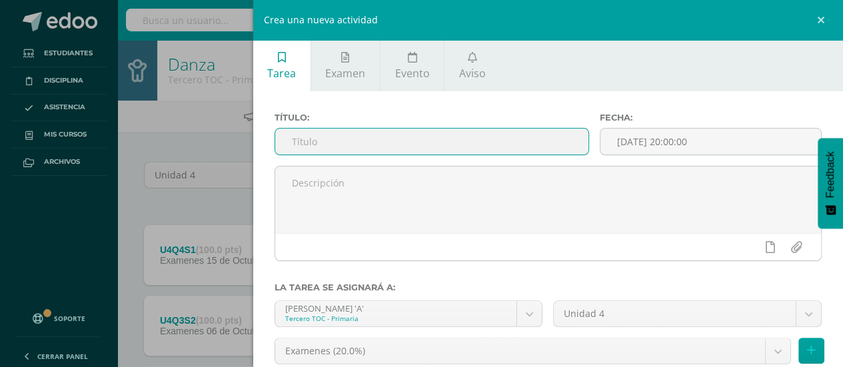
click at [488, 146] on input "text" at bounding box center [432, 142] width 314 height 26
type input "U4SE"
click at [807, 360] on button at bounding box center [811, 351] width 26 height 26
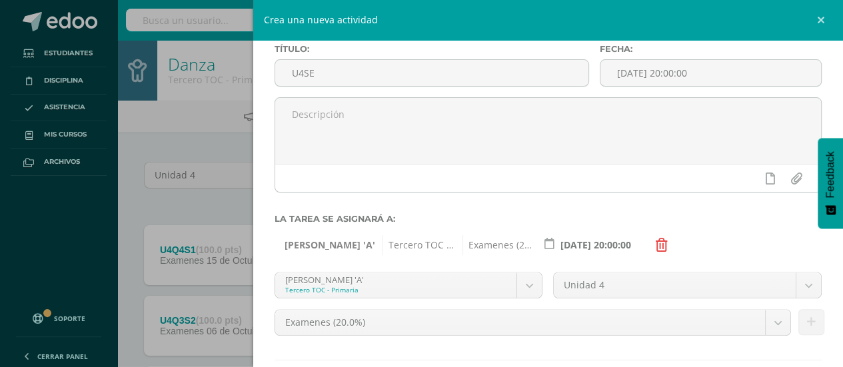
scroll to position [145, 0]
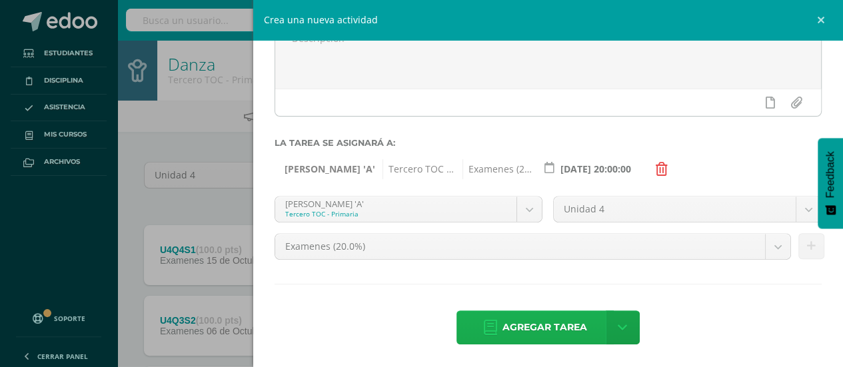
click at [542, 323] on span "Agregar tarea" at bounding box center [544, 327] width 85 height 33
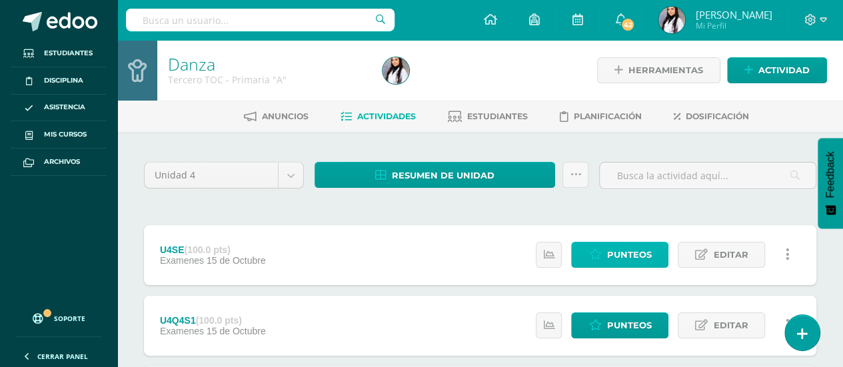
click at [646, 255] on span "Punteos" at bounding box center [628, 255] width 45 height 25
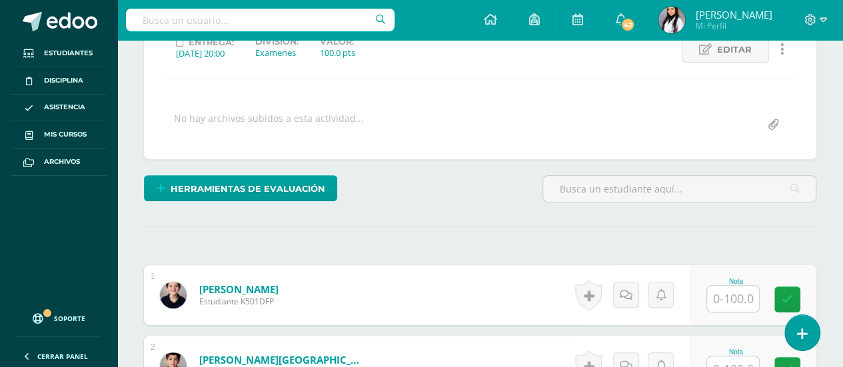
scroll to position [199, 0]
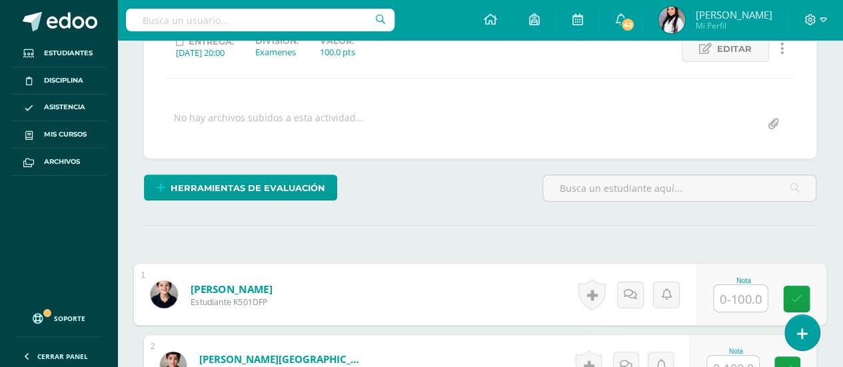
click at [737, 294] on input "text" at bounding box center [740, 298] width 53 height 27
type input "100"
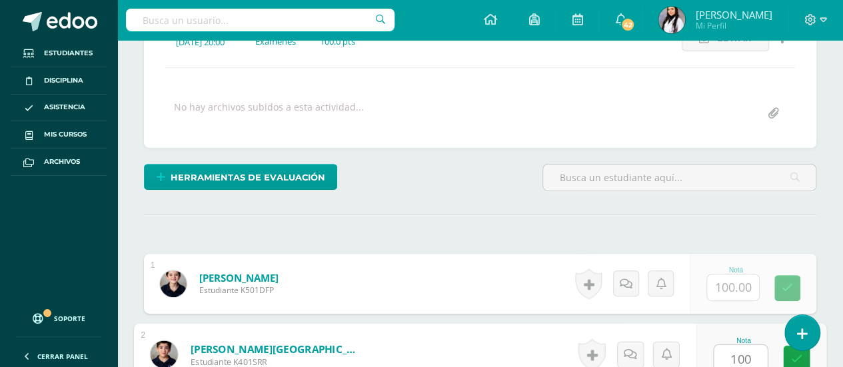
type input "100"
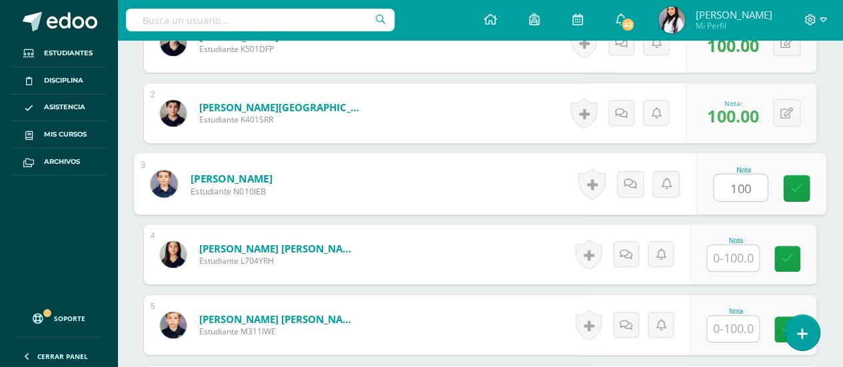
type input "100"
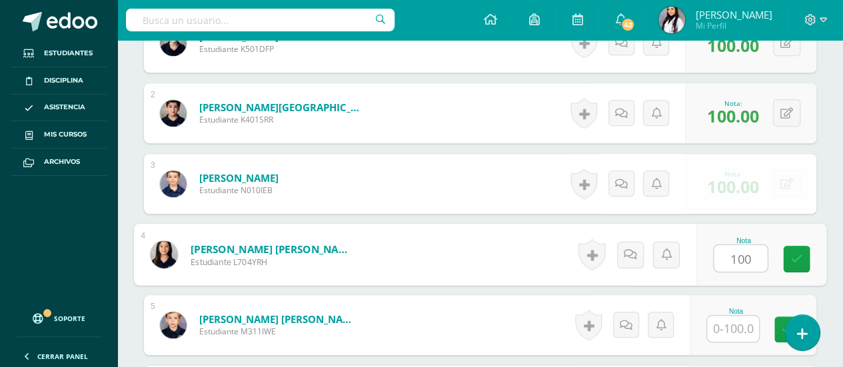
type input "100"
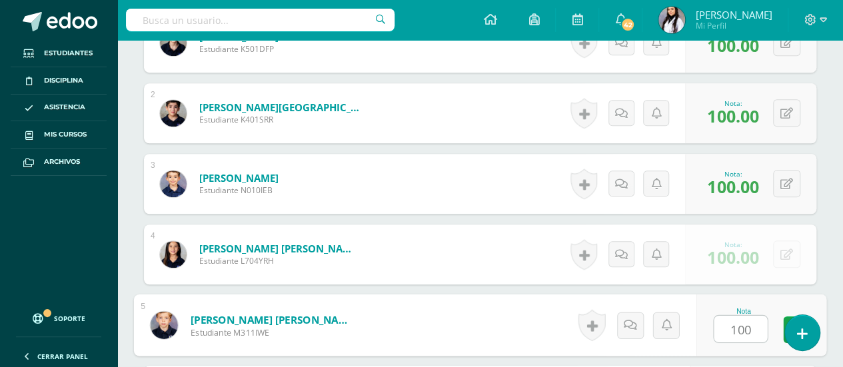
type input "100"
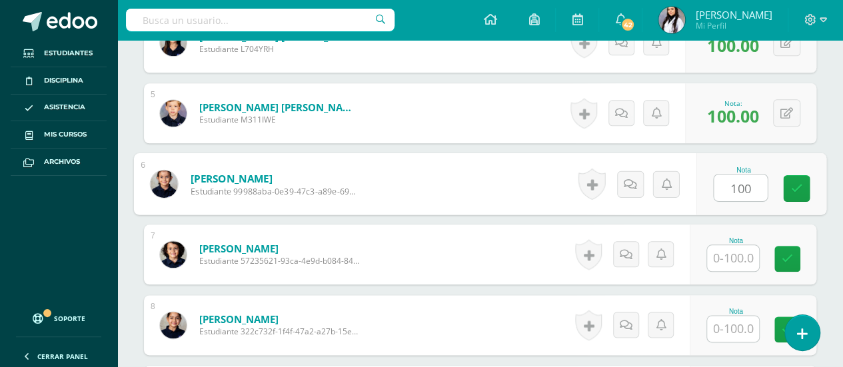
type input "100"
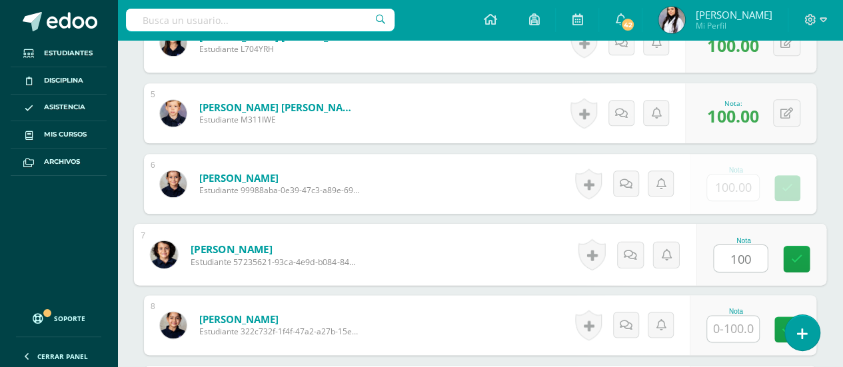
type input "100"
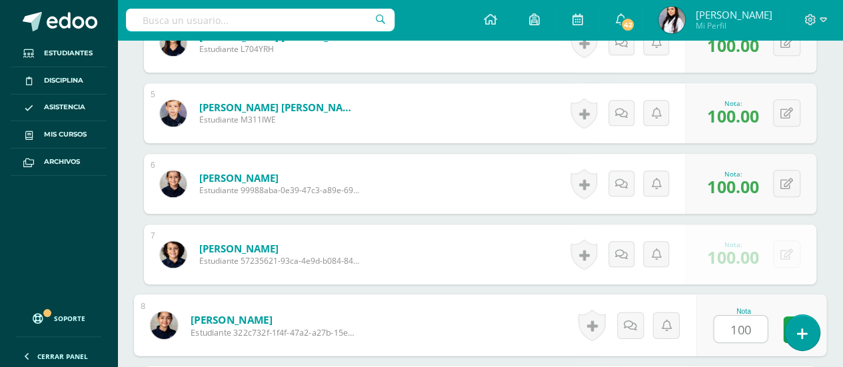
type input "100"
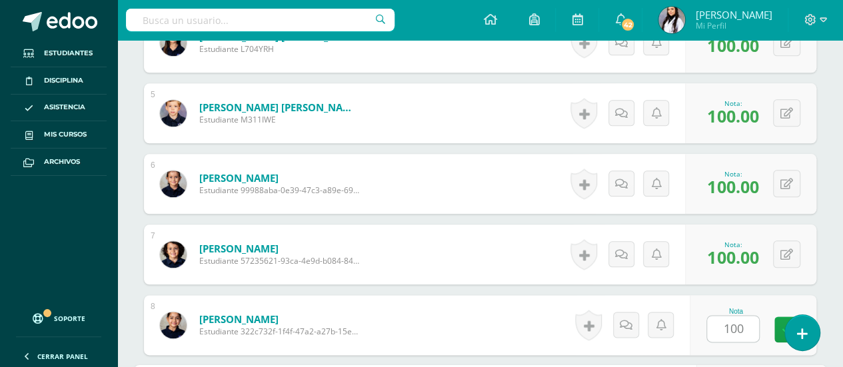
scroll to position [874, 0]
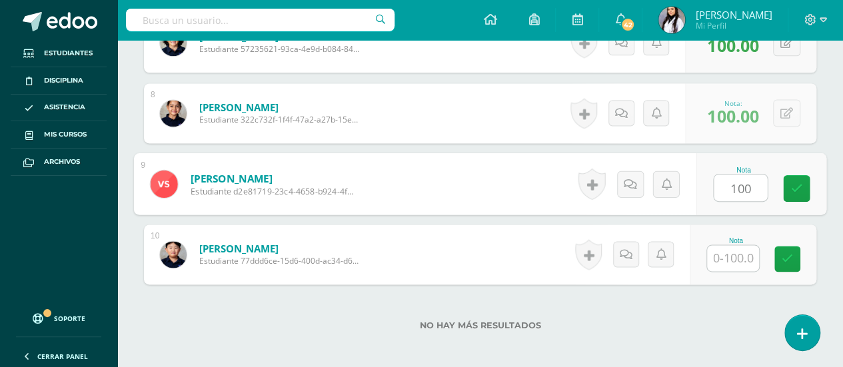
type input "100"
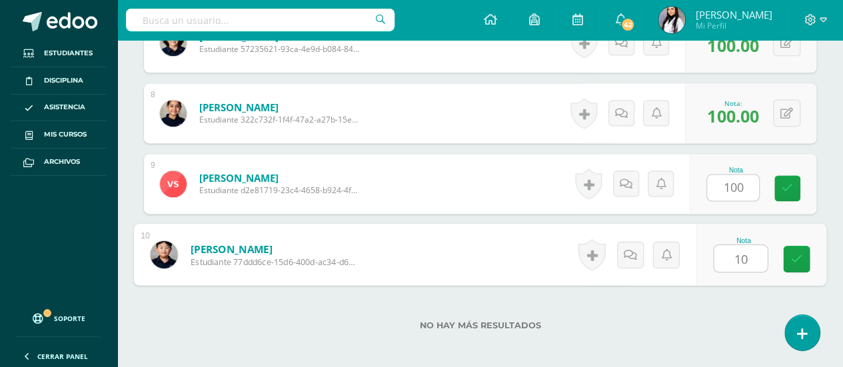
type input "100"
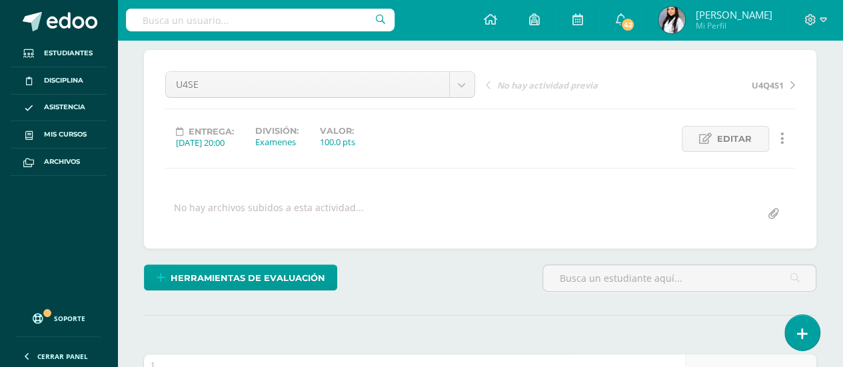
scroll to position [80, 0]
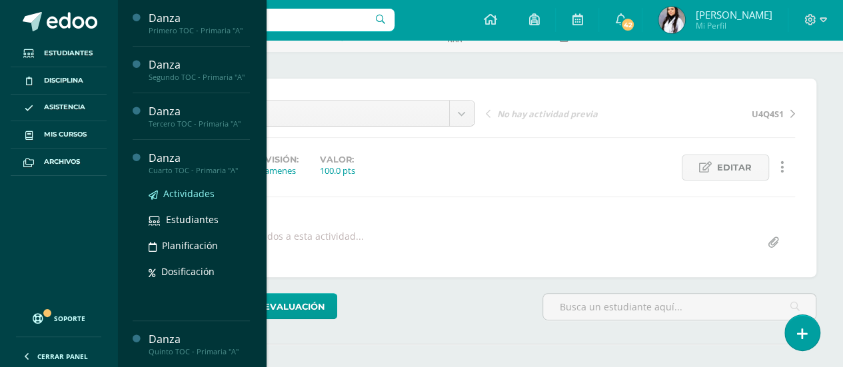
click at [193, 197] on span "Actividades" at bounding box center [188, 193] width 51 height 13
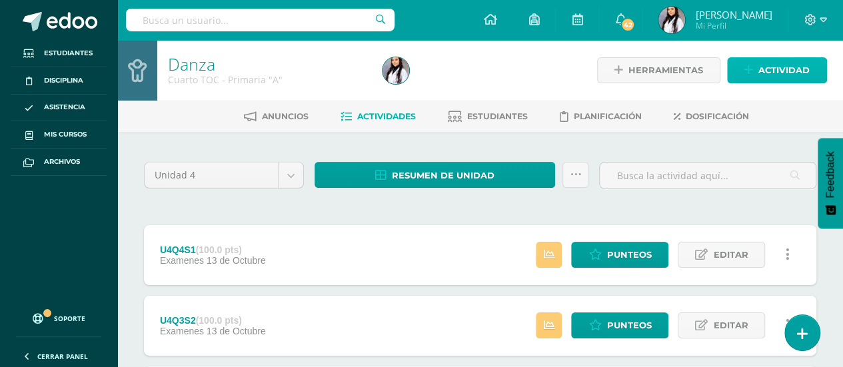
click at [773, 67] on span "Actividad" at bounding box center [783, 70] width 51 height 25
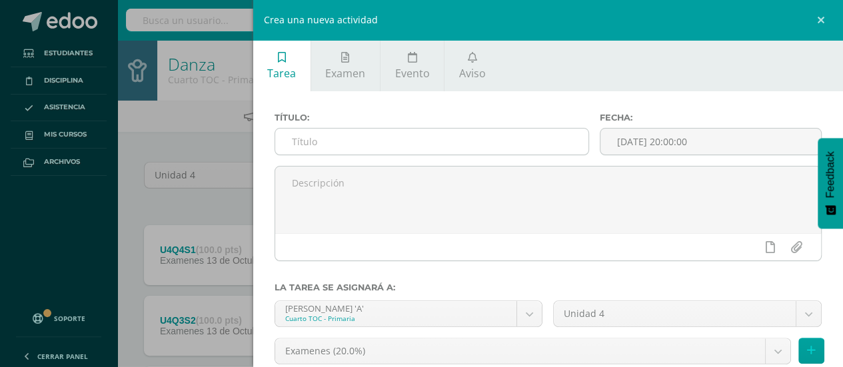
click at [491, 138] on input "text" at bounding box center [432, 142] width 314 height 26
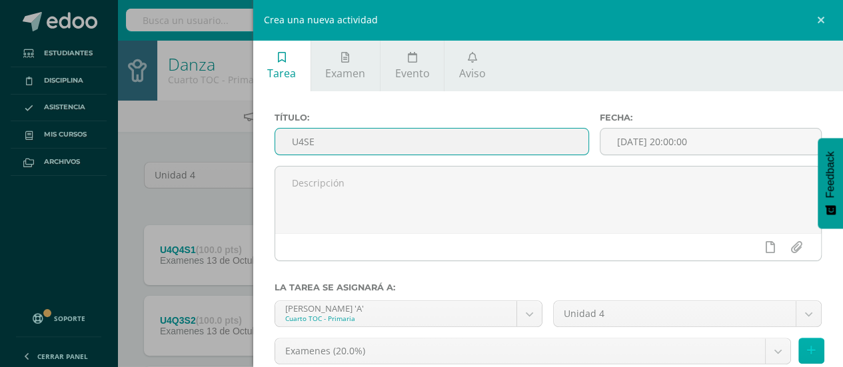
type input "U4SE"
click at [807, 353] on icon at bounding box center [811, 350] width 9 height 11
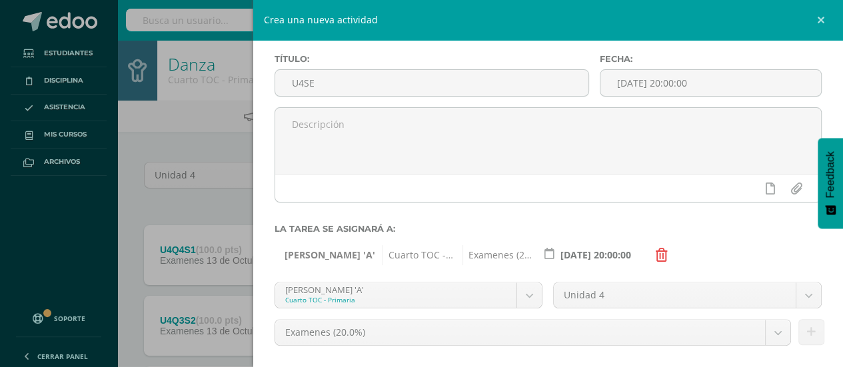
scroll to position [145, 0]
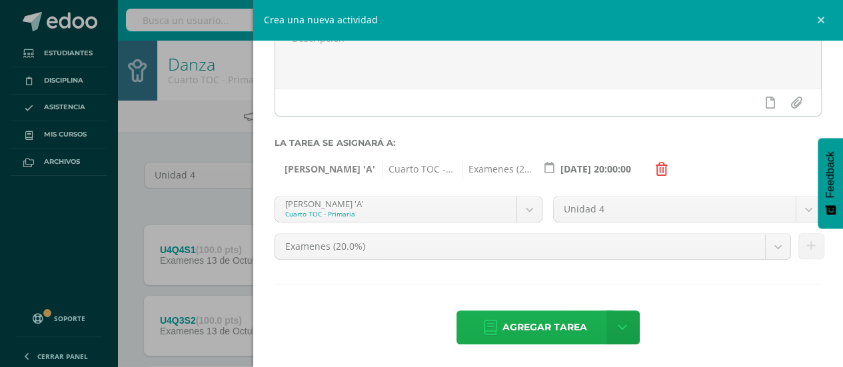
click at [562, 333] on span "Agregar tarea" at bounding box center [544, 327] width 85 height 33
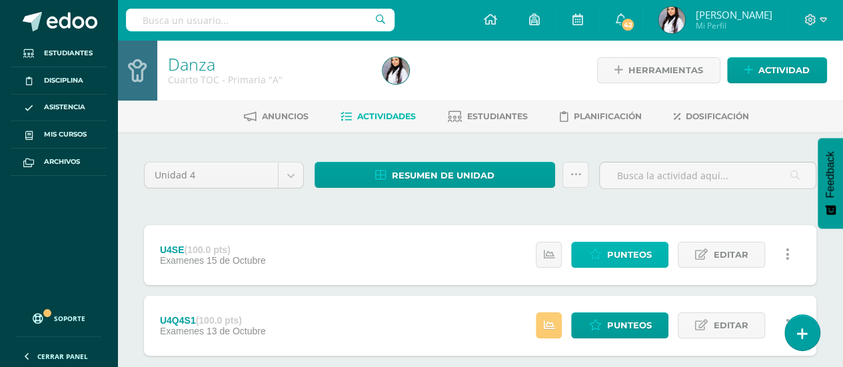
click at [632, 263] on span "Punteos" at bounding box center [628, 255] width 45 height 25
